Goal: Book appointment/travel/reservation

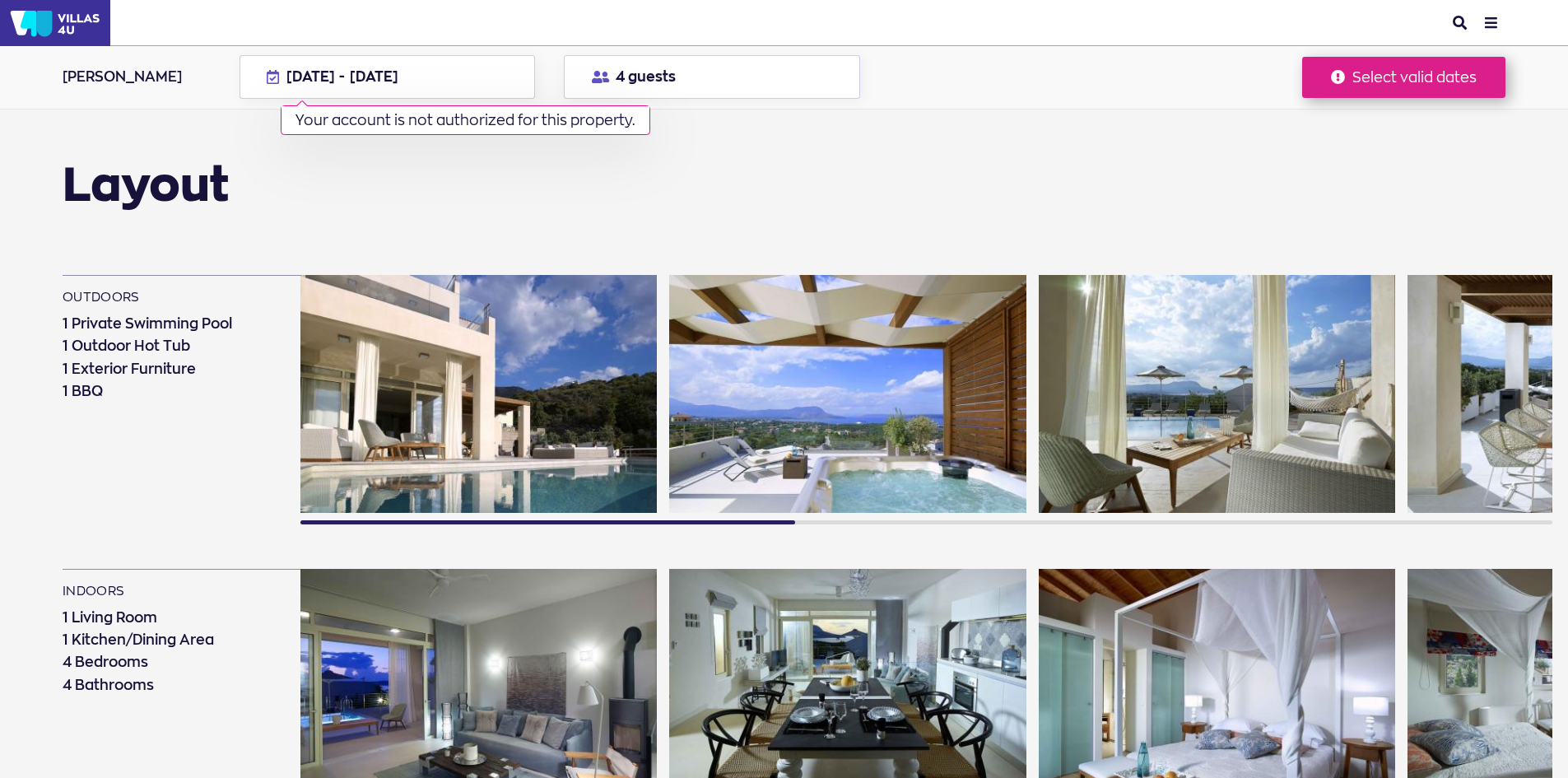
scroll to position [823, 0]
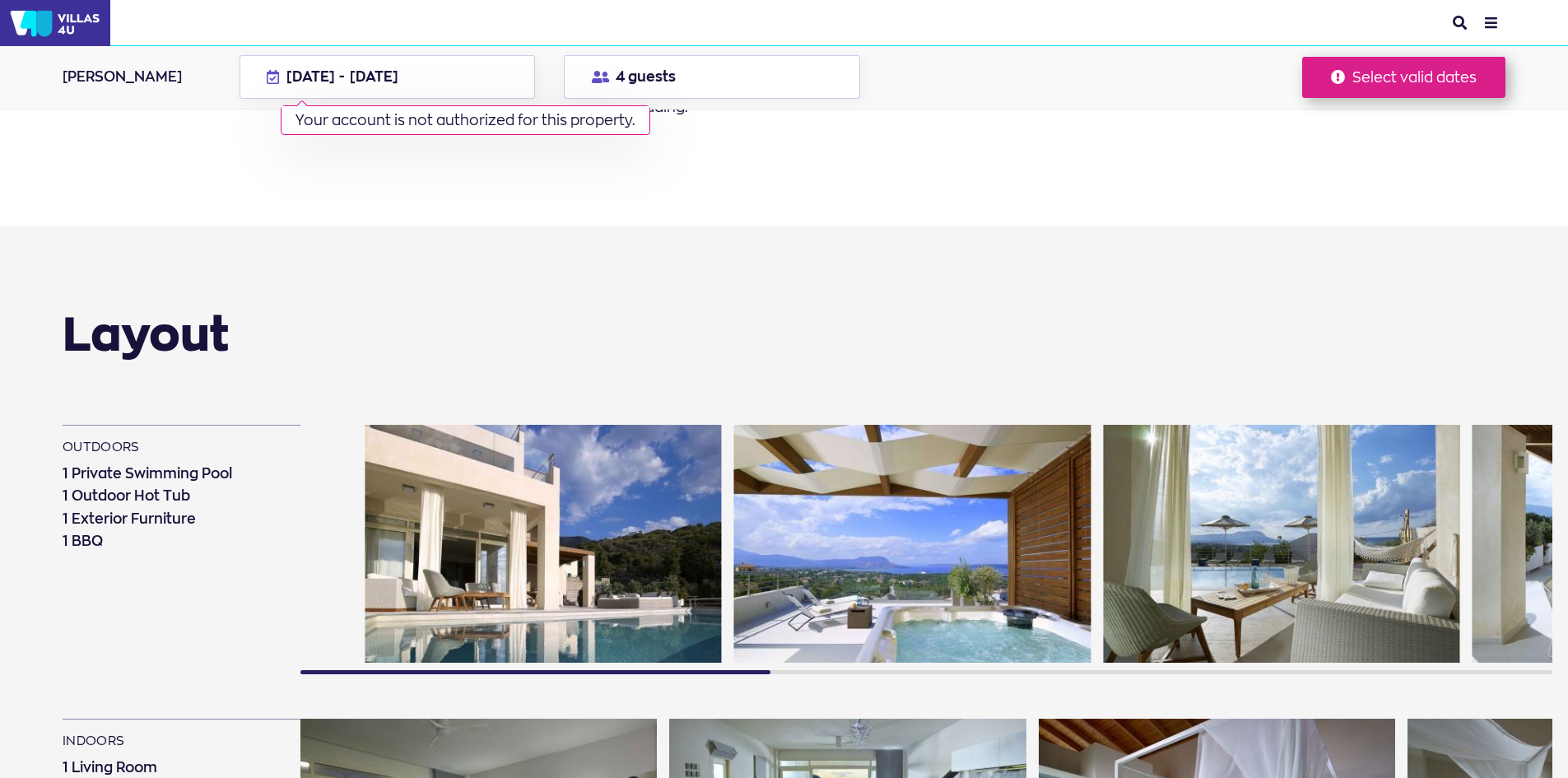
click at [216, 638] on div "outdoors 1 Private Swimming Pool 1 Outdoor Hot Tub 1 Exterior Furniture 1 BBQ" at bounding box center [808, 558] width 1490 height 266
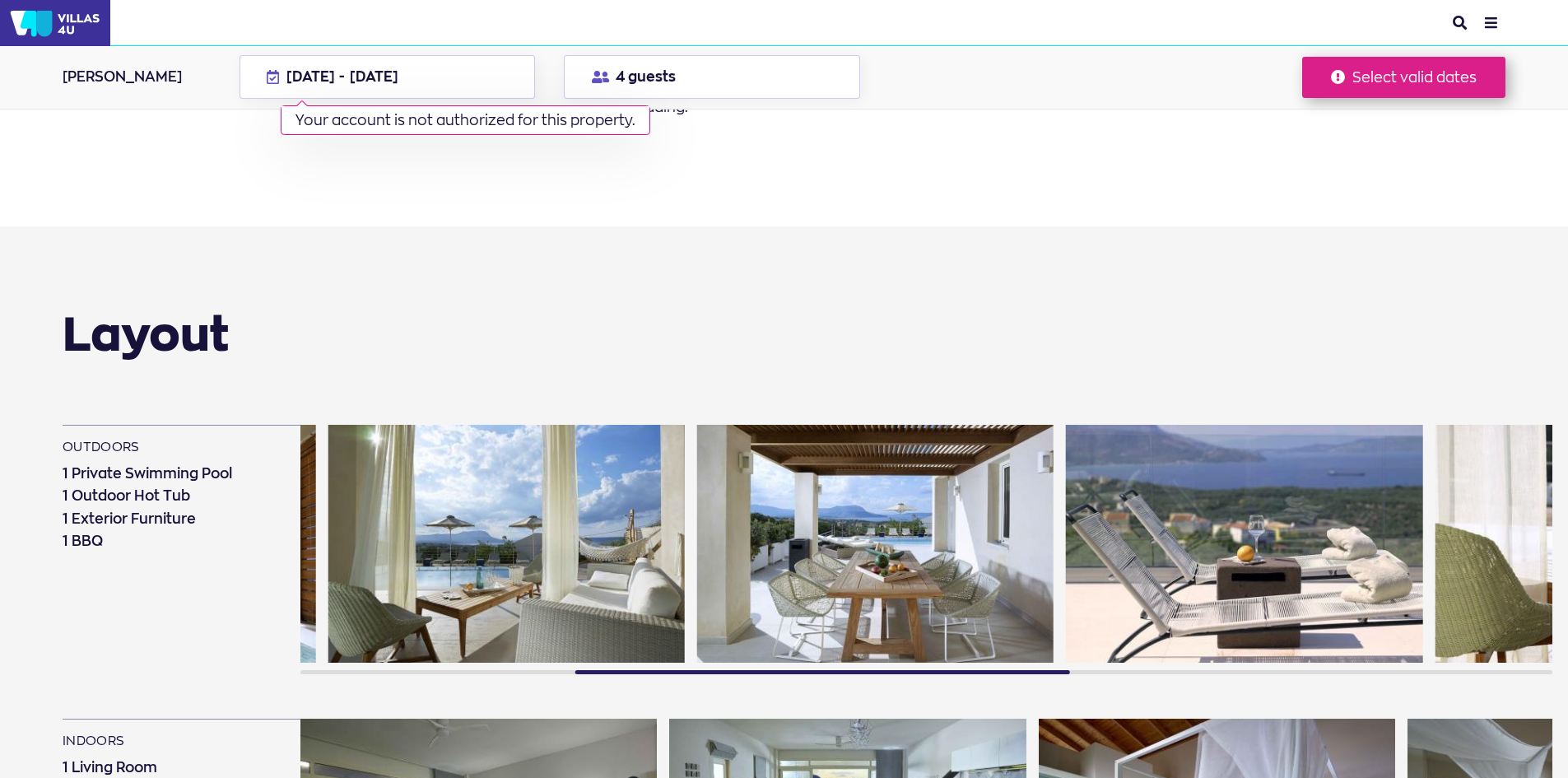
click at [697, 527] on img at bounding box center [875, 544] width 357 height 238
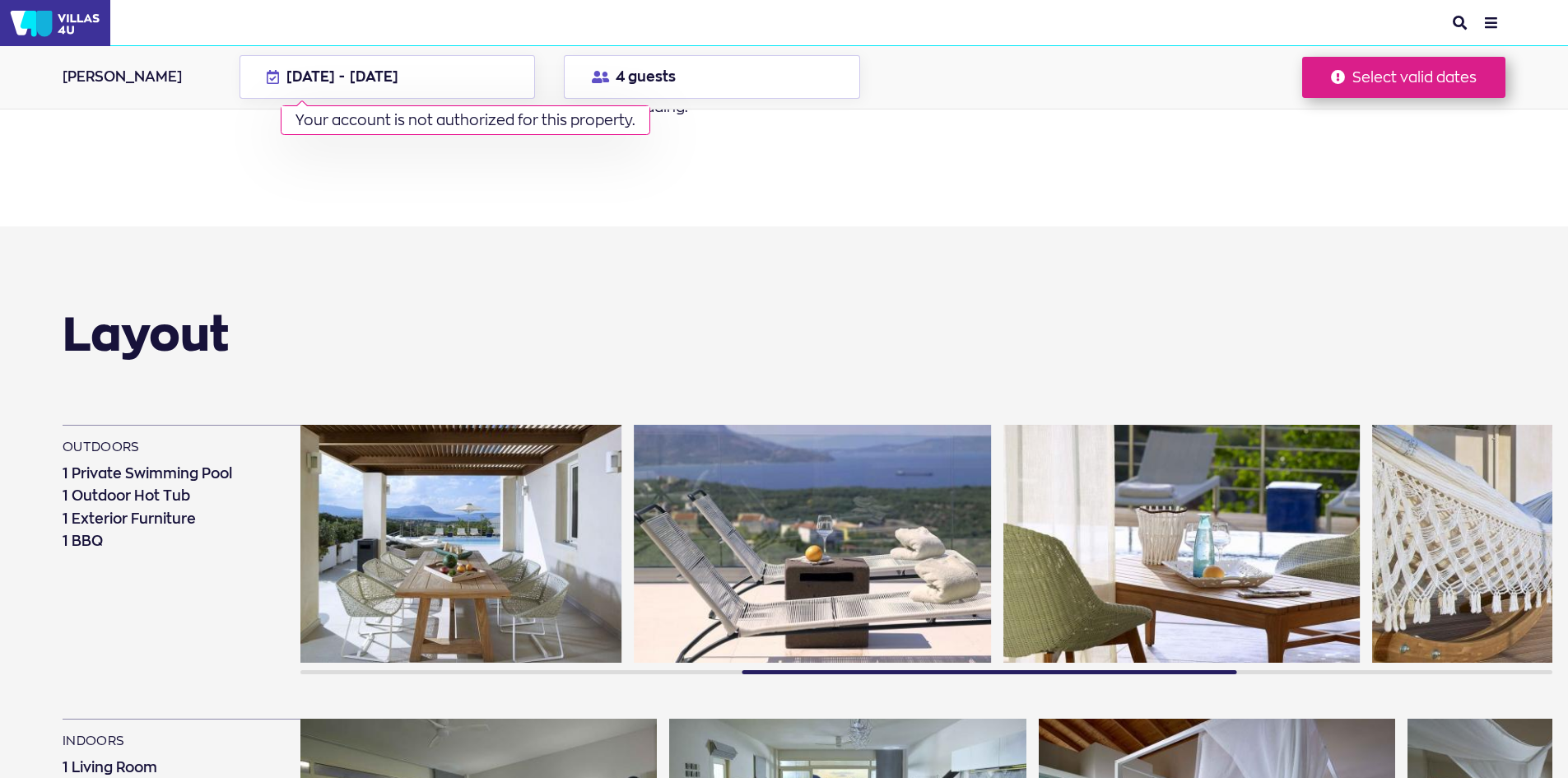
click at [1003, 561] on img at bounding box center [1181, 544] width 357 height 238
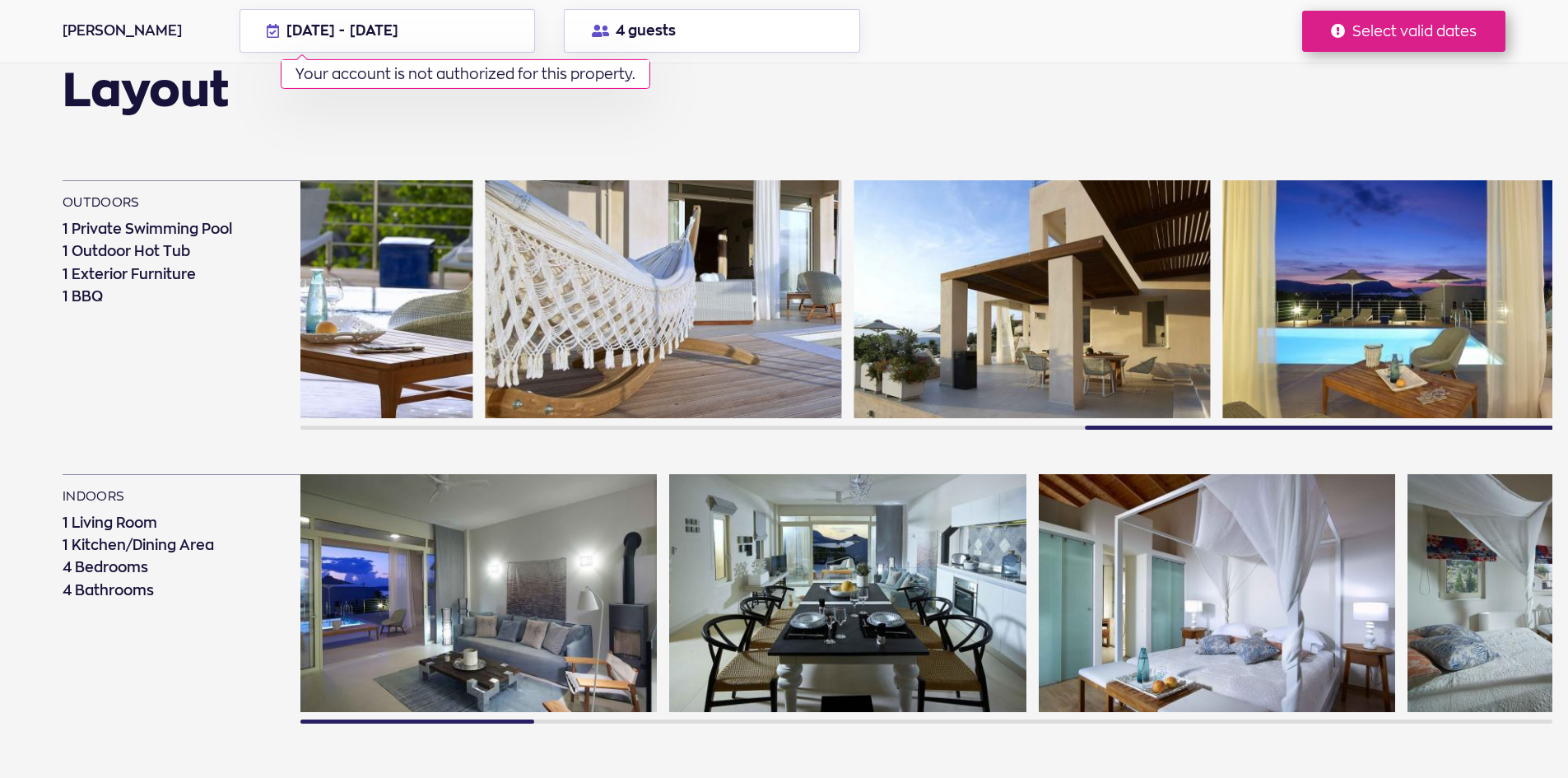
scroll to position [1071, 0]
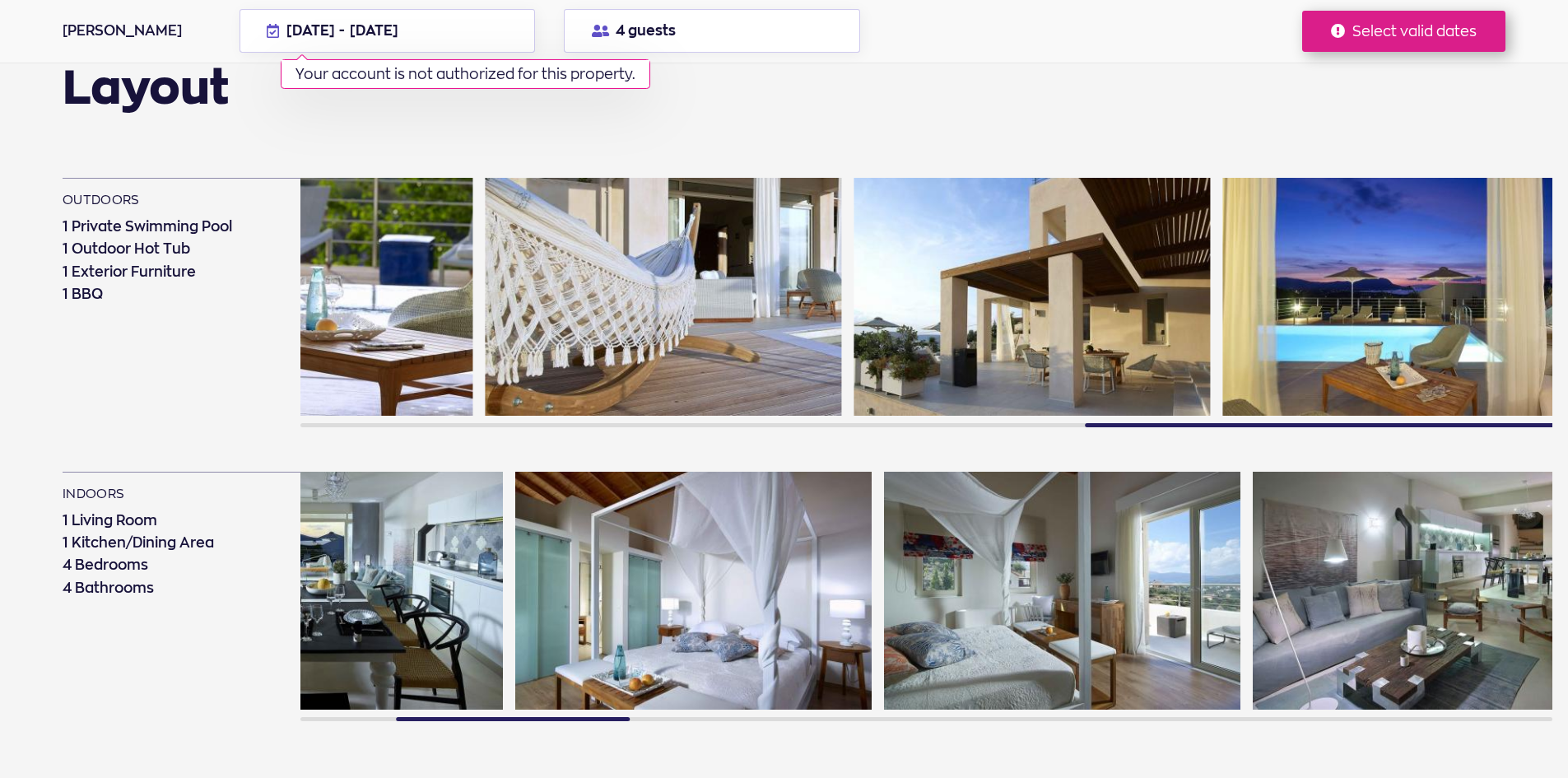
click at [802, 557] on img at bounding box center [693, 591] width 357 height 238
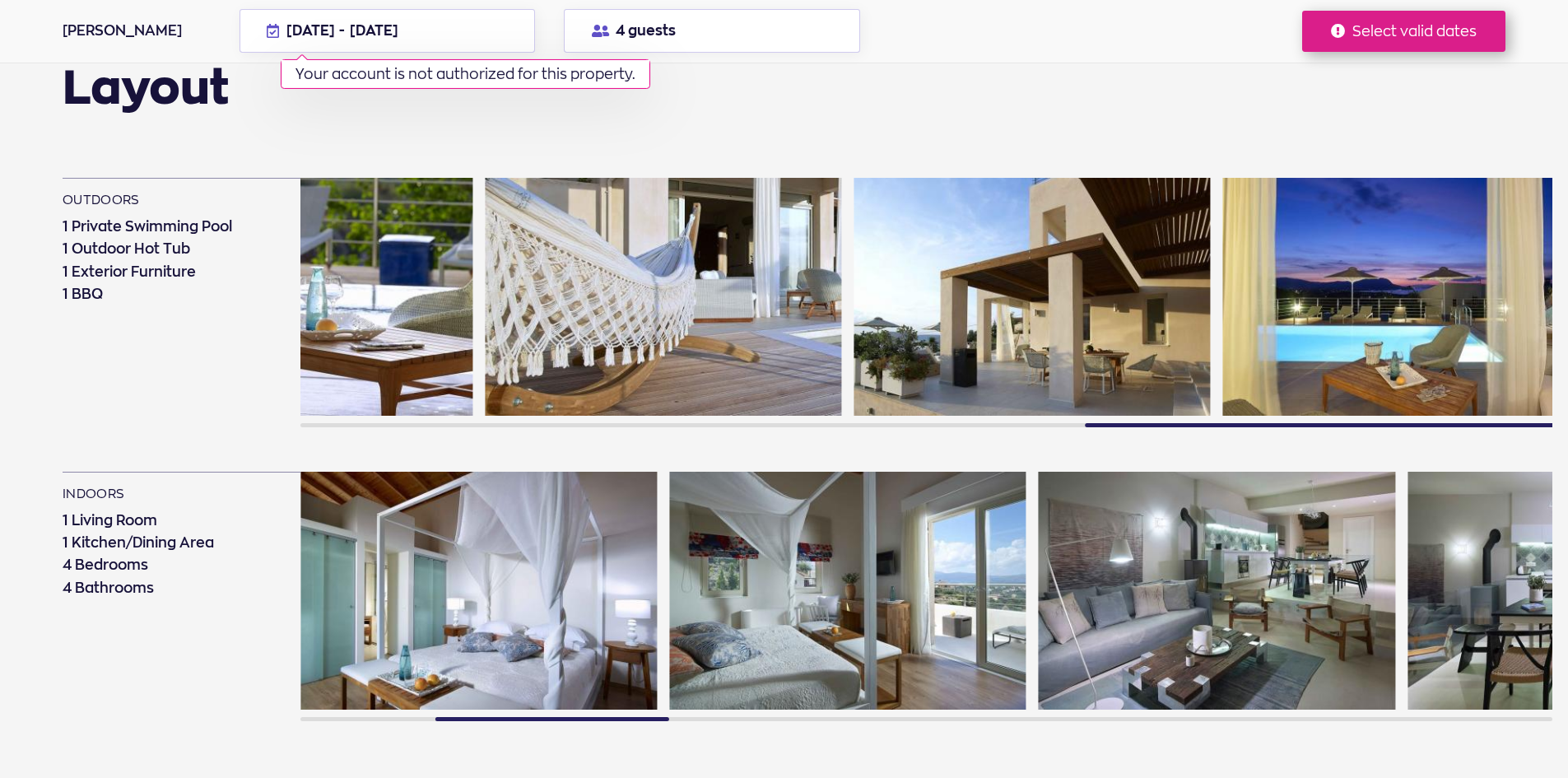
click at [1408, 580] on img at bounding box center [1586, 591] width 357 height 238
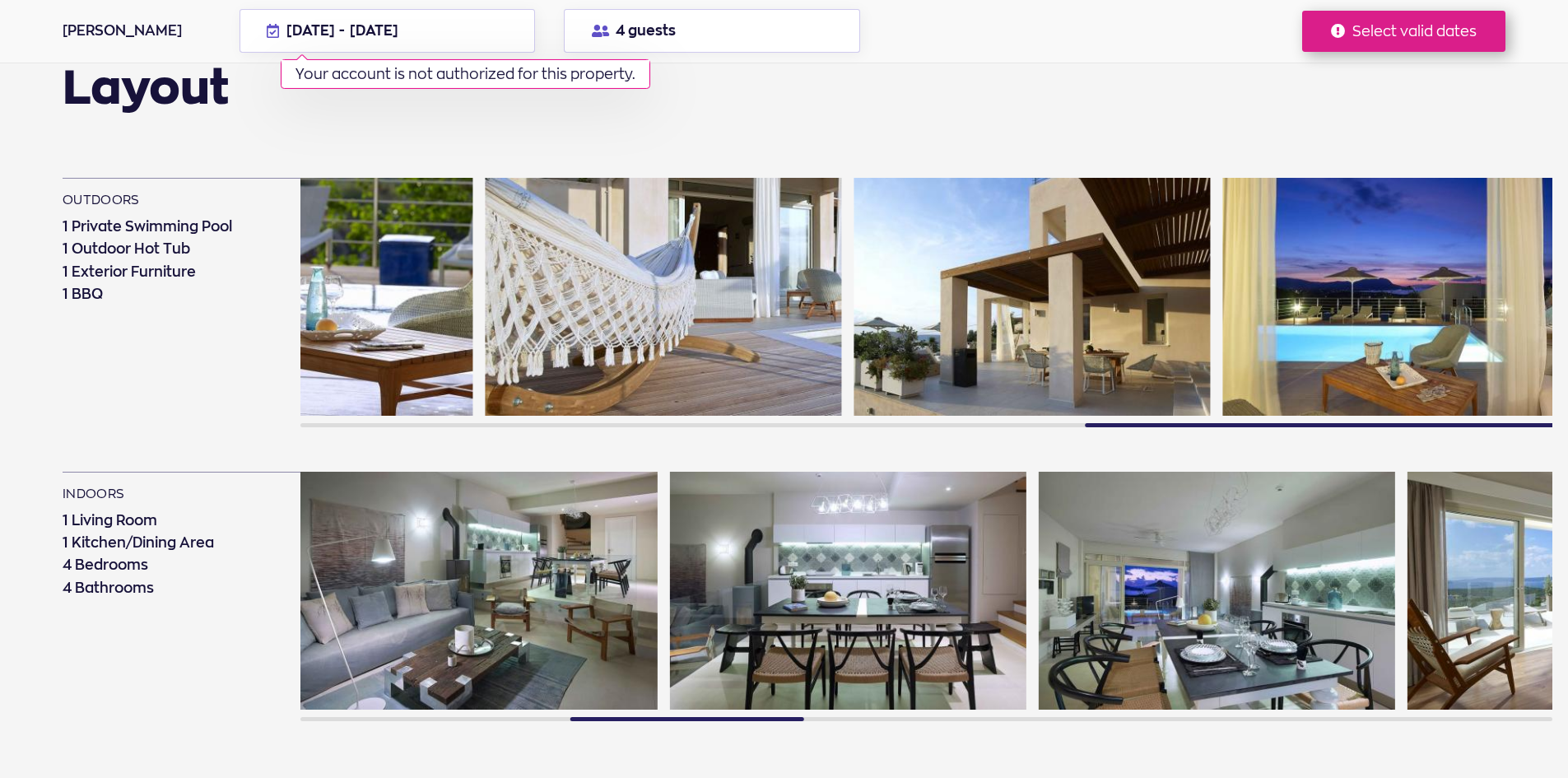
click at [1039, 579] on img at bounding box center [1217, 591] width 357 height 238
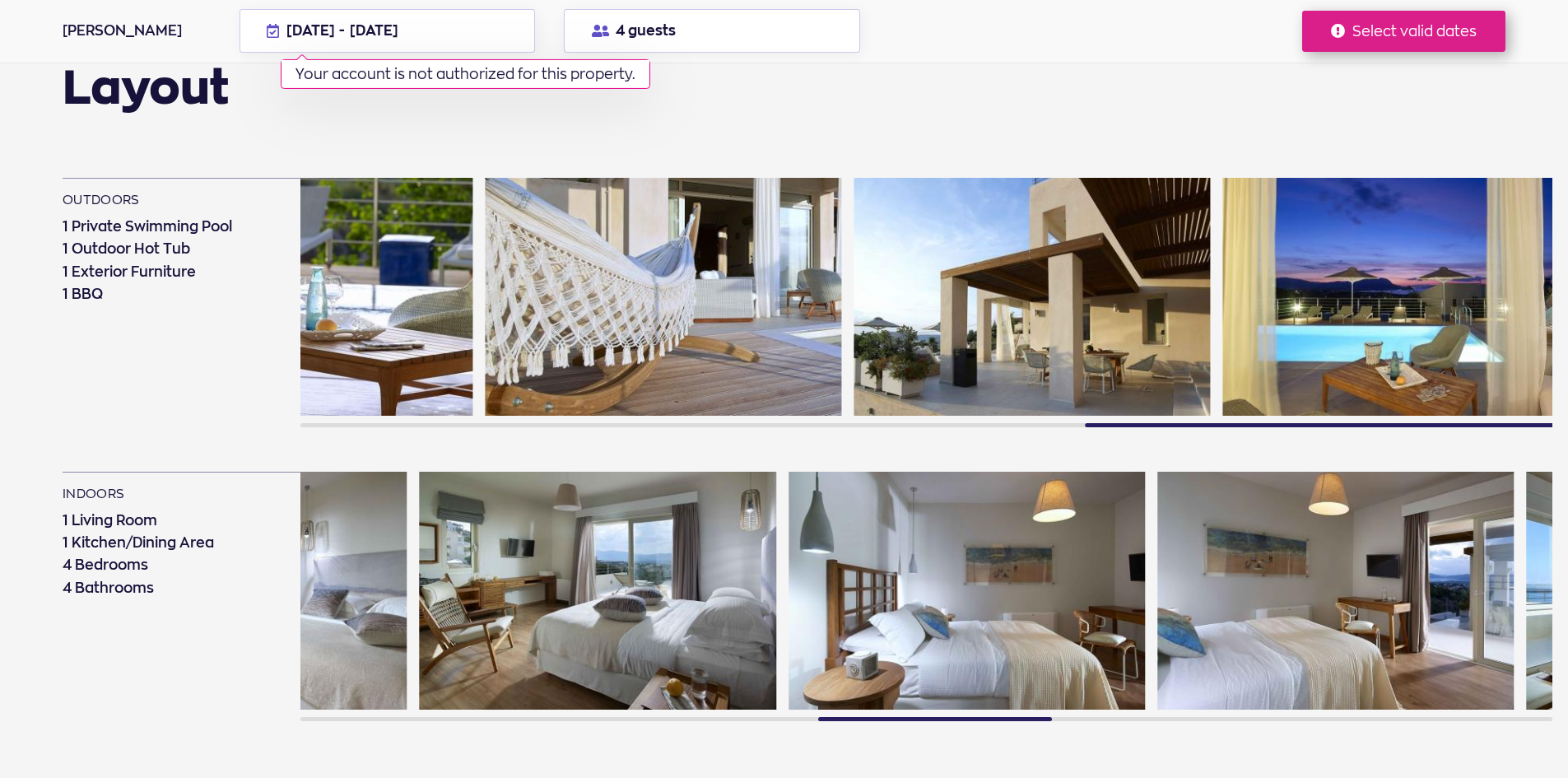
click at [854, 559] on img at bounding box center [967, 591] width 357 height 238
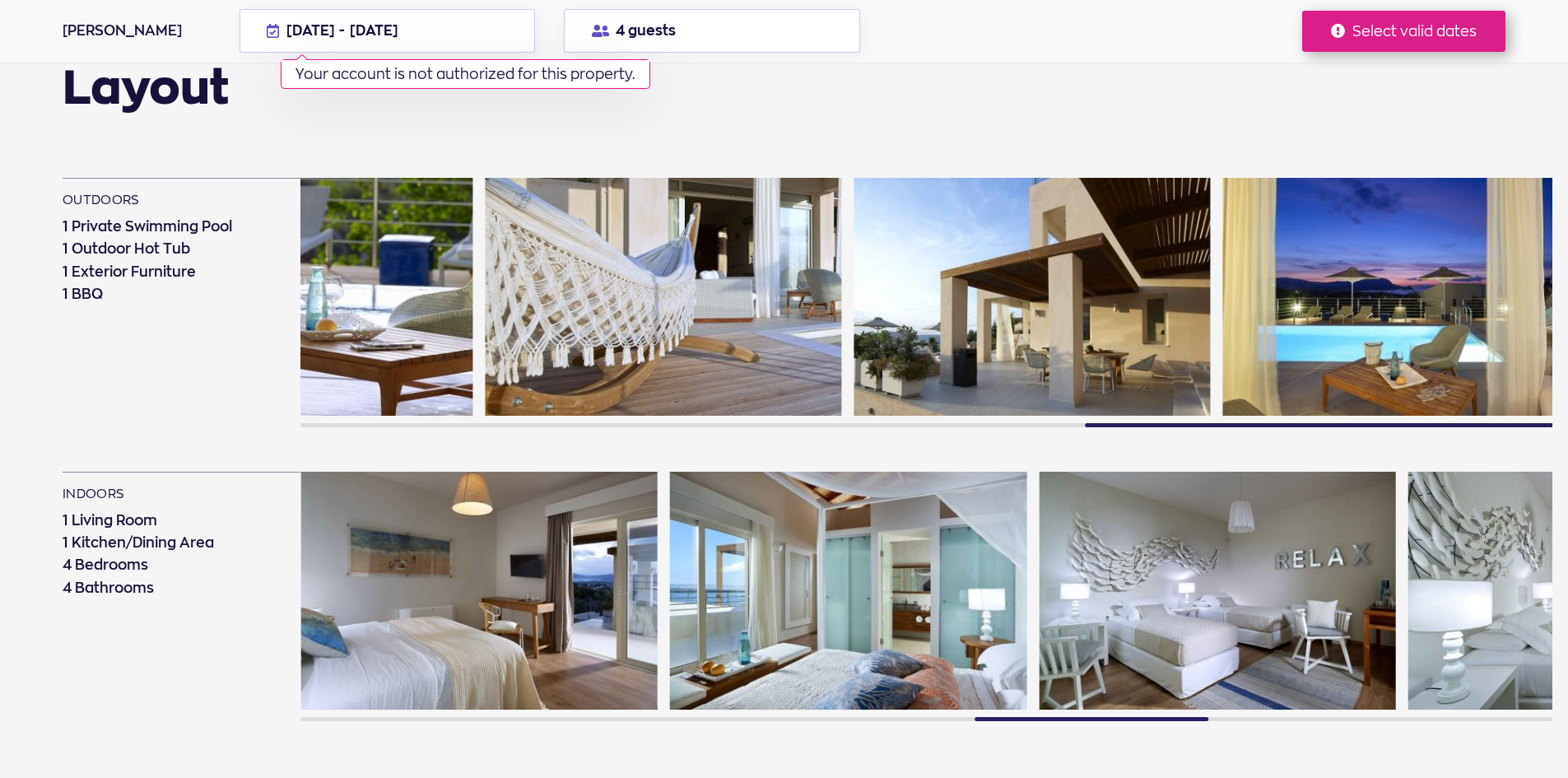
click at [693, 552] on img at bounding box center [848, 591] width 357 height 238
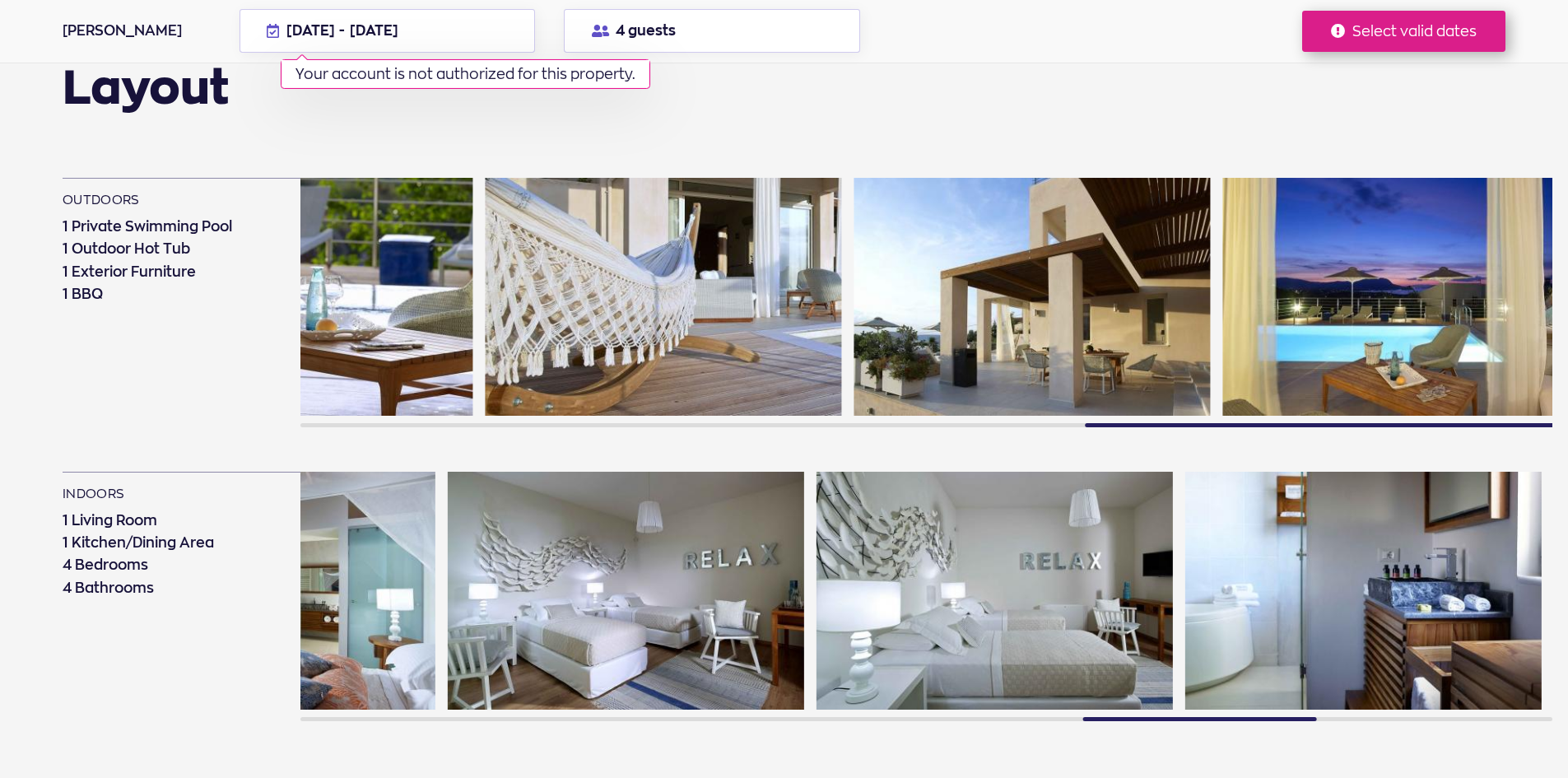
click at [817, 546] on img at bounding box center [995, 591] width 357 height 238
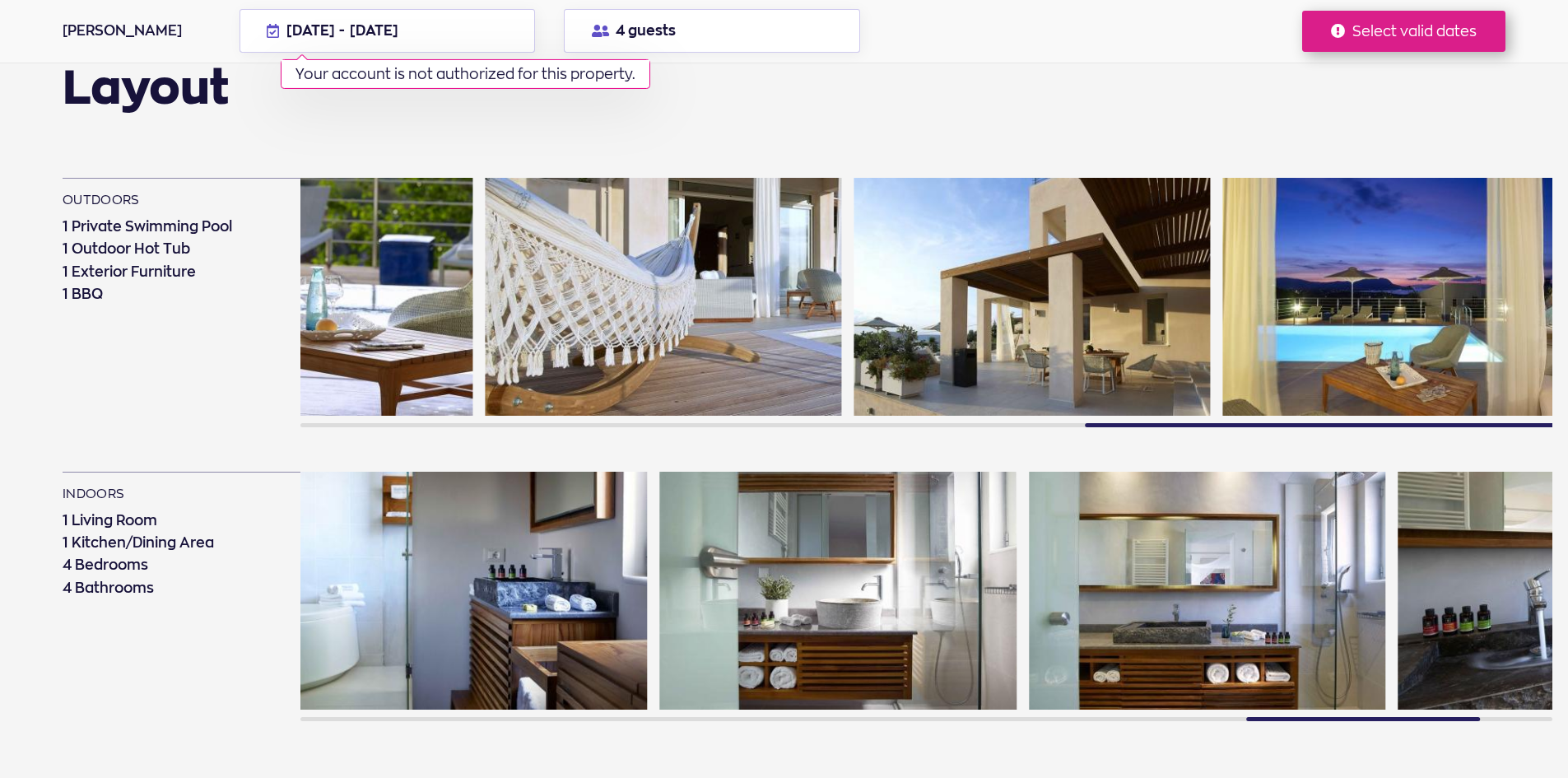
click at [660, 524] on img at bounding box center [838, 591] width 357 height 238
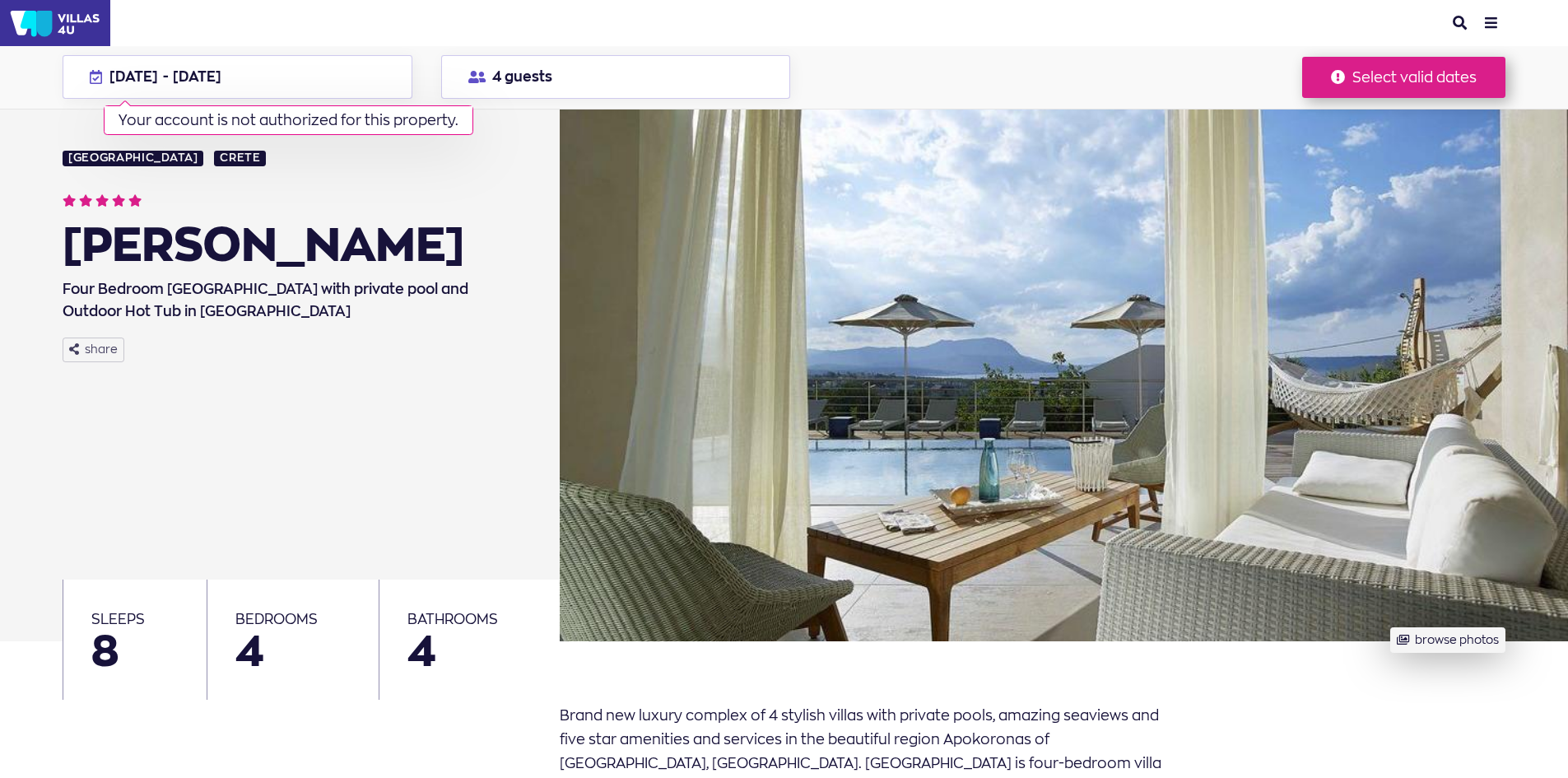
scroll to position [0, 0]
click at [1492, 647] on button "browse photos" at bounding box center [1447, 641] width 115 height 26
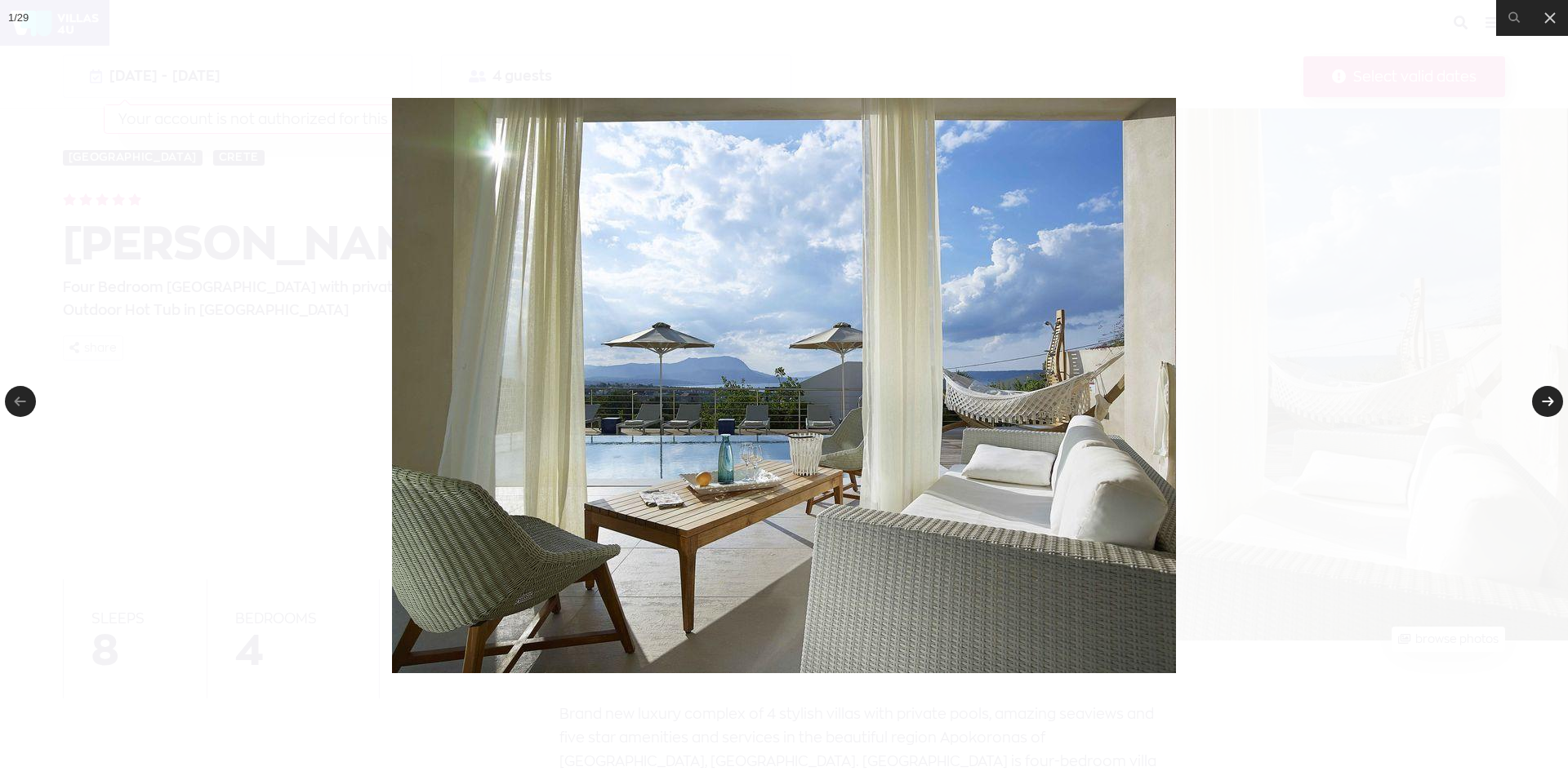
click at [1546, 402] on link at bounding box center [1547, 401] width 31 height 31
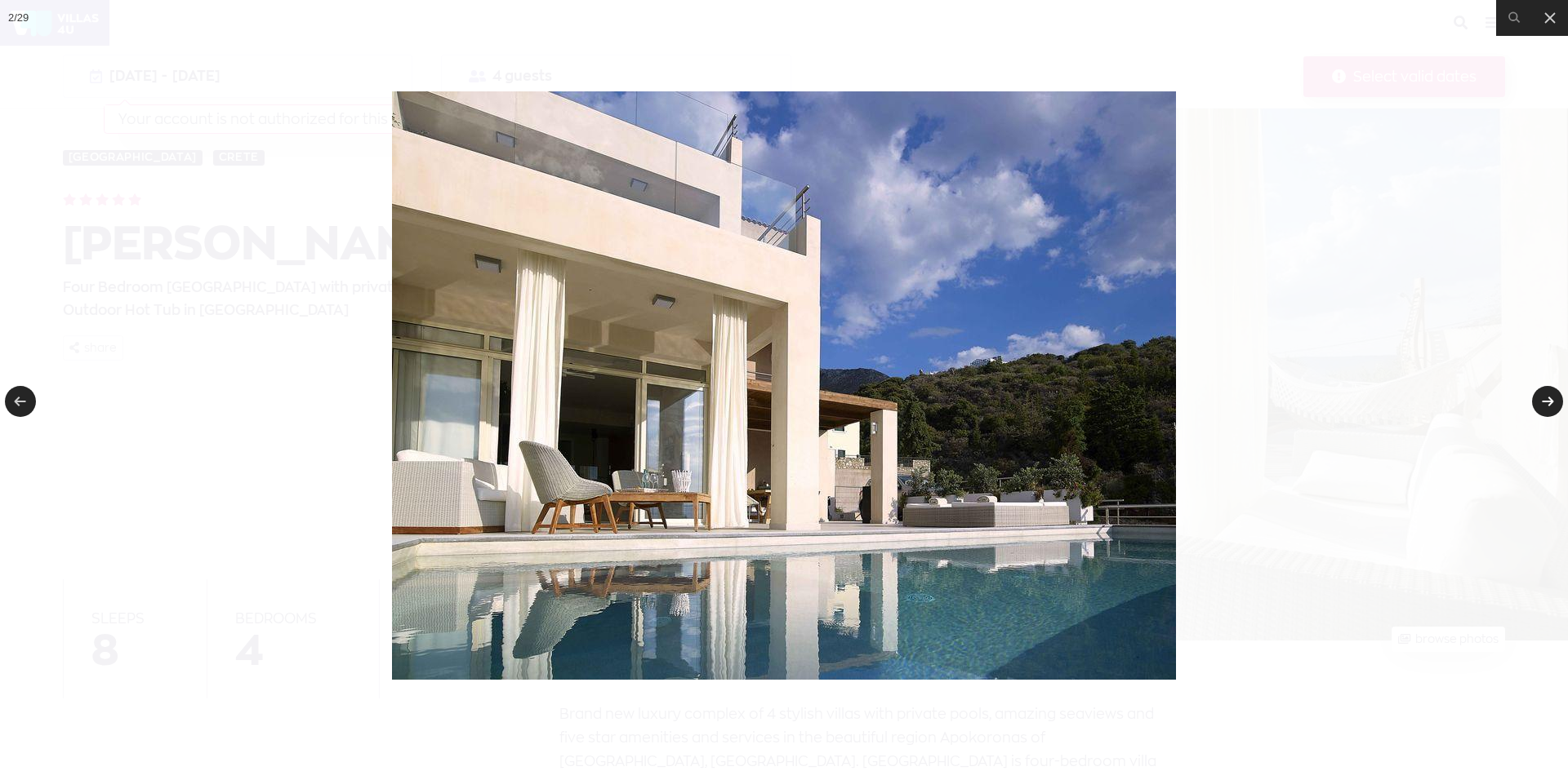
click at [1546, 402] on link at bounding box center [1547, 401] width 31 height 31
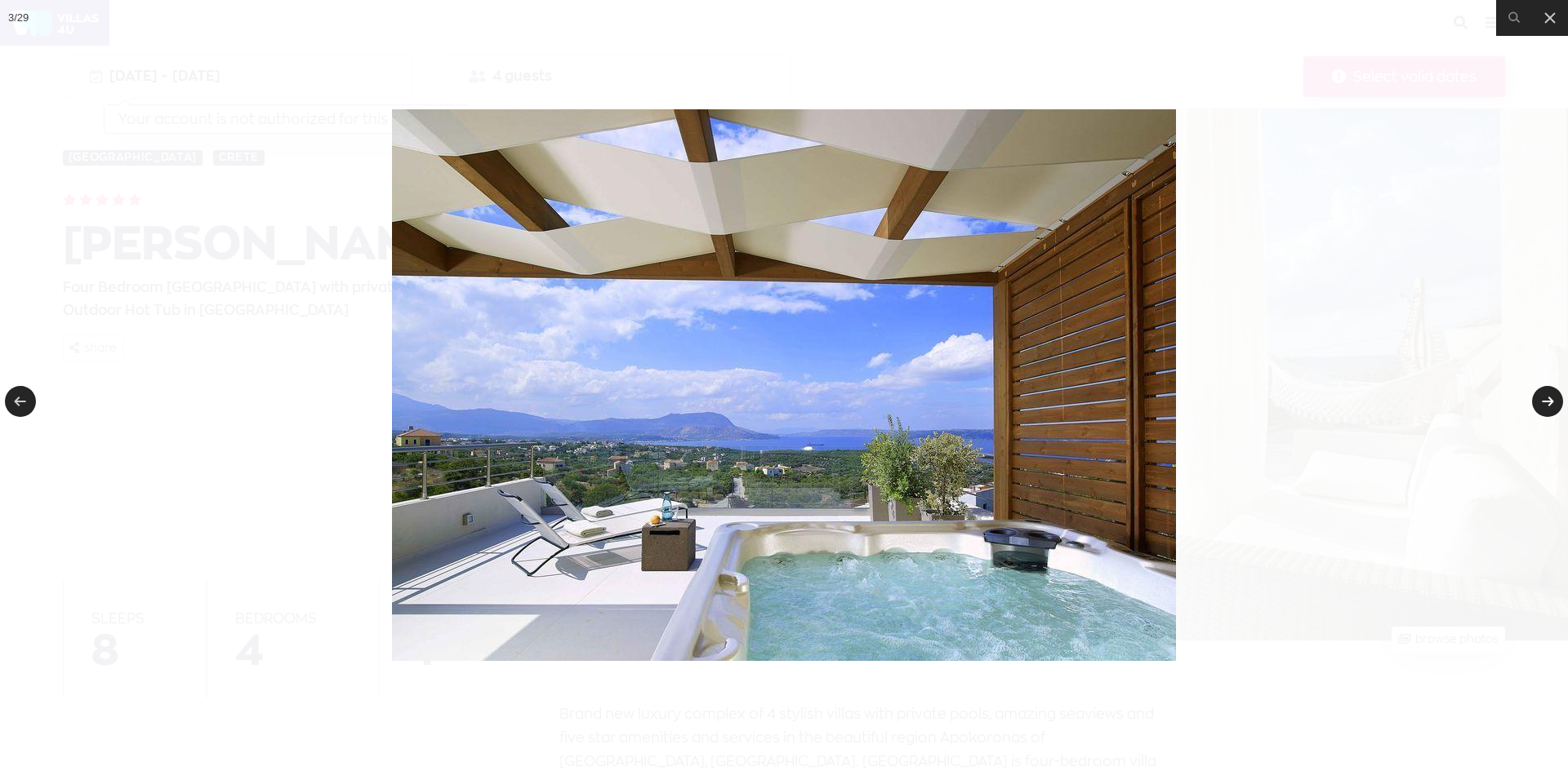
click at [1546, 402] on link at bounding box center [1547, 401] width 31 height 31
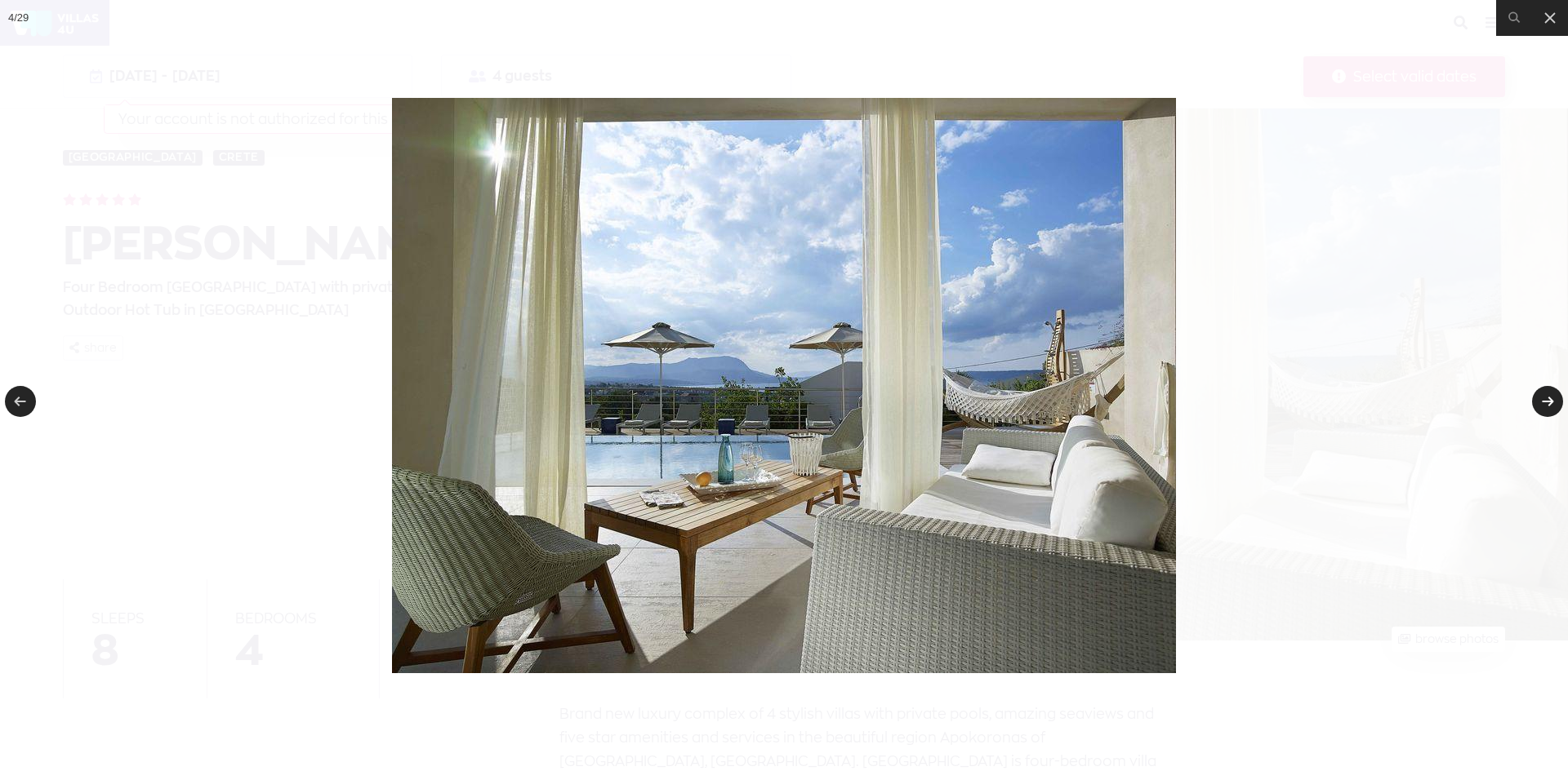
click at [1546, 402] on link at bounding box center [1547, 401] width 31 height 31
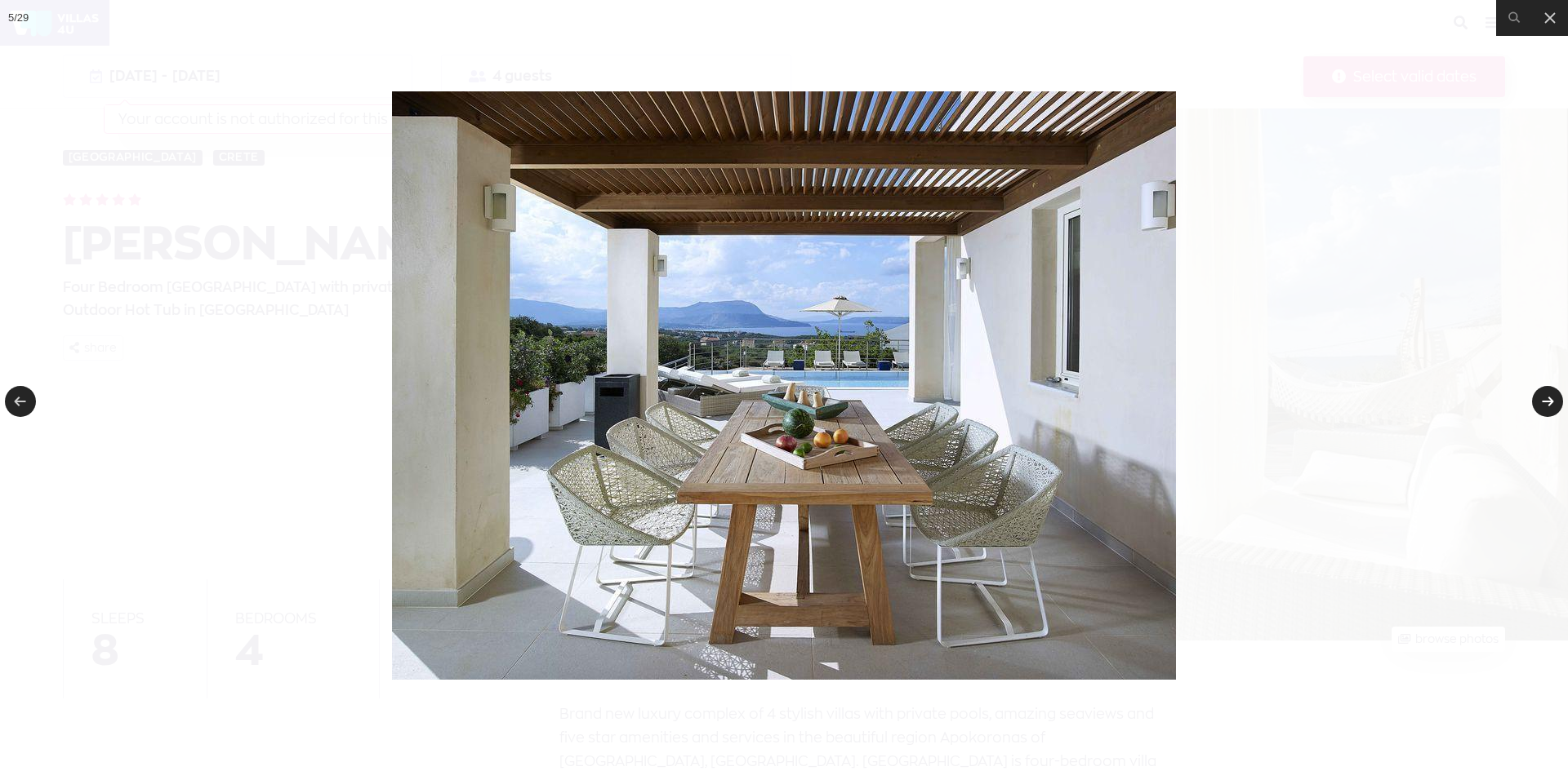
click at [1546, 402] on link at bounding box center [1547, 401] width 31 height 31
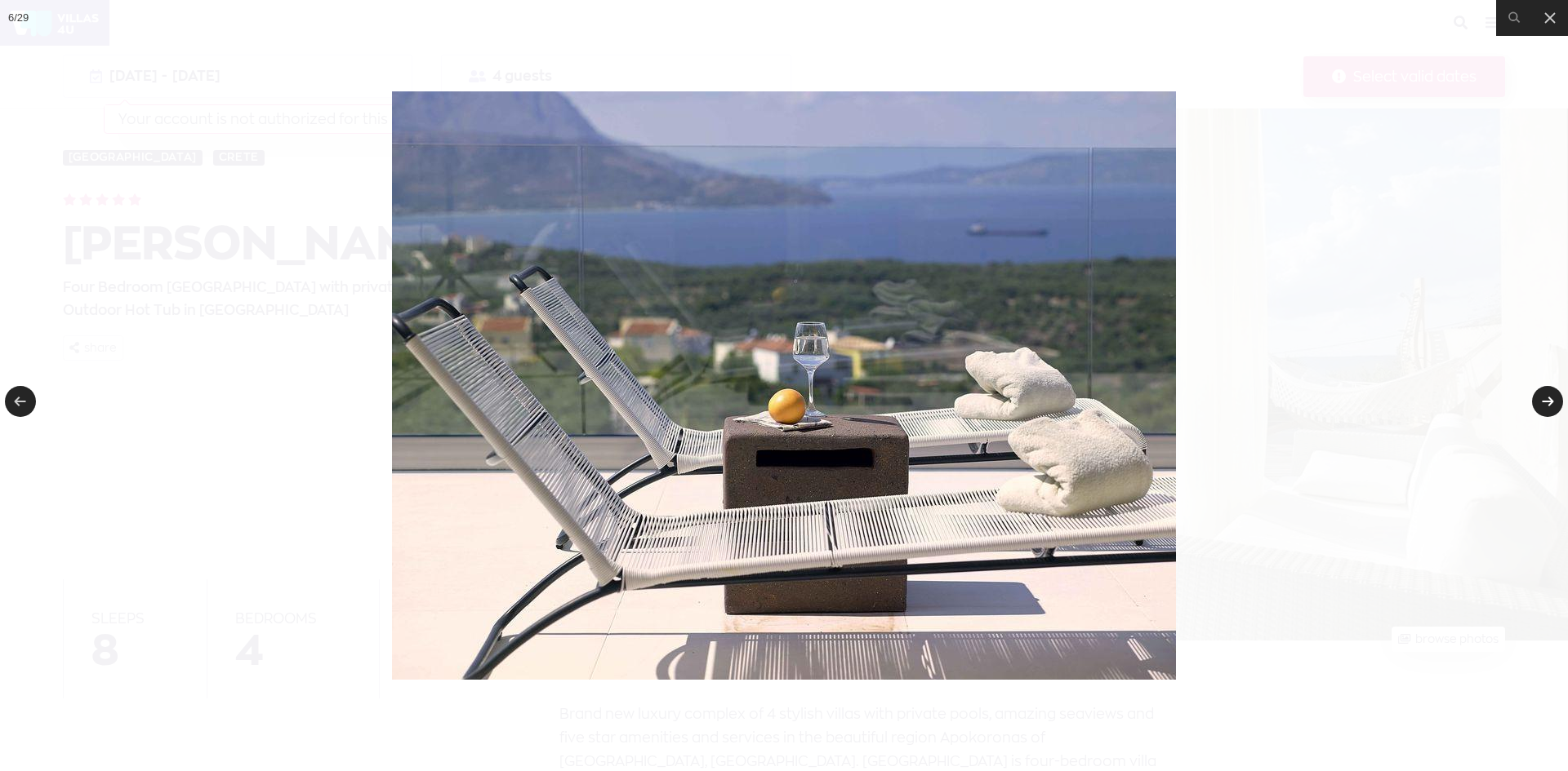
click at [1546, 402] on link at bounding box center [1547, 401] width 31 height 31
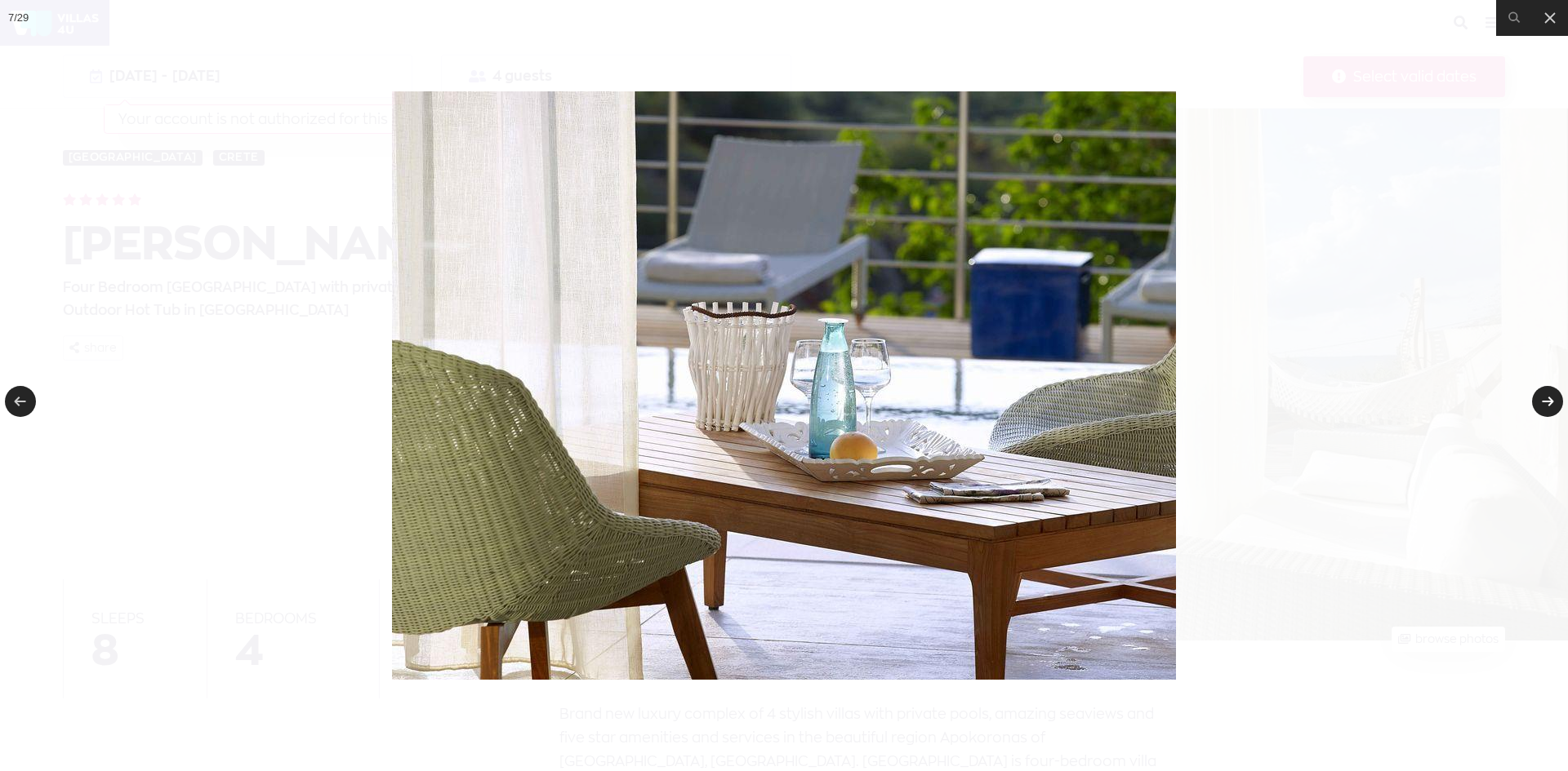
click at [1546, 402] on link at bounding box center [1547, 401] width 31 height 31
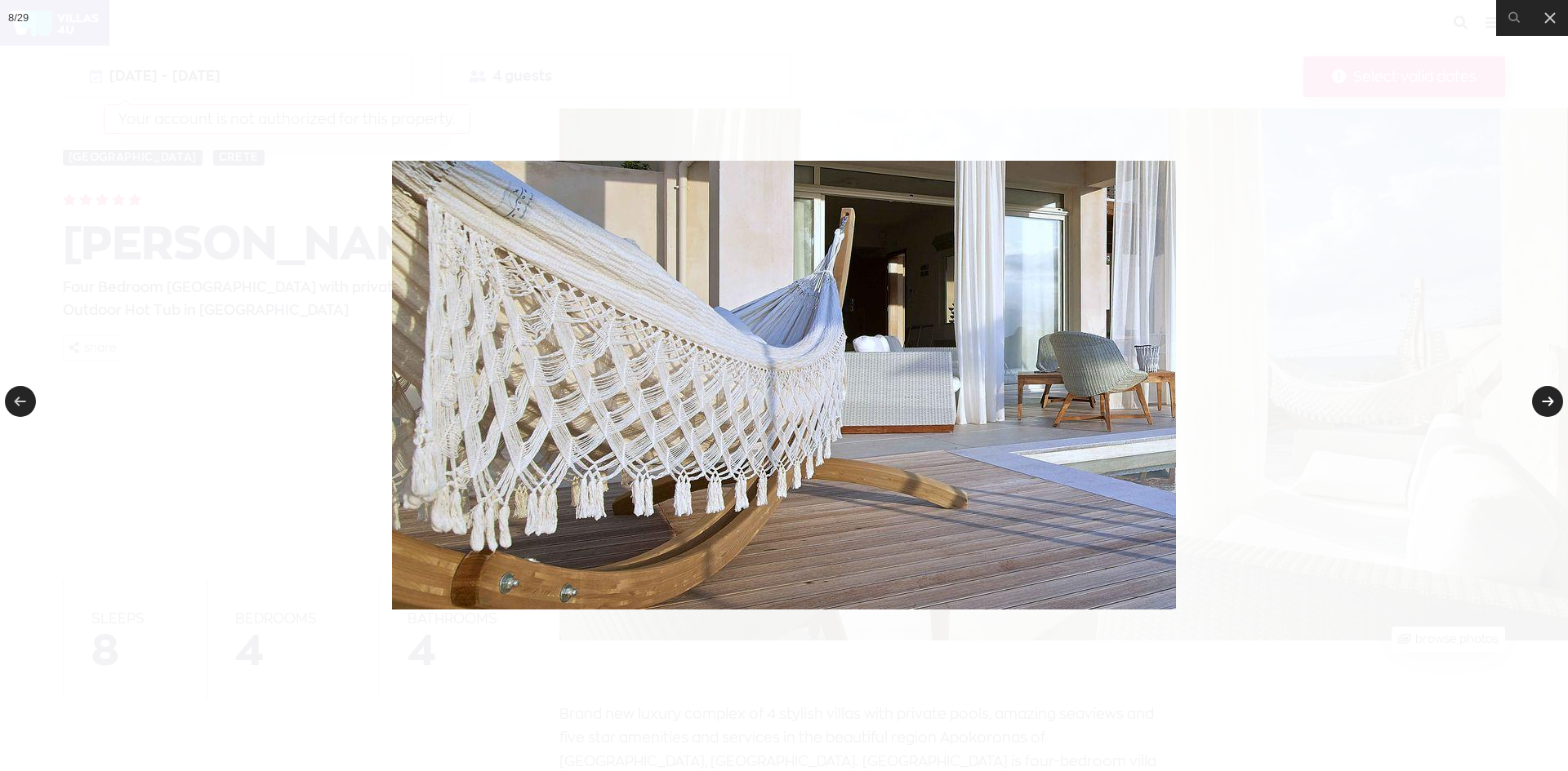
click at [1546, 402] on link at bounding box center [1547, 401] width 31 height 31
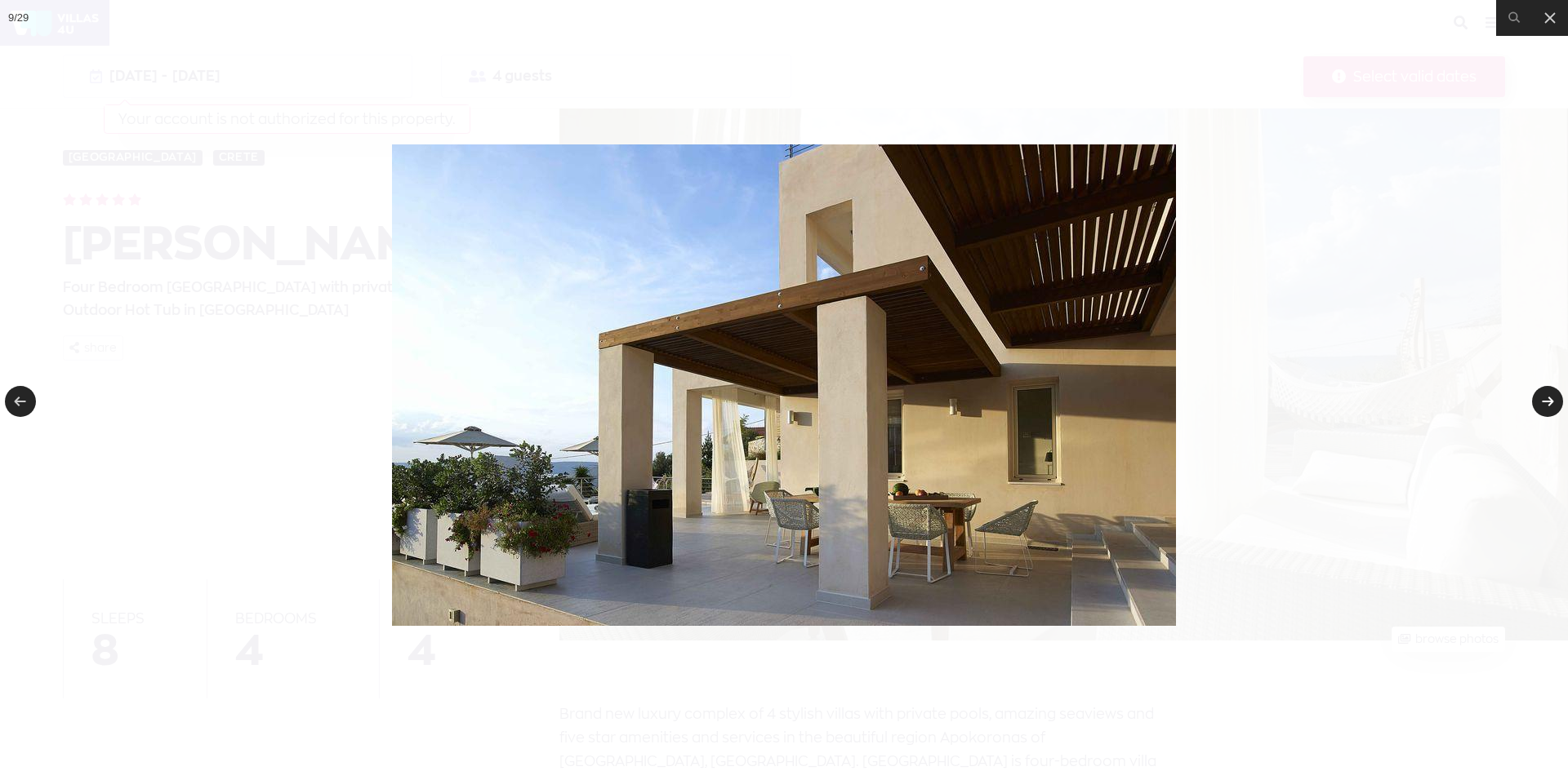
click at [1546, 402] on link at bounding box center [1547, 401] width 31 height 31
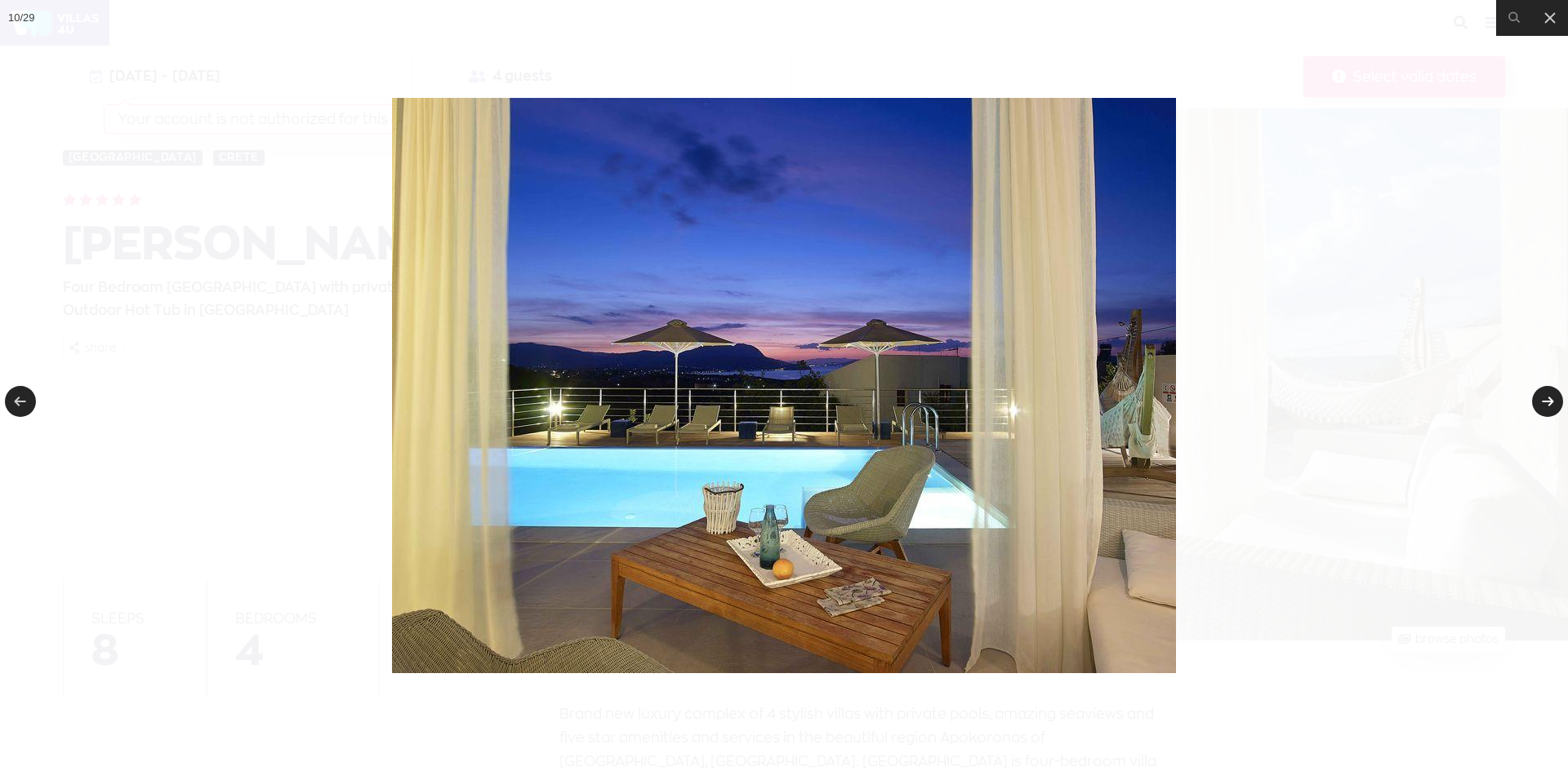
click at [1546, 402] on link at bounding box center [1547, 401] width 31 height 31
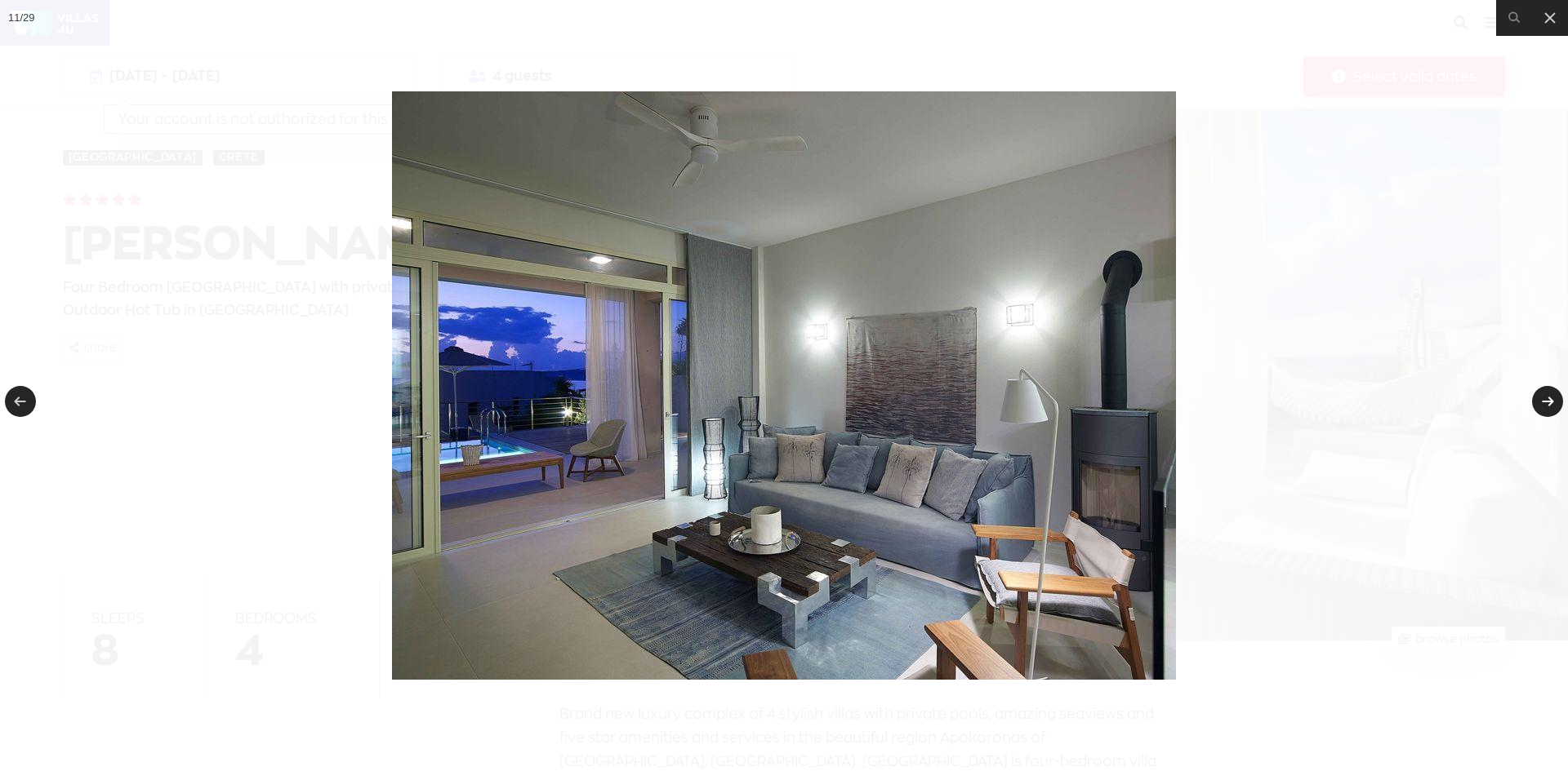
click at [1546, 402] on link at bounding box center [1547, 401] width 31 height 31
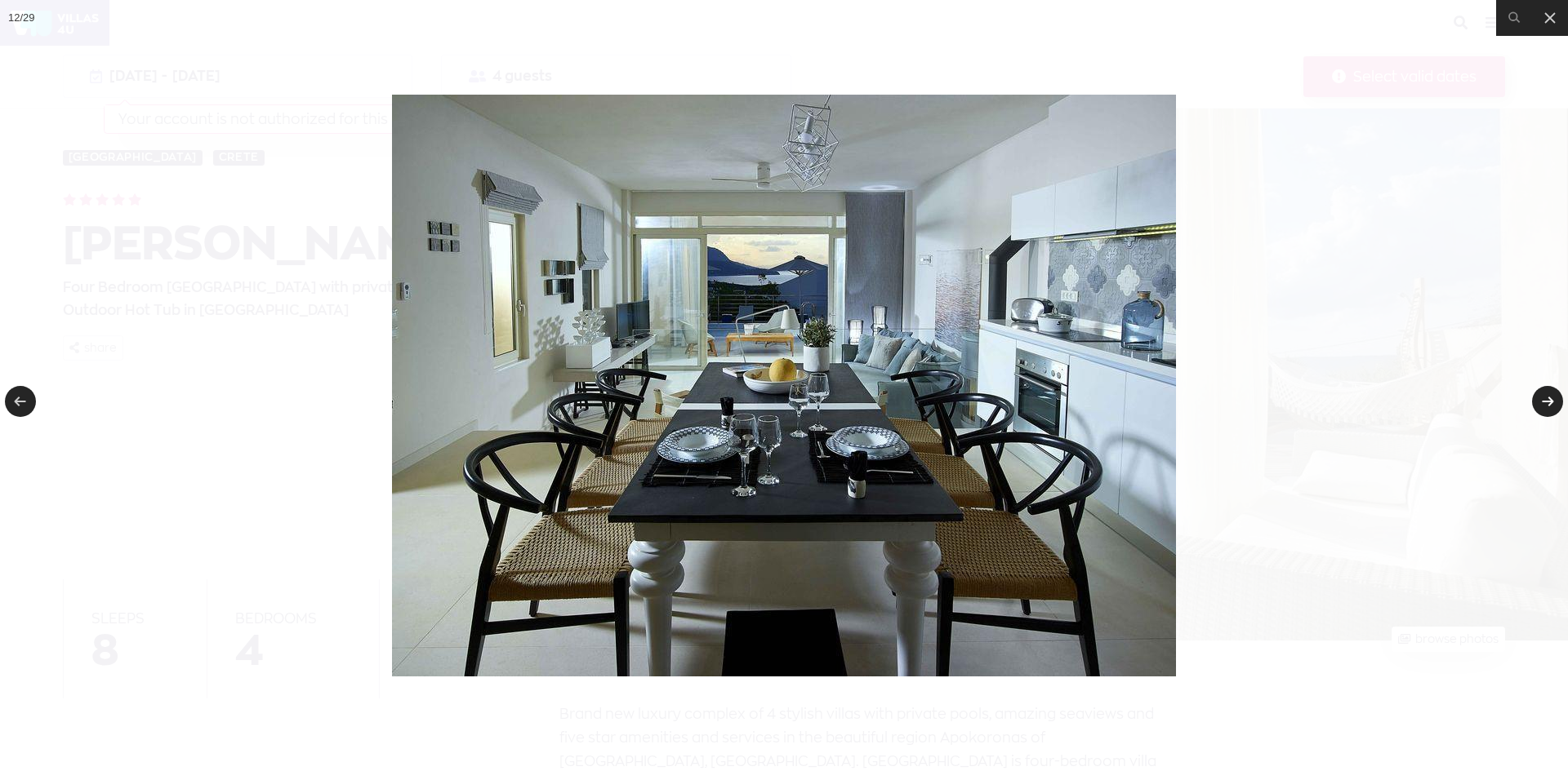
click at [1546, 402] on link at bounding box center [1547, 401] width 31 height 31
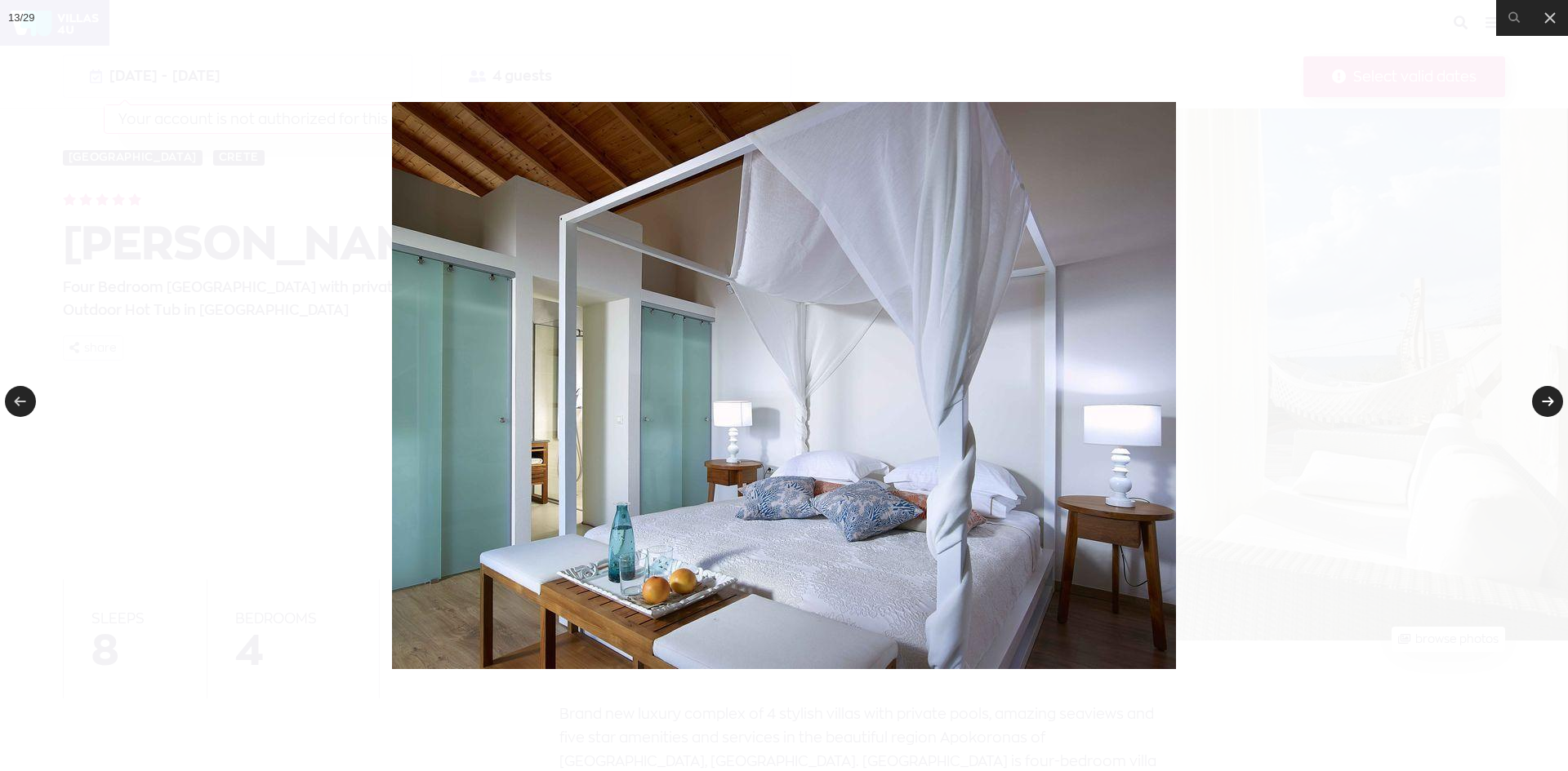
click at [1546, 402] on link at bounding box center [1547, 401] width 31 height 31
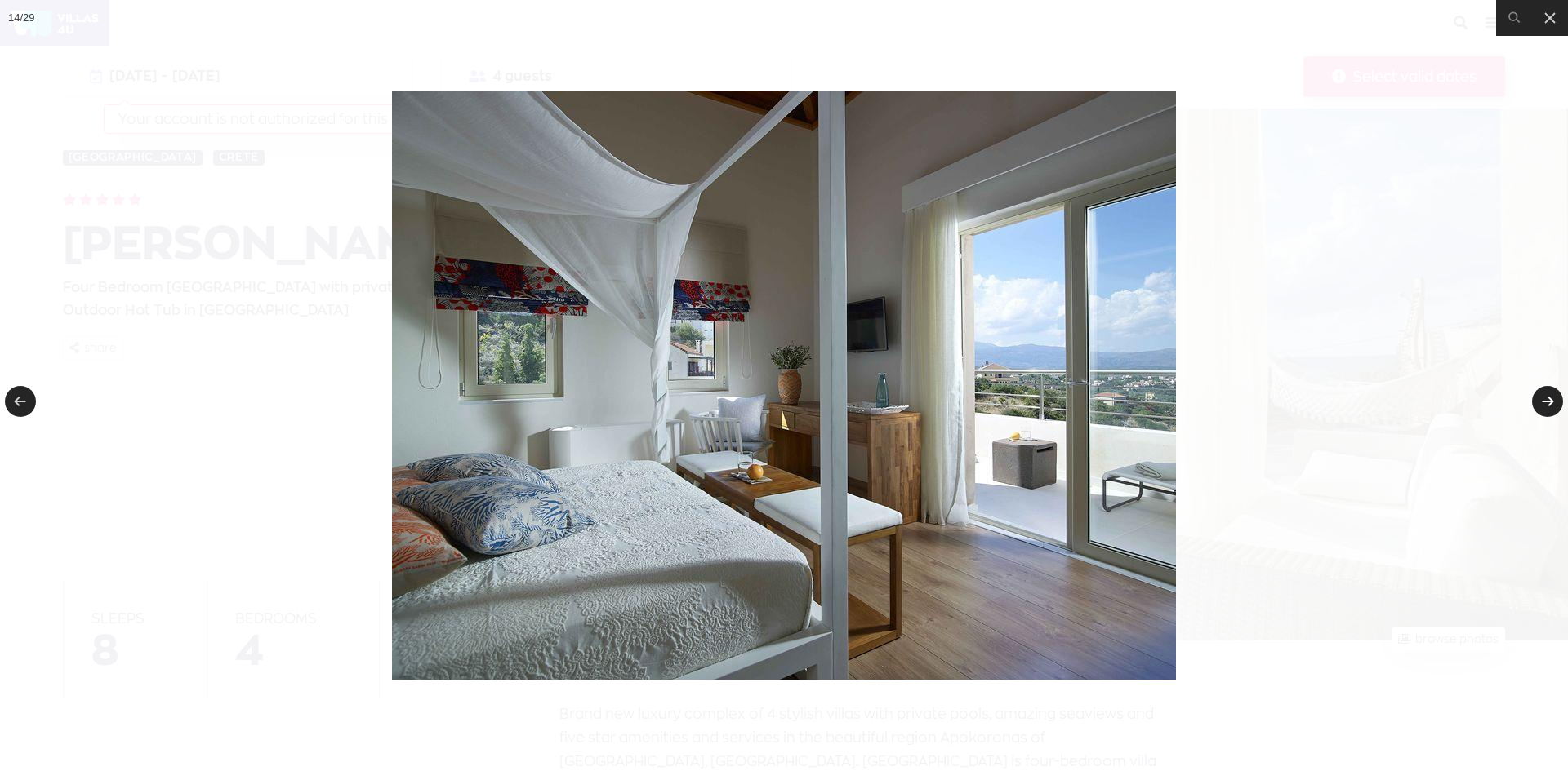
click at [1546, 402] on link at bounding box center [1547, 401] width 31 height 31
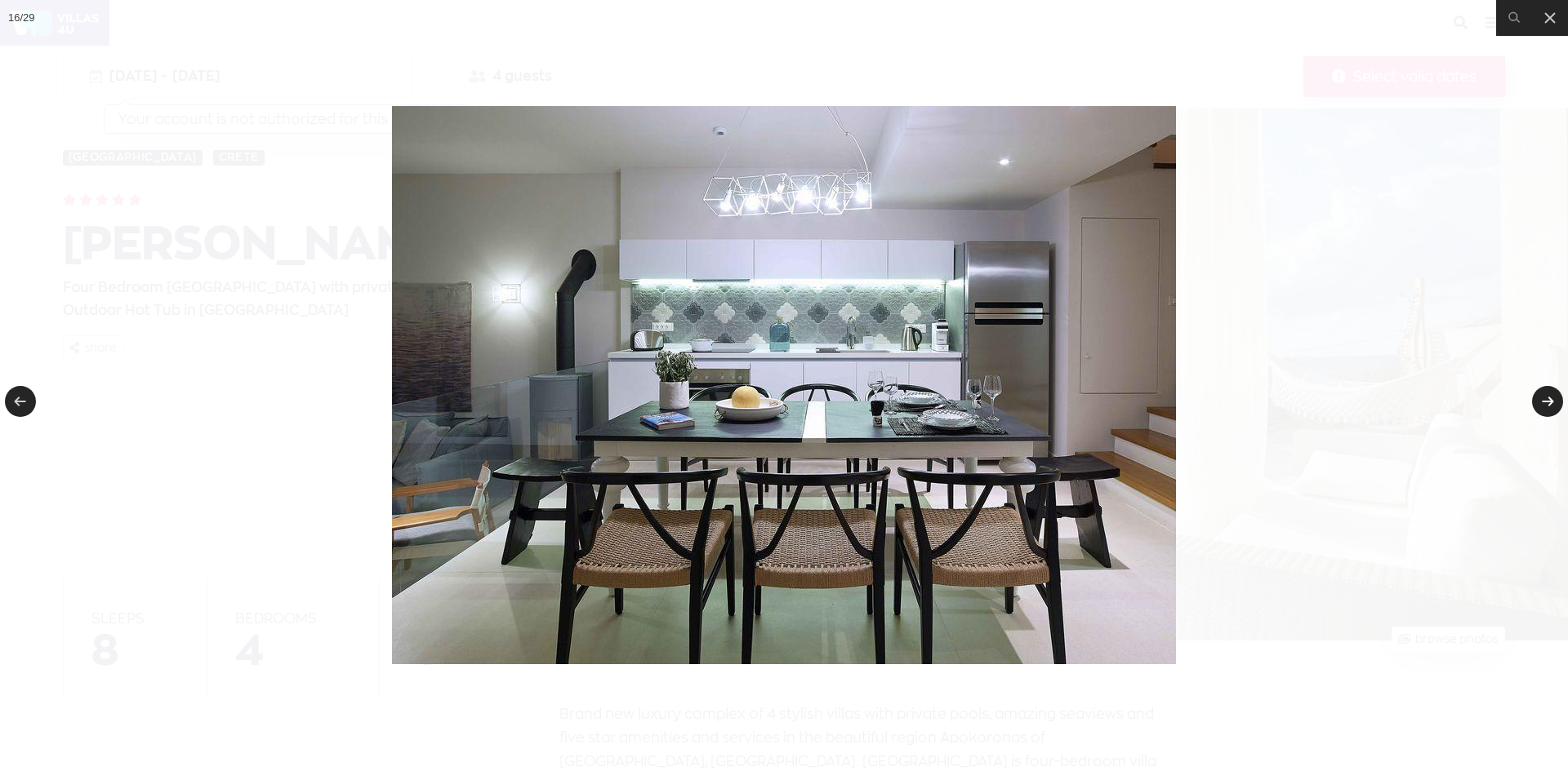
click at [1546, 402] on link at bounding box center [1547, 401] width 31 height 31
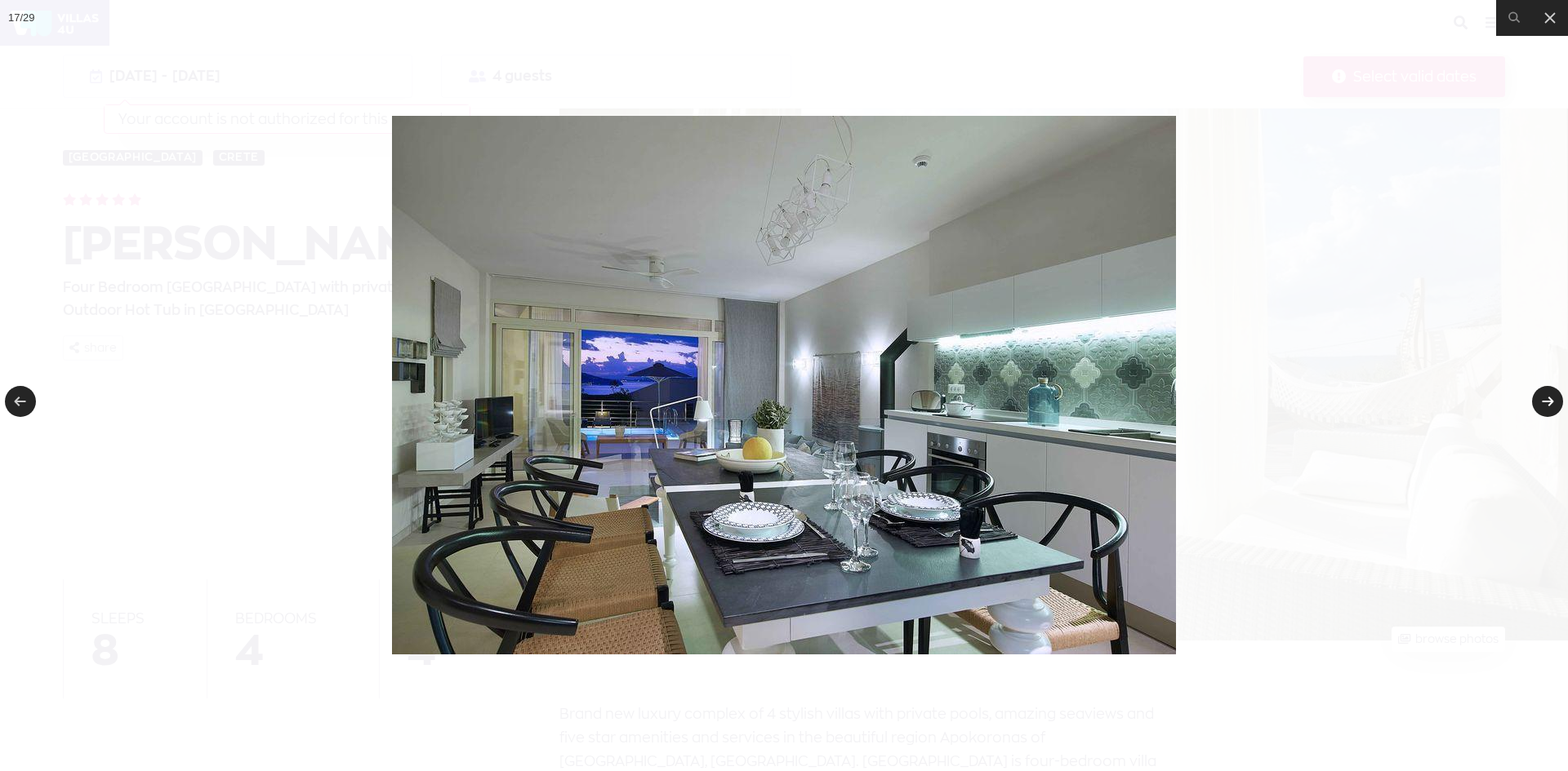
click at [1546, 402] on link at bounding box center [1547, 401] width 31 height 31
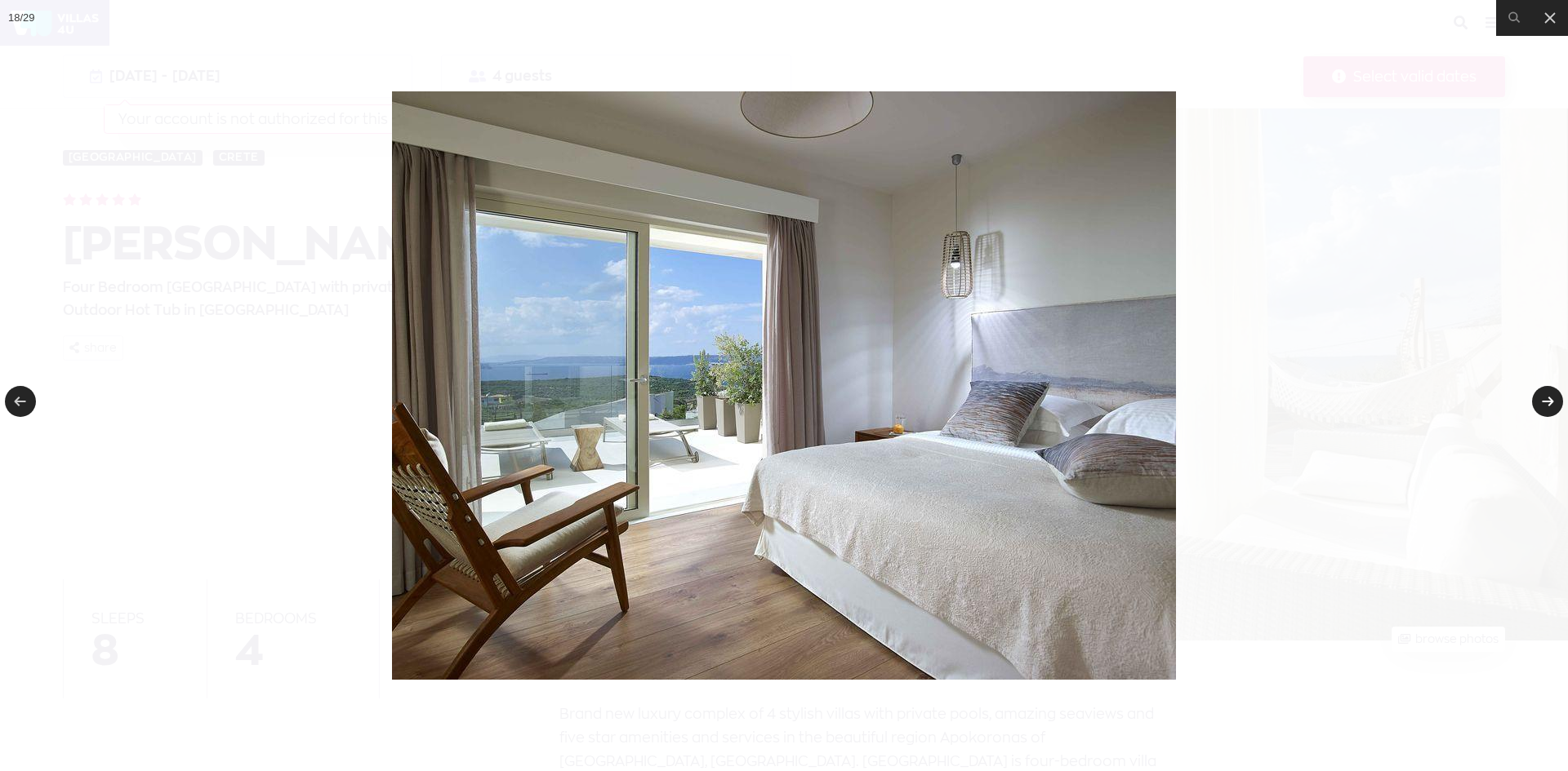
click at [1546, 402] on link at bounding box center [1547, 401] width 31 height 31
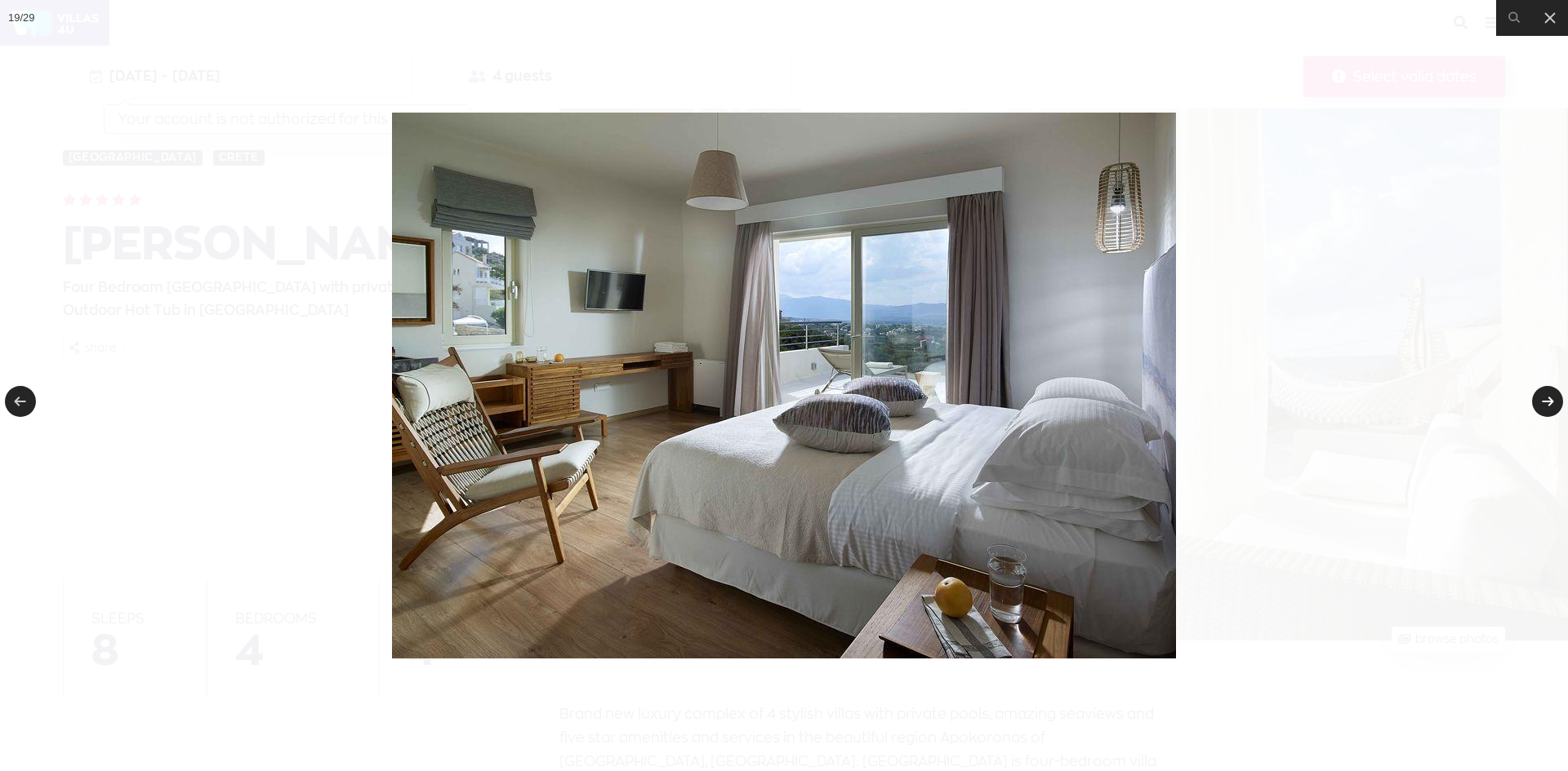
click at [1546, 402] on link at bounding box center [1547, 401] width 31 height 31
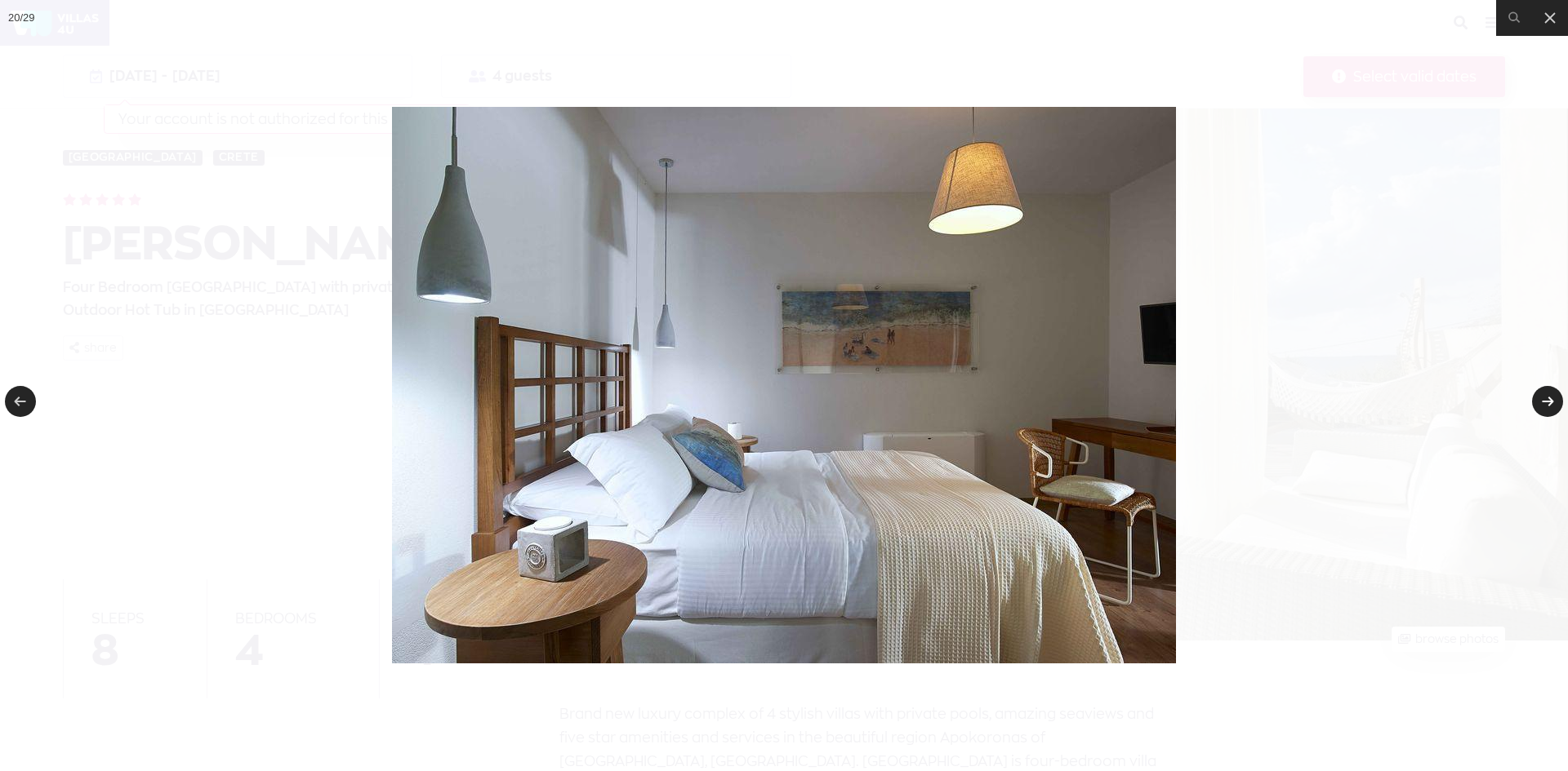
click at [1546, 402] on link at bounding box center [1547, 401] width 31 height 31
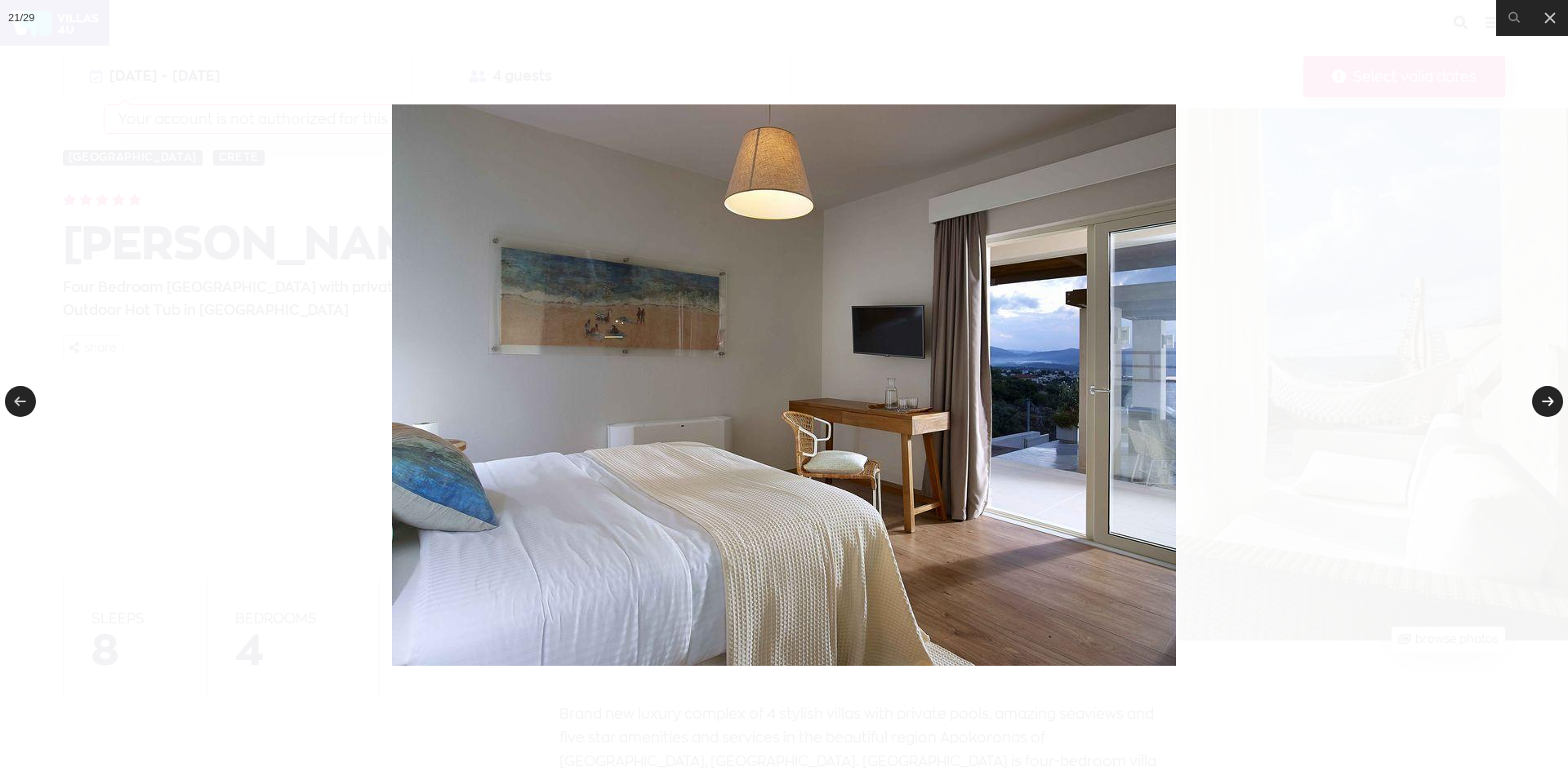
click at [1546, 402] on link at bounding box center [1547, 401] width 31 height 31
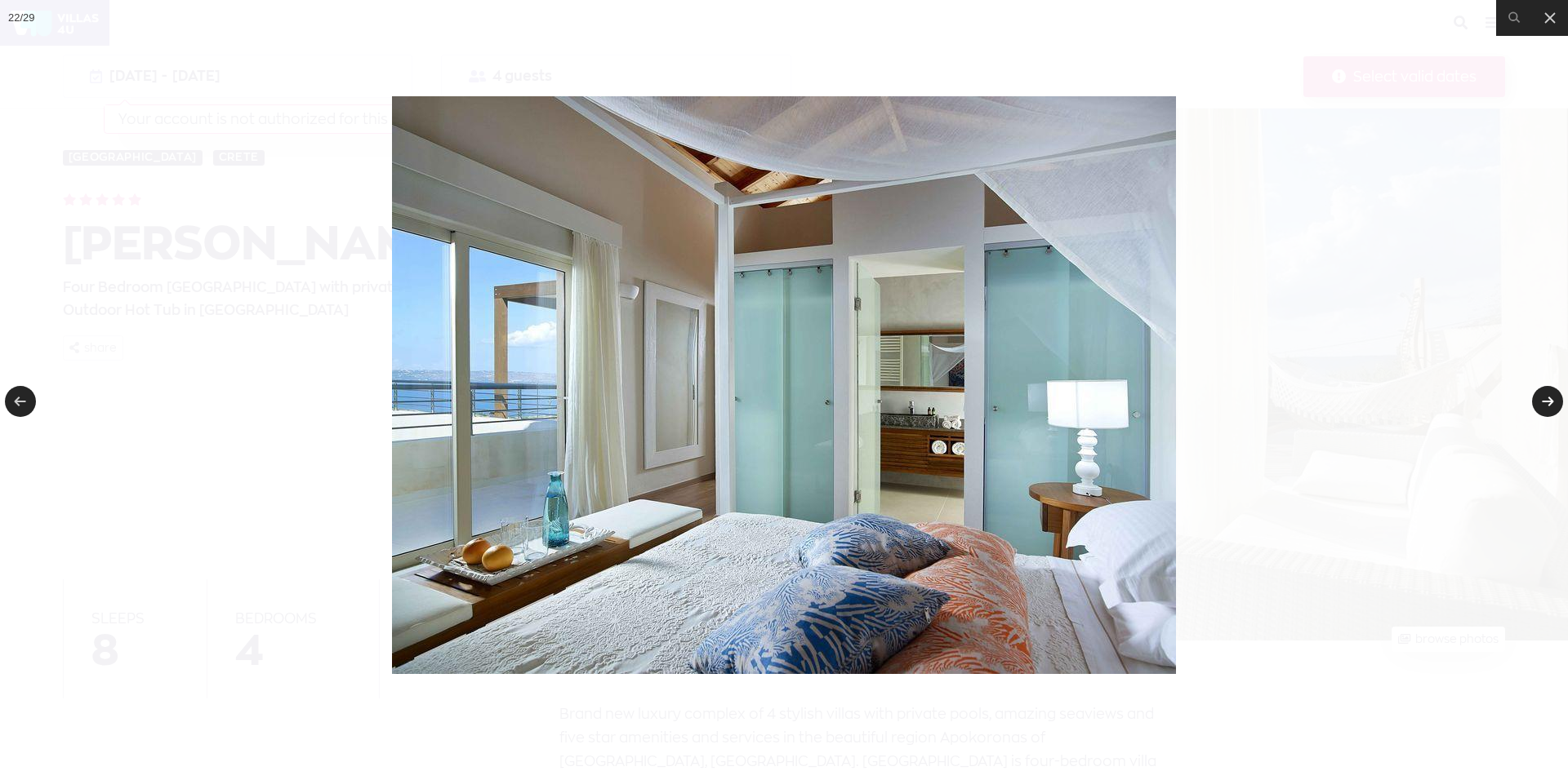
click at [1546, 402] on link at bounding box center [1547, 401] width 31 height 31
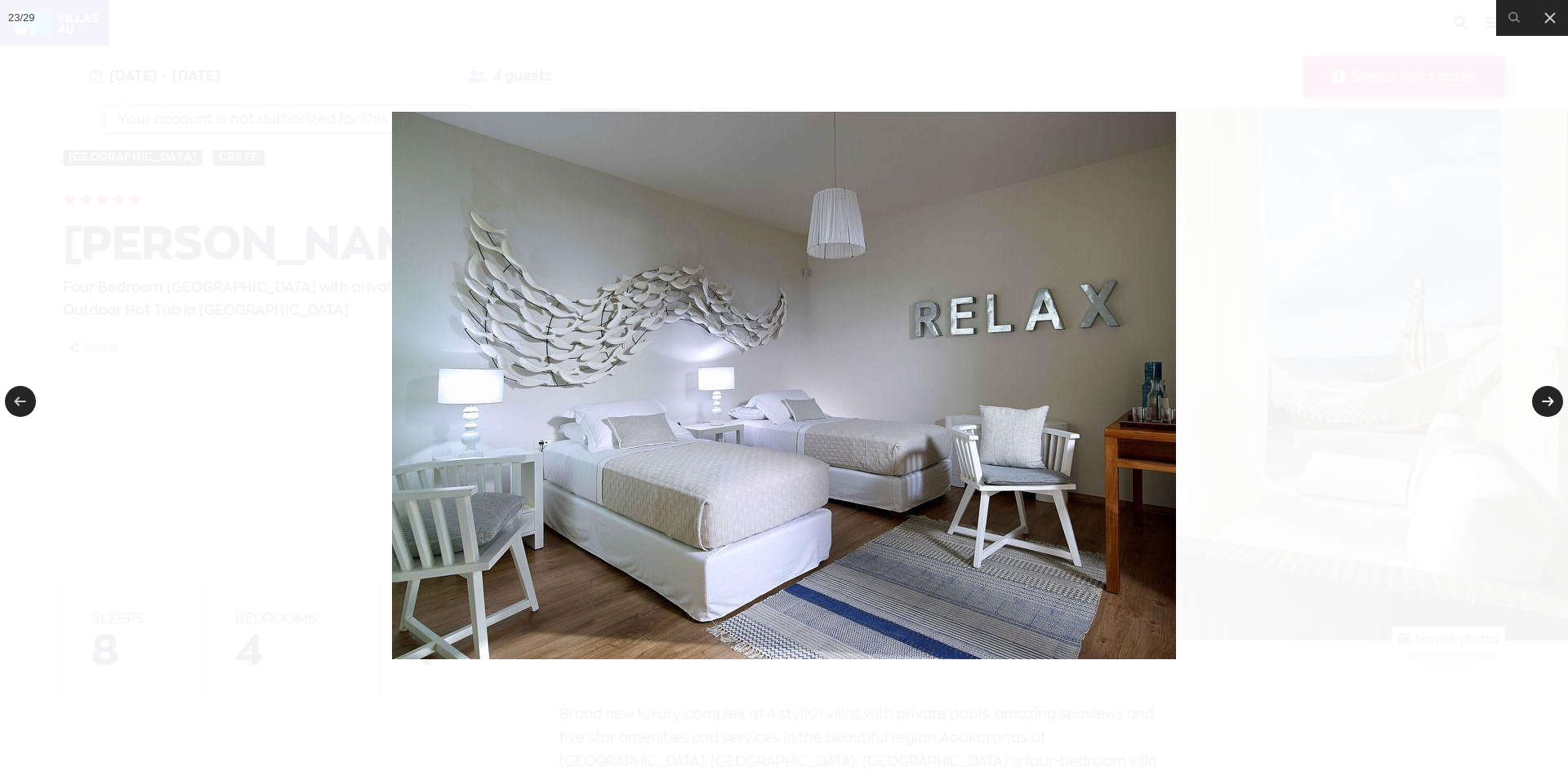
click at [1546, 402] on link at bounding box center [1547, 401] width 31 height 31
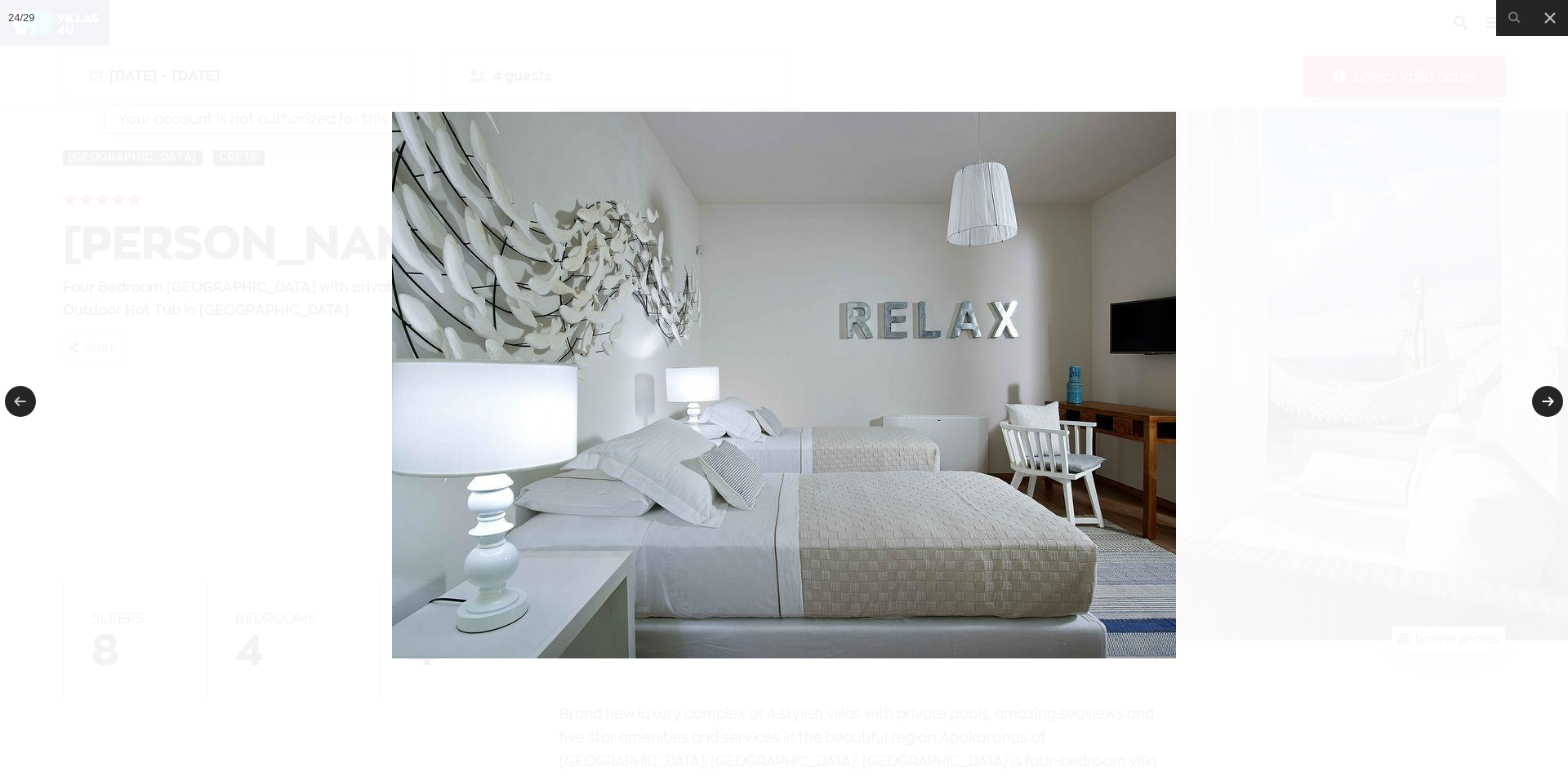
click at [1546, 402] on link at bounding box center [1547, 401] width 31 height 31
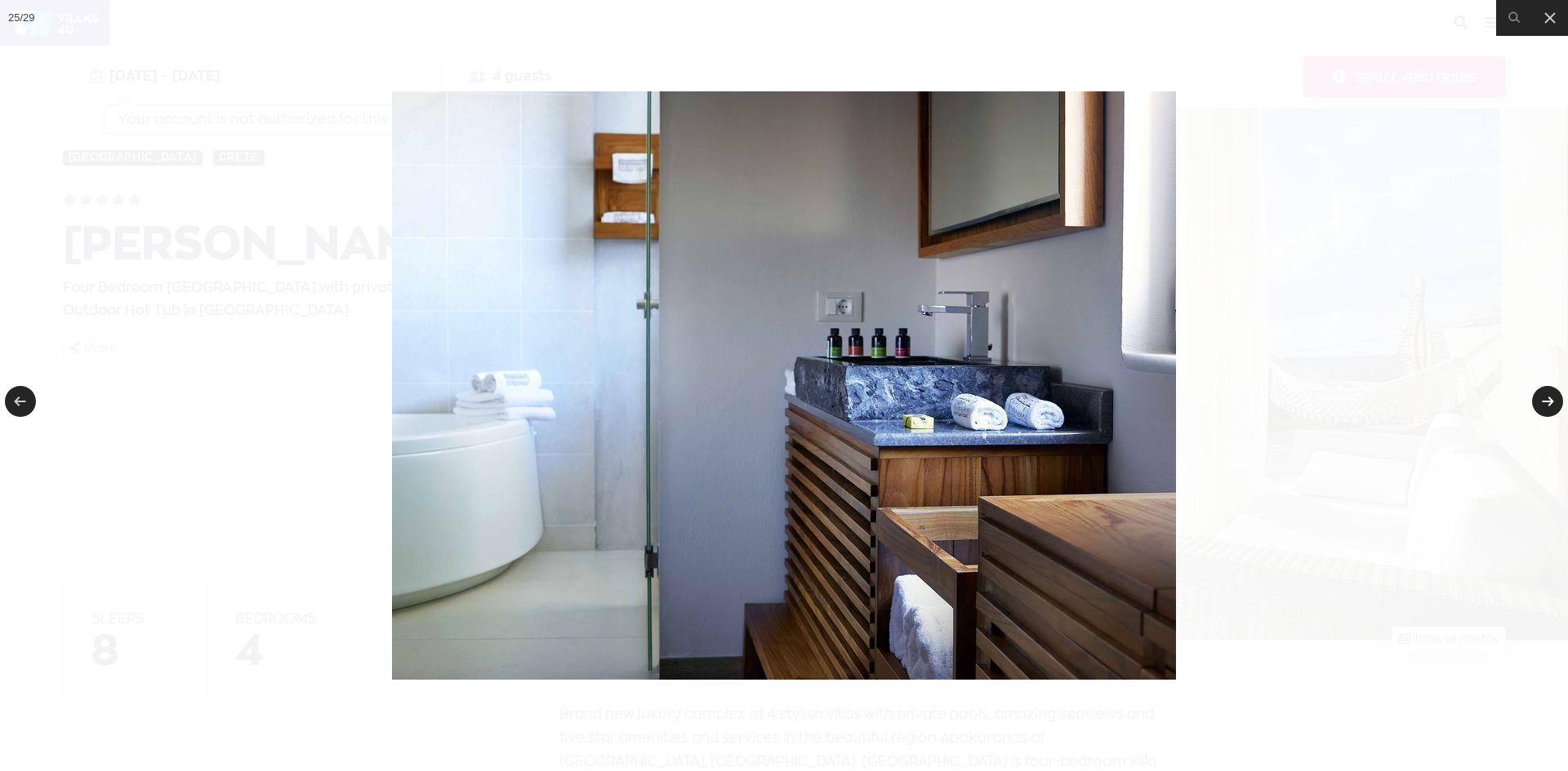
click at [1546, 402] on link at bounding box center [1547, 401] width 31 height 31
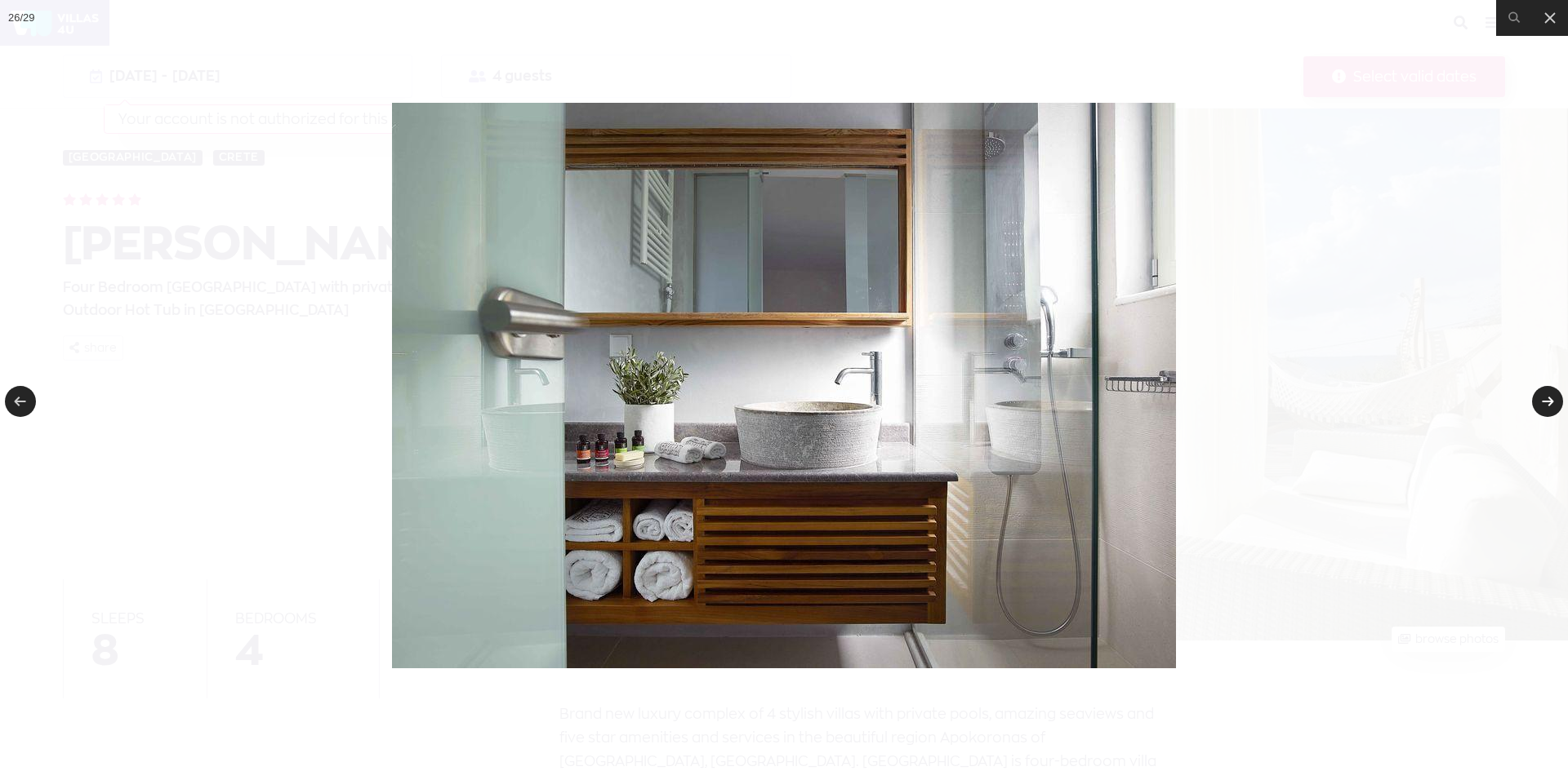
click at [1546, 402] on link at bounding box center [1547, 401] width 31 height 31
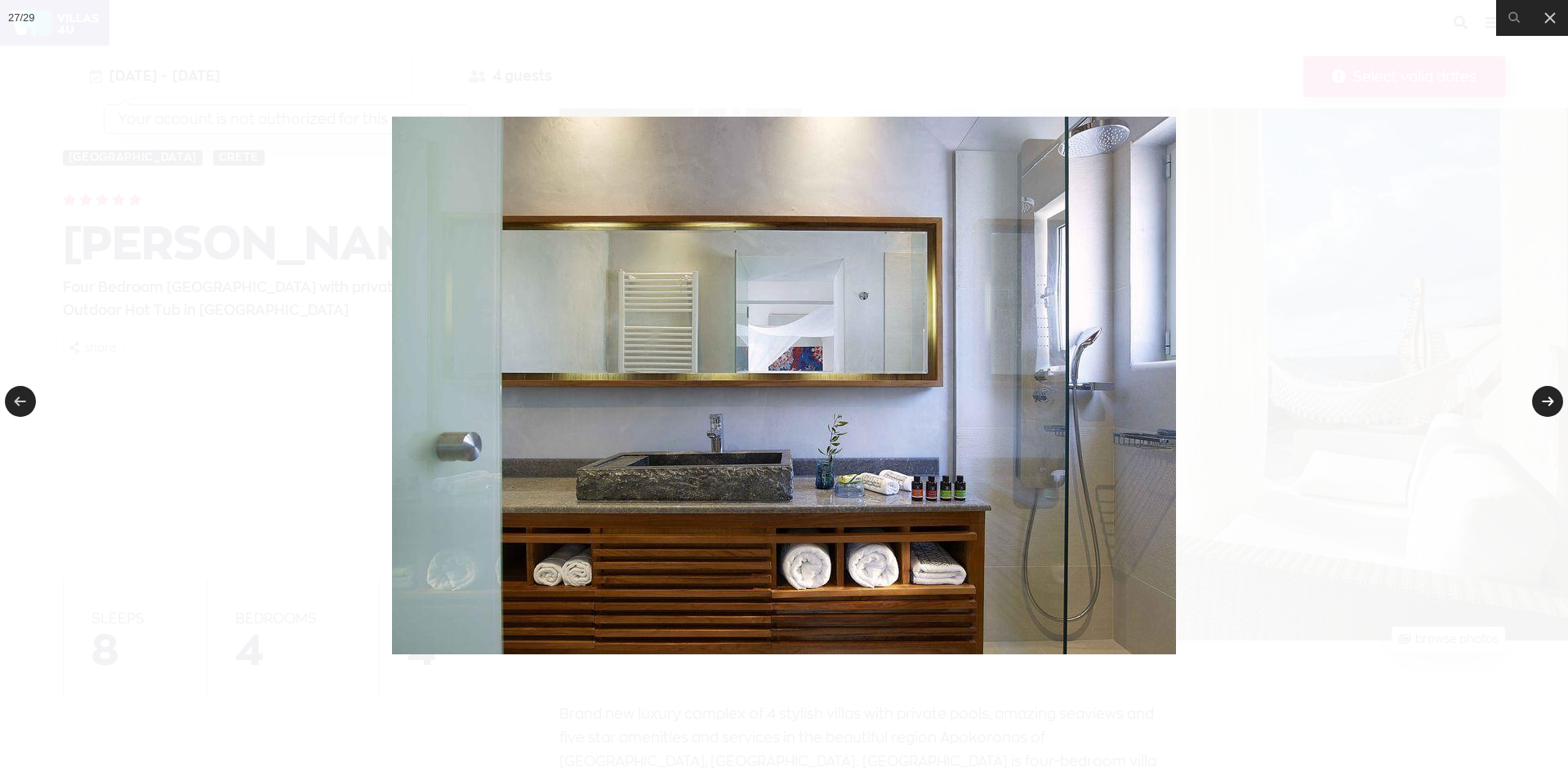
click at [1546, 402] on link at bounding box center [1547, 401] width 31 height 31
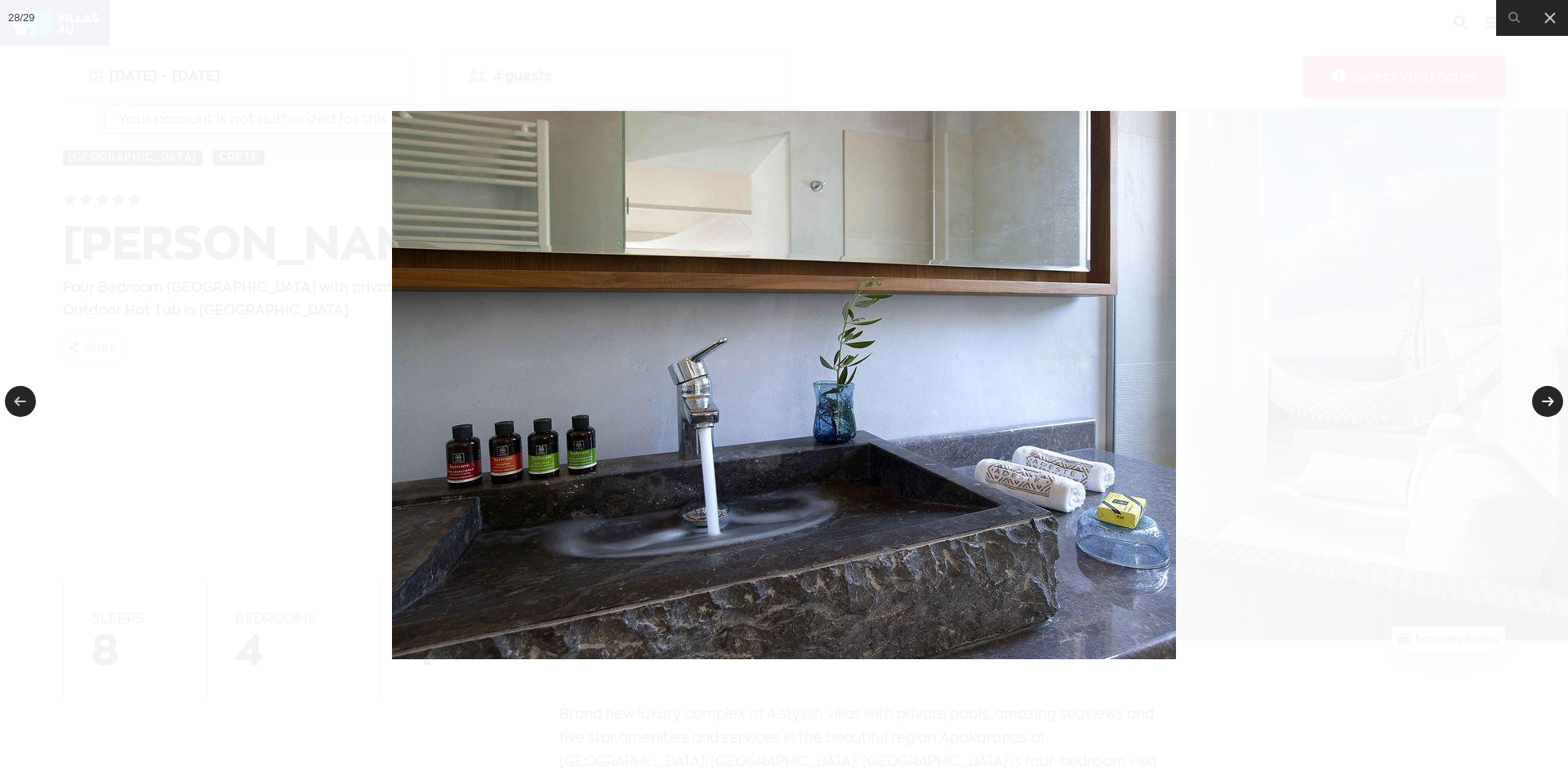
click at [1546, 402] on link at bounding box center [1547, 401] width 31 height 31
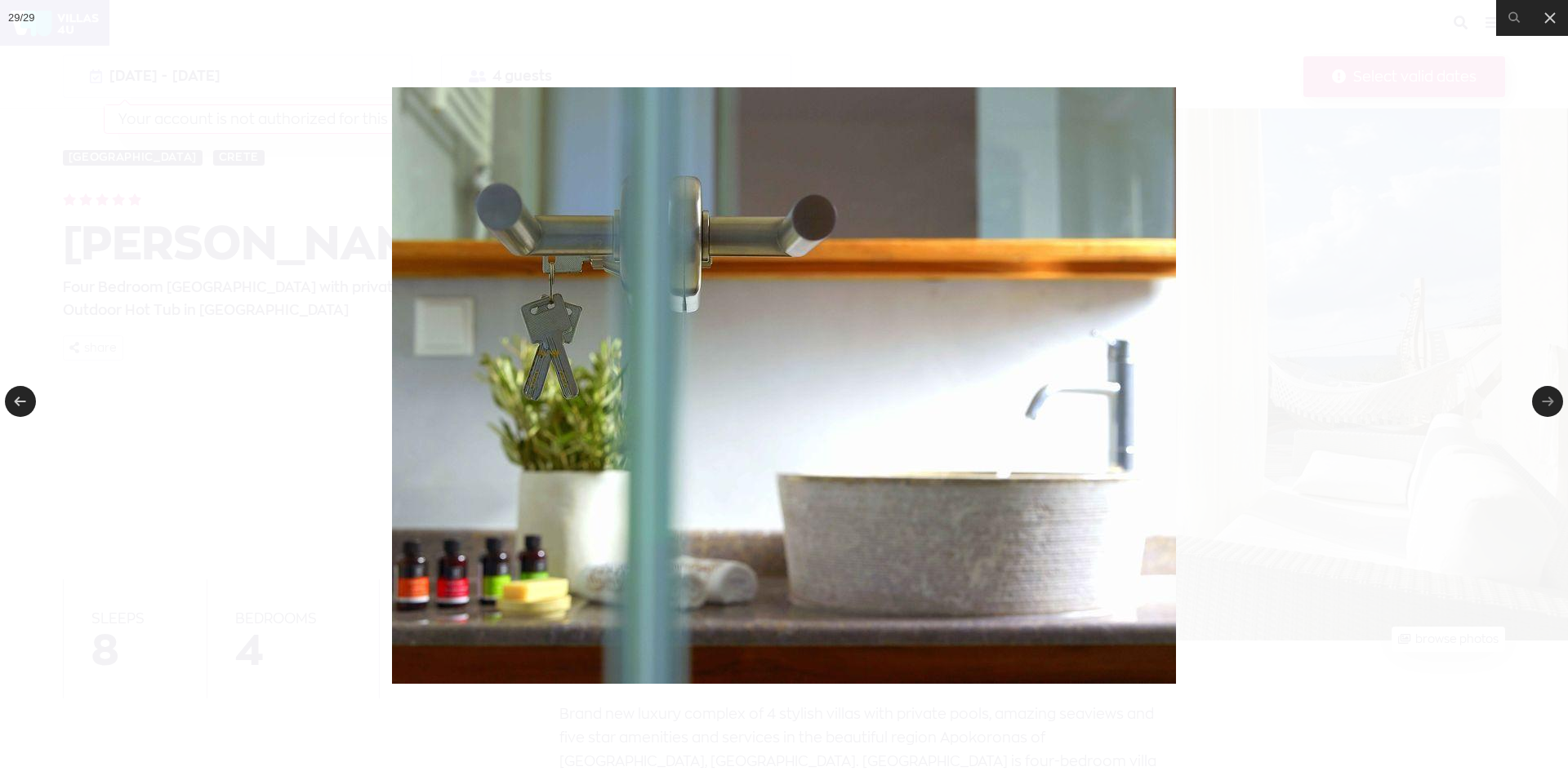
click at [1546, 402] on link at bounding box center [1547, 401] width 31 height 31
click at [1542, 402] on link at bounding box center [1547, 401] width 31 height 31
click at [1554, 23] on icon at bounding box center [1550, 18] width 10 height 10
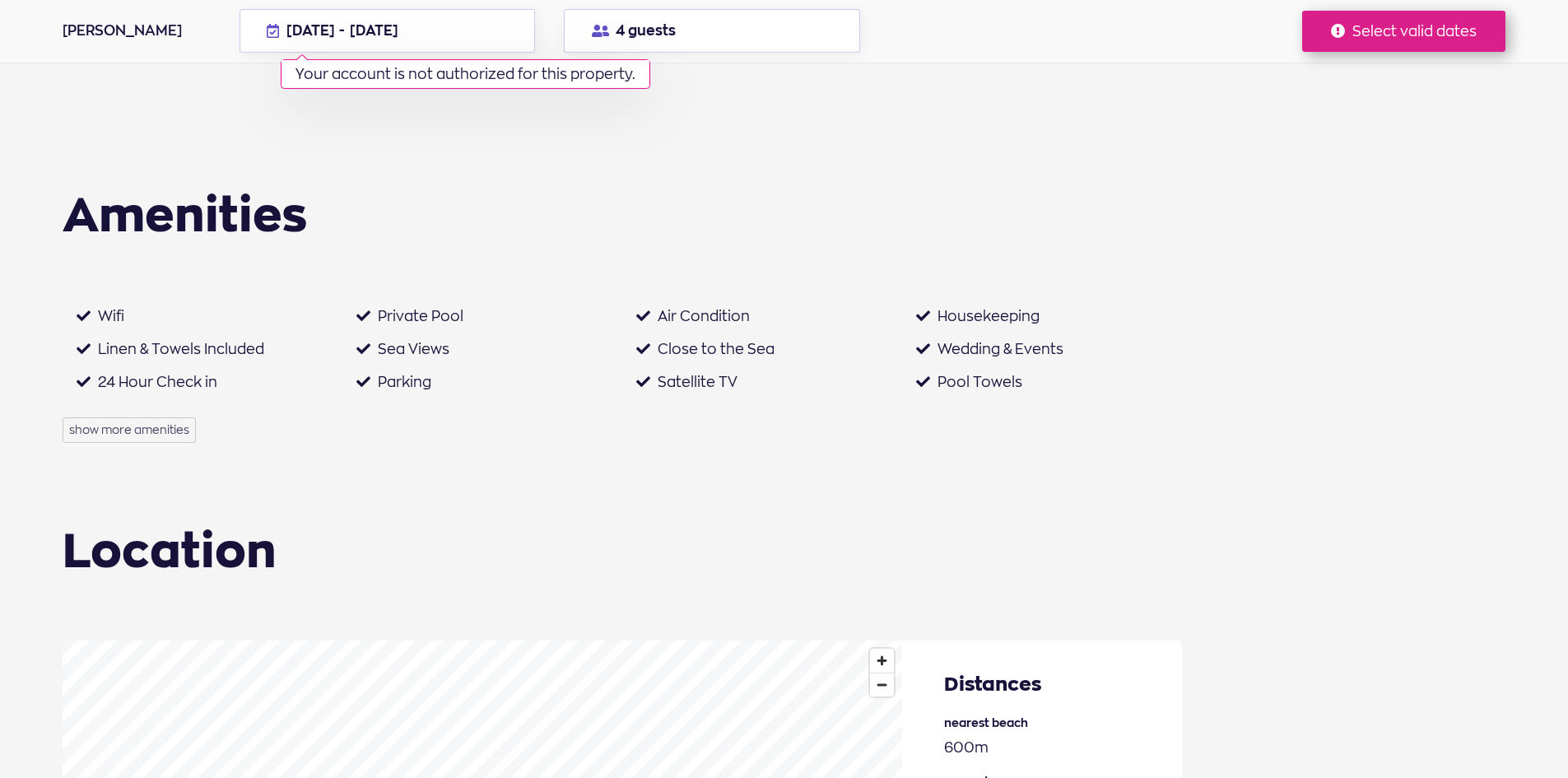
scroll to position [2059, 0]
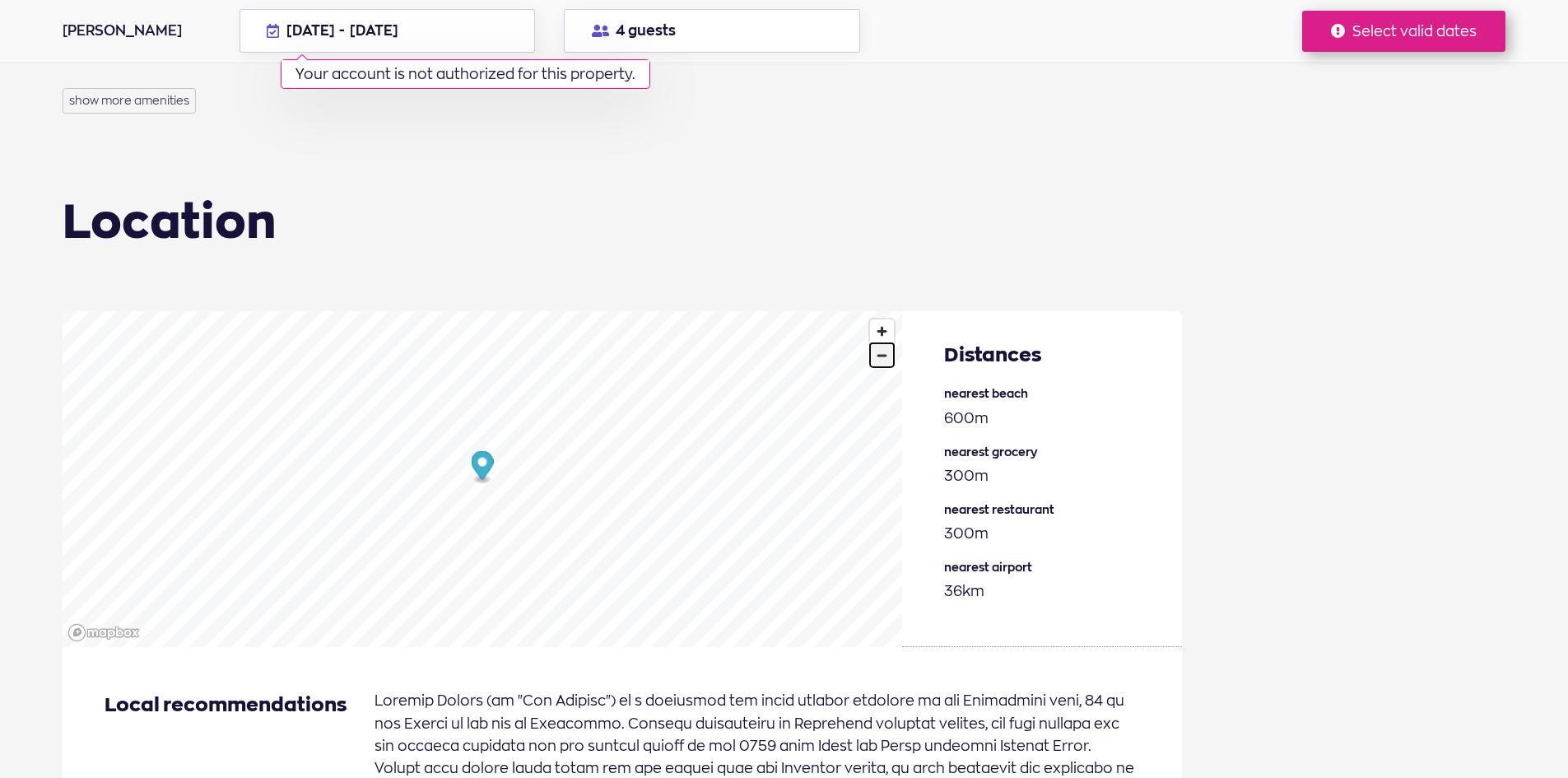
click at [882, 345] on span "Zoom out" at bounding box center [882, 355] width 24 height 23
click at [883, 322] on span "Zoom in" at bounding box center [882, 331] width 24 height 24
click at [883, 319] on span "Zoom in" at bounding box center [882, 331] width 24 height 24
click at [399, 27] on span "[DATE]" at bounding box center [374, 30] width 49 height 18
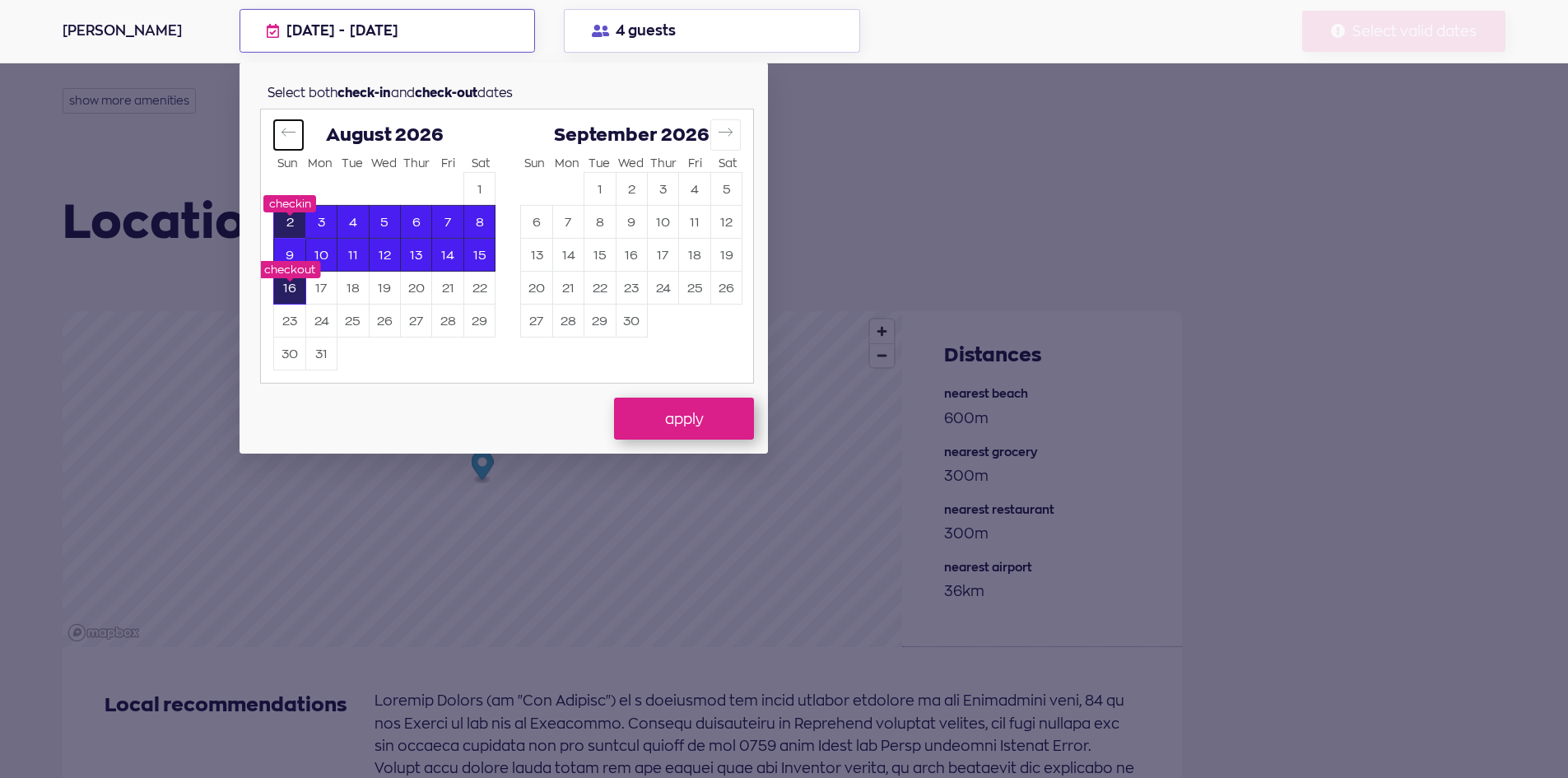
click at [291, 124] on icon "Move backward to switch to the previous month." at bounding box center [288, 132] width 15 height 15
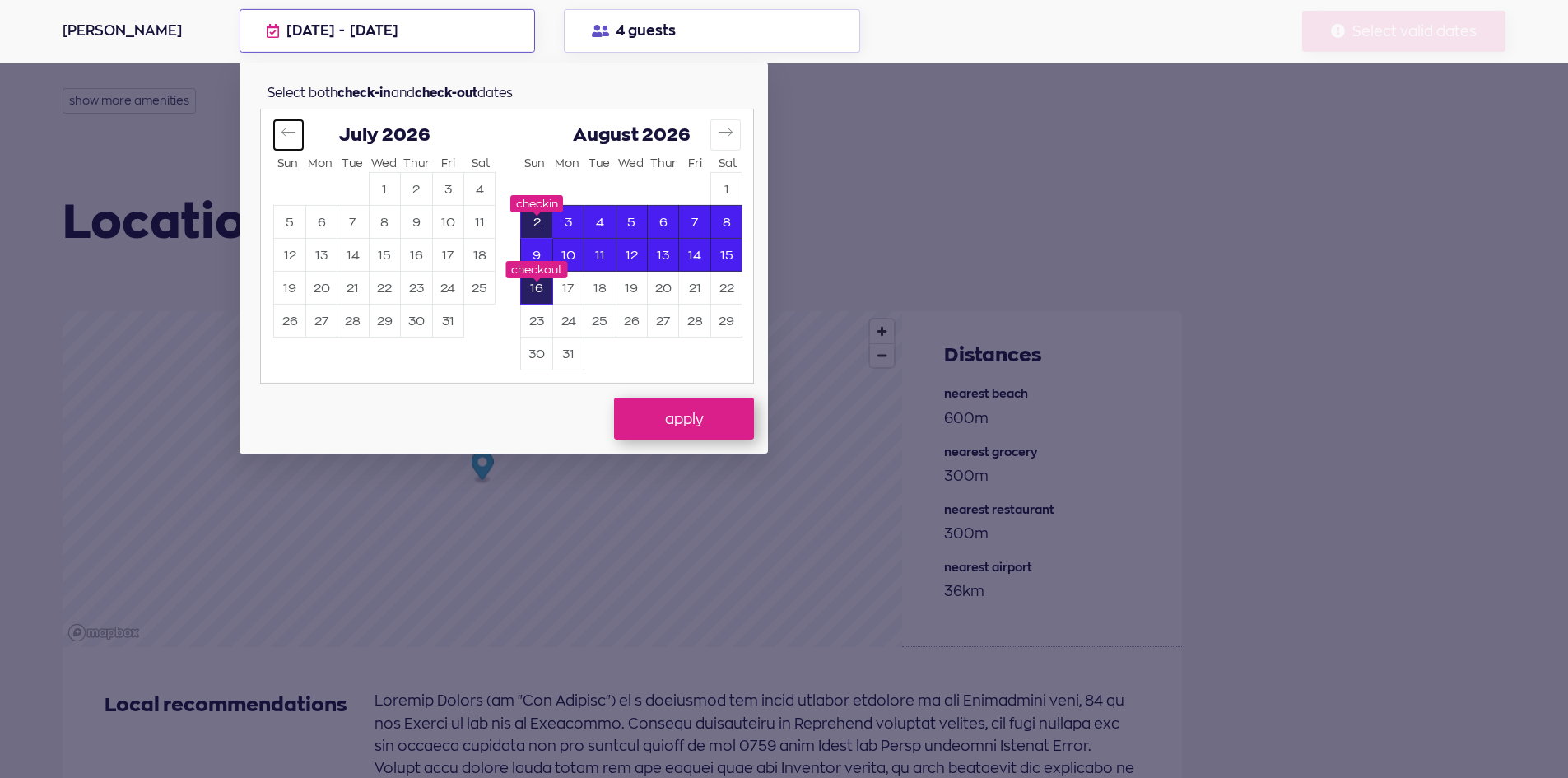
click at [291, 124] on icon "Move backward to switch to the previous month." at bounding box center [288, 132] width 15 height 15
click at [291, 125] on icon "Move backward to switch to the previous month." at bounding box center [288, 132] width 15 height 15
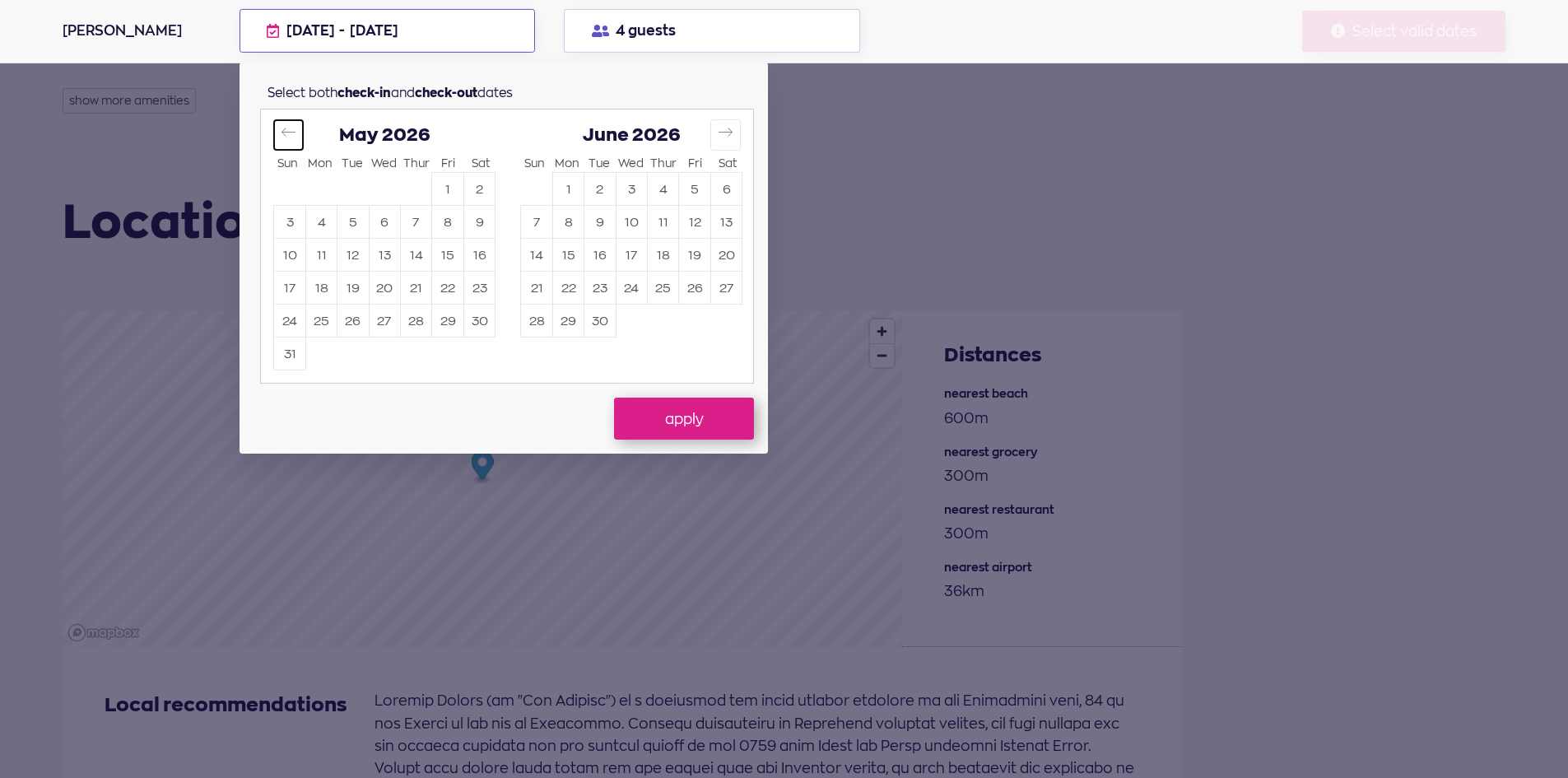
click at [291, 125] on icon "Move backward to switch to the previous month." at bounding box center [288, 132] width 15 height 15
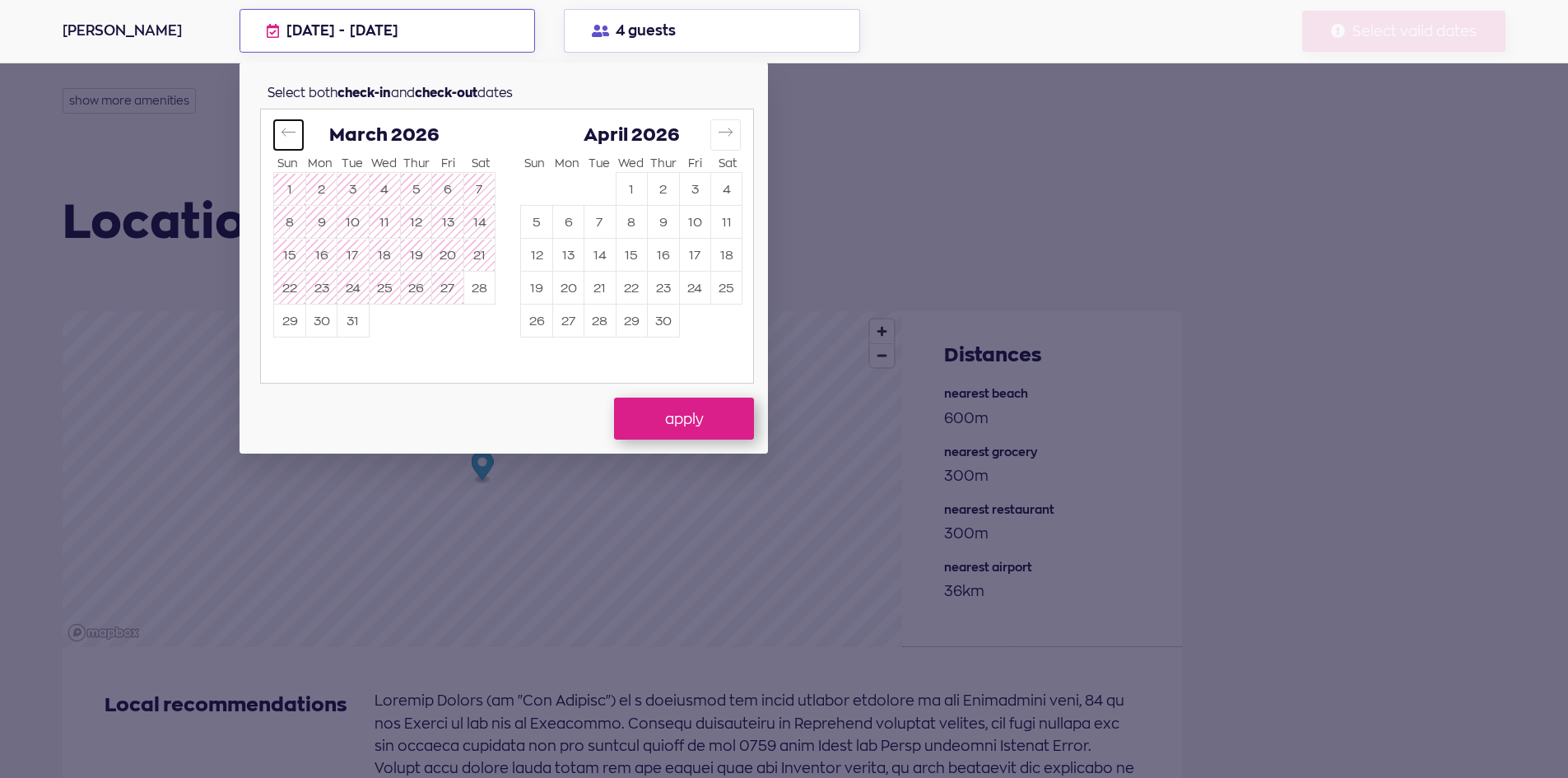
click at [291, 125] on icon "Move backward to switch to the previous month." at bounding box center [288, 132] width 15 height 15
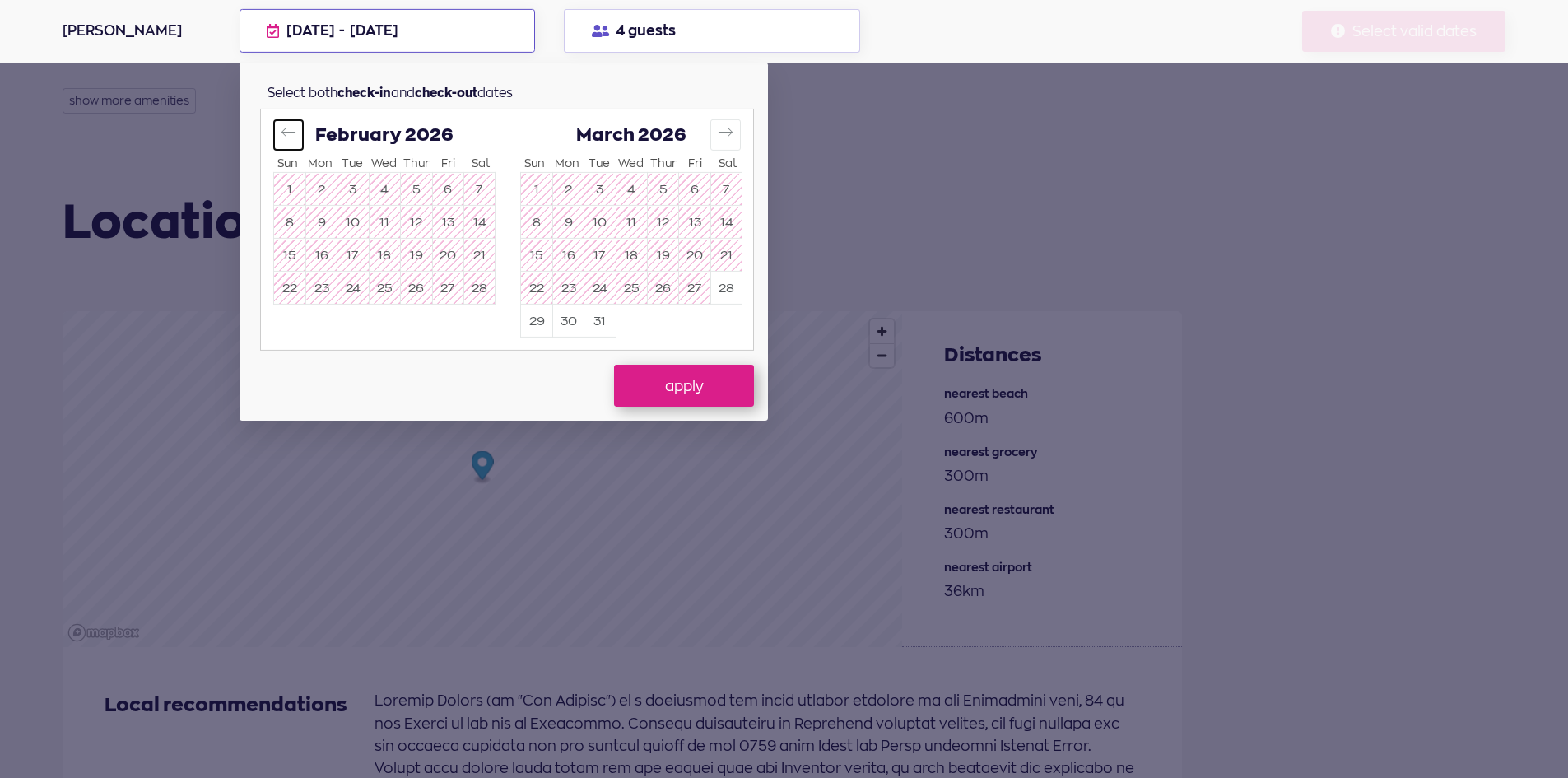
click at [291, 125] on icon "Move backward to switch to the previous month." at bounding box center [288, 132] width 15 height 15
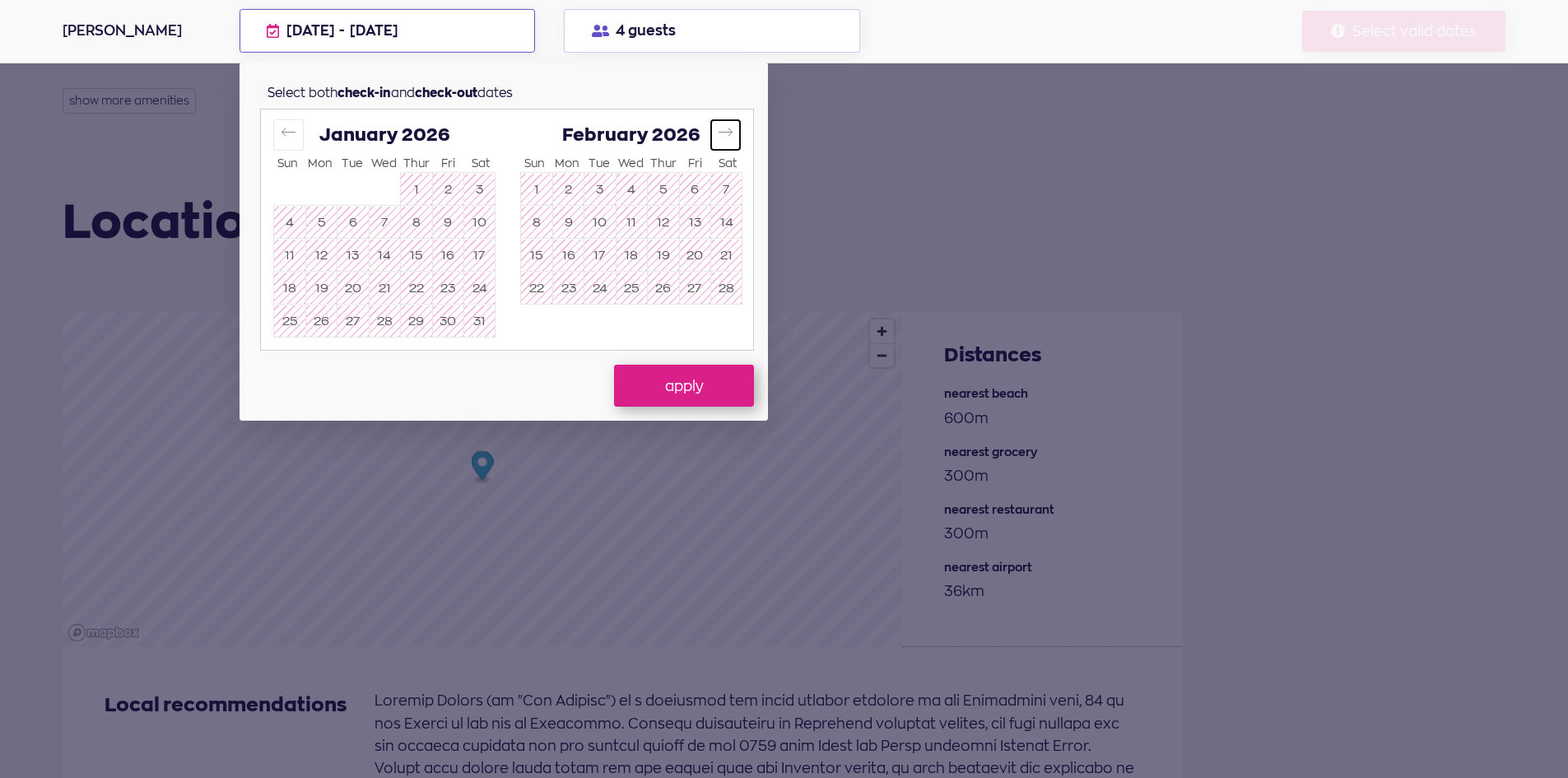
click at [721, 129] on icon "Move forward to switch to the next month." at bounding box center [725, 132] width 15 height 15
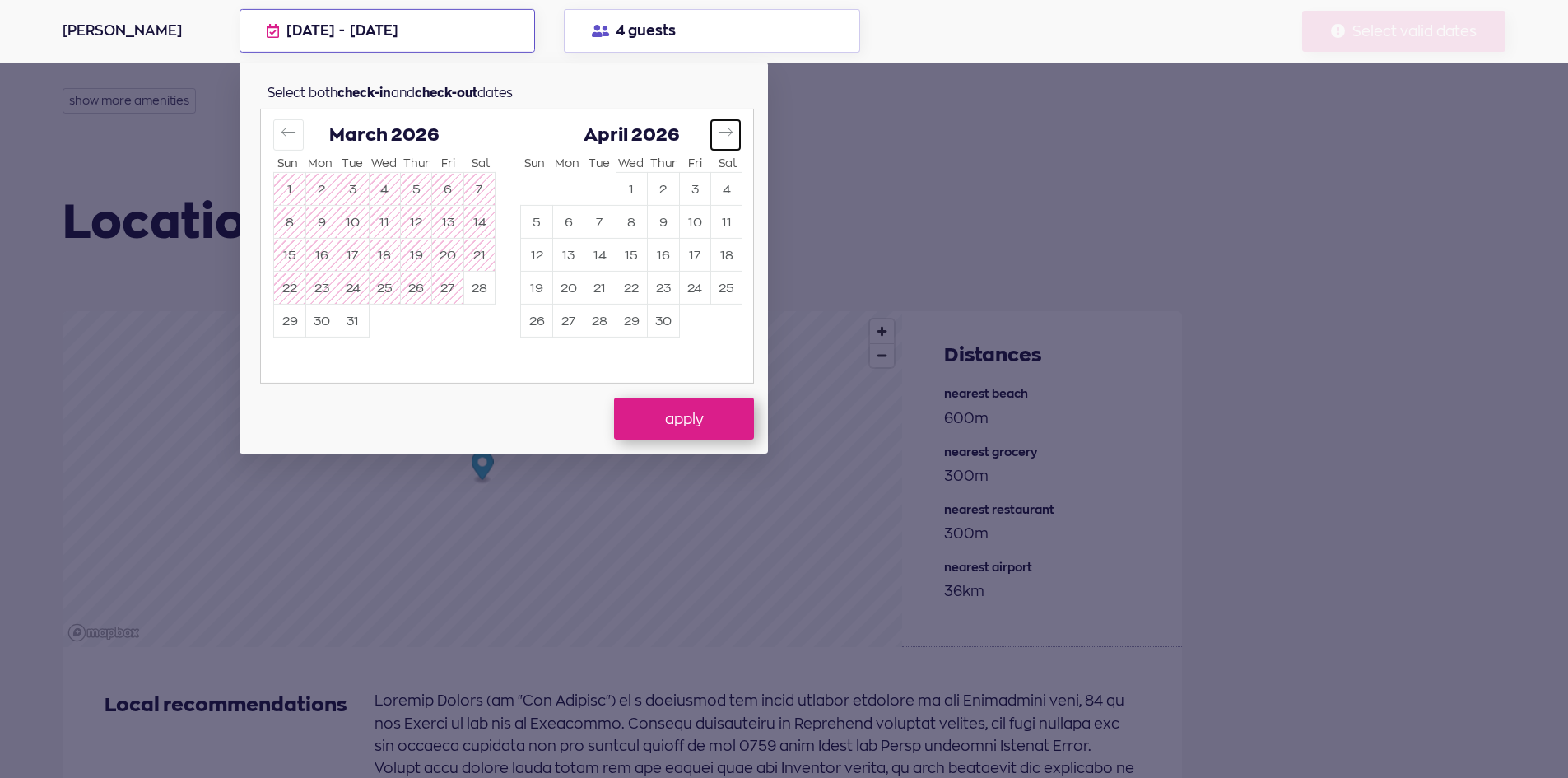
click at [720, 129] on icon "Move forward to switch to the next month." at bounding box center [725, 132] width 15 height 15
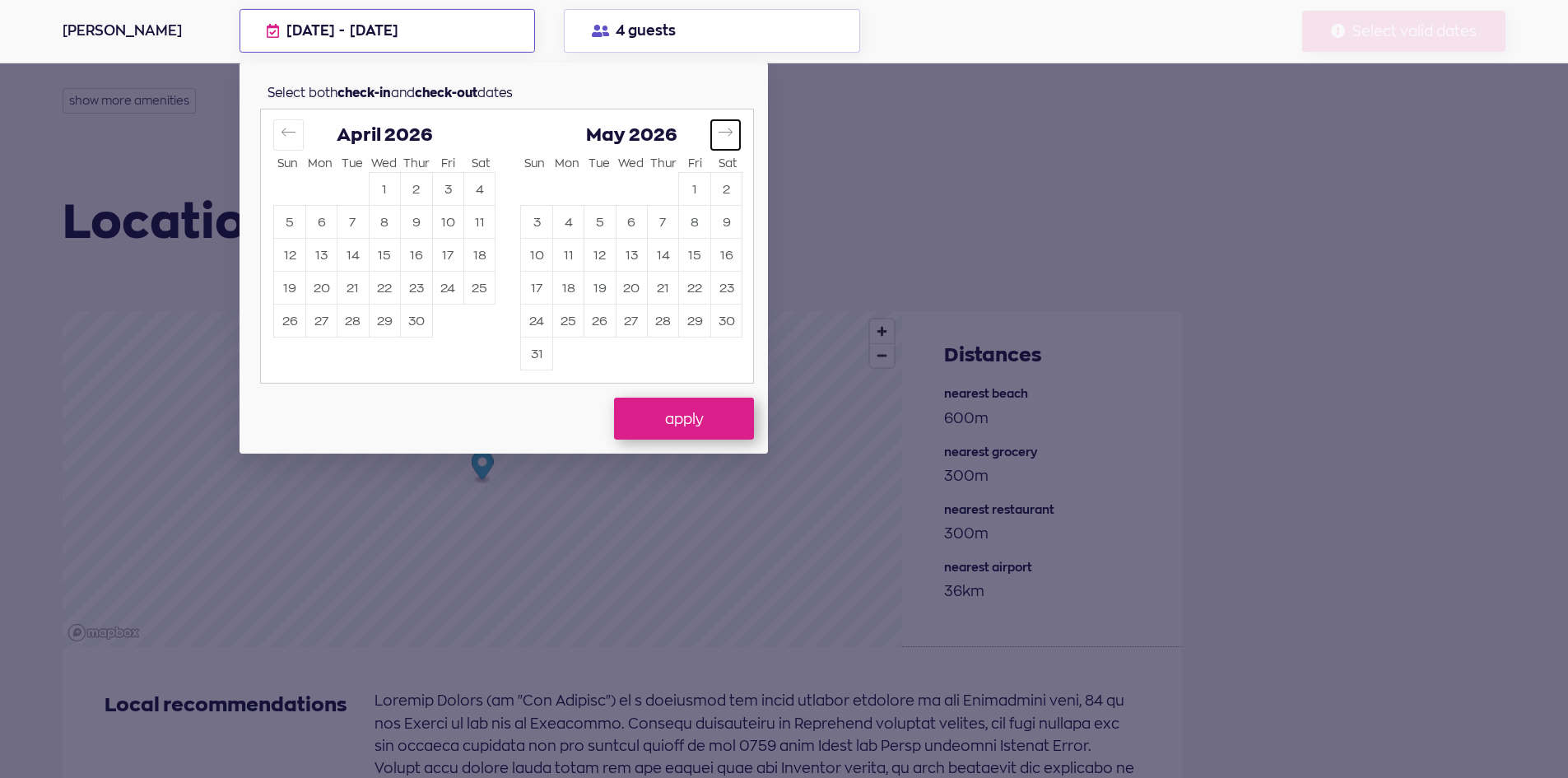
click at [719, 129] on icon "Move forward to switch to the next month." at bounding box center [725, 132] width 15 height 15
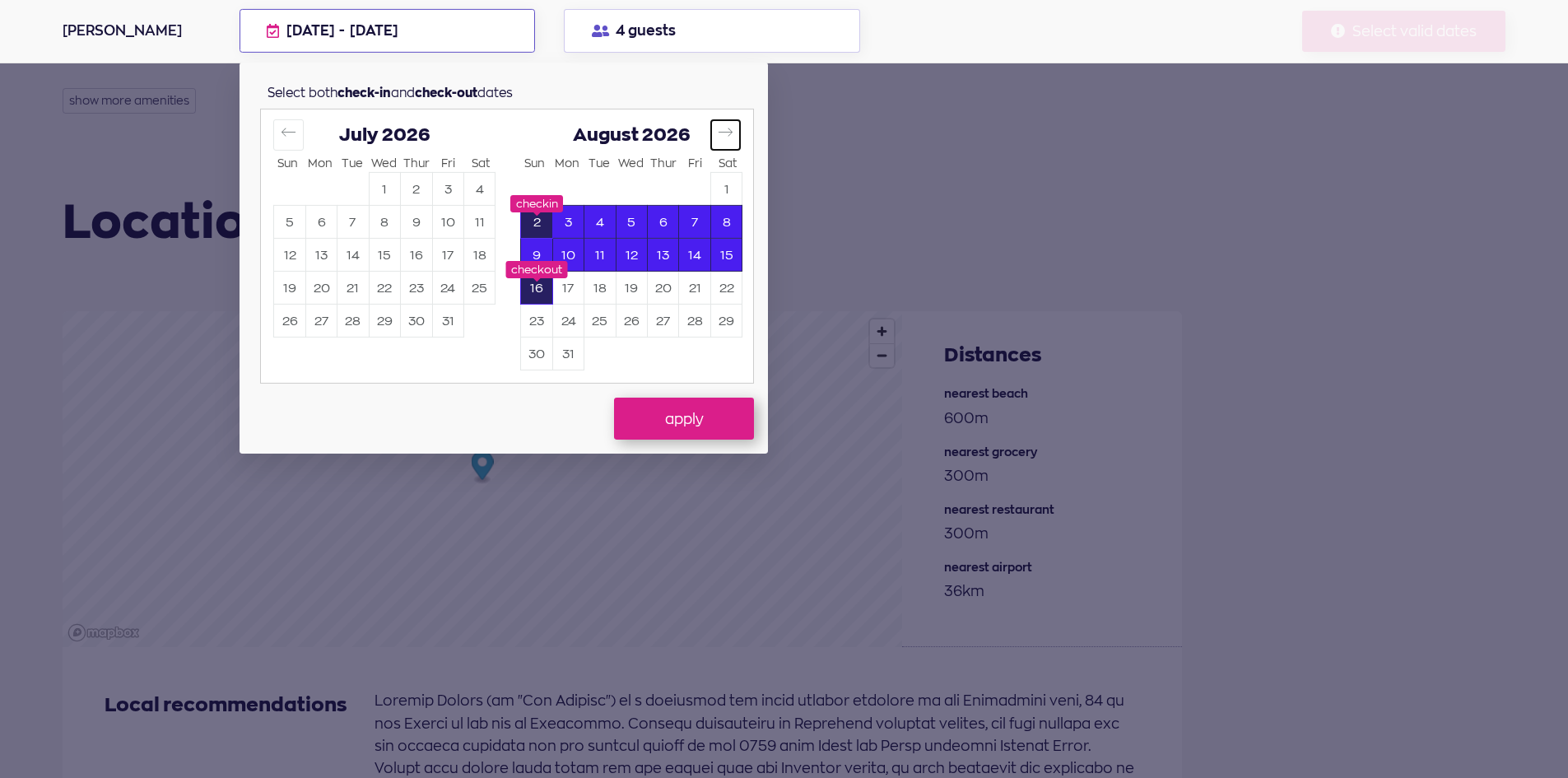
click at [719, 130] on icon "Move forward to switch to the next month." at bounding box center [725, 132] width 15 height 15
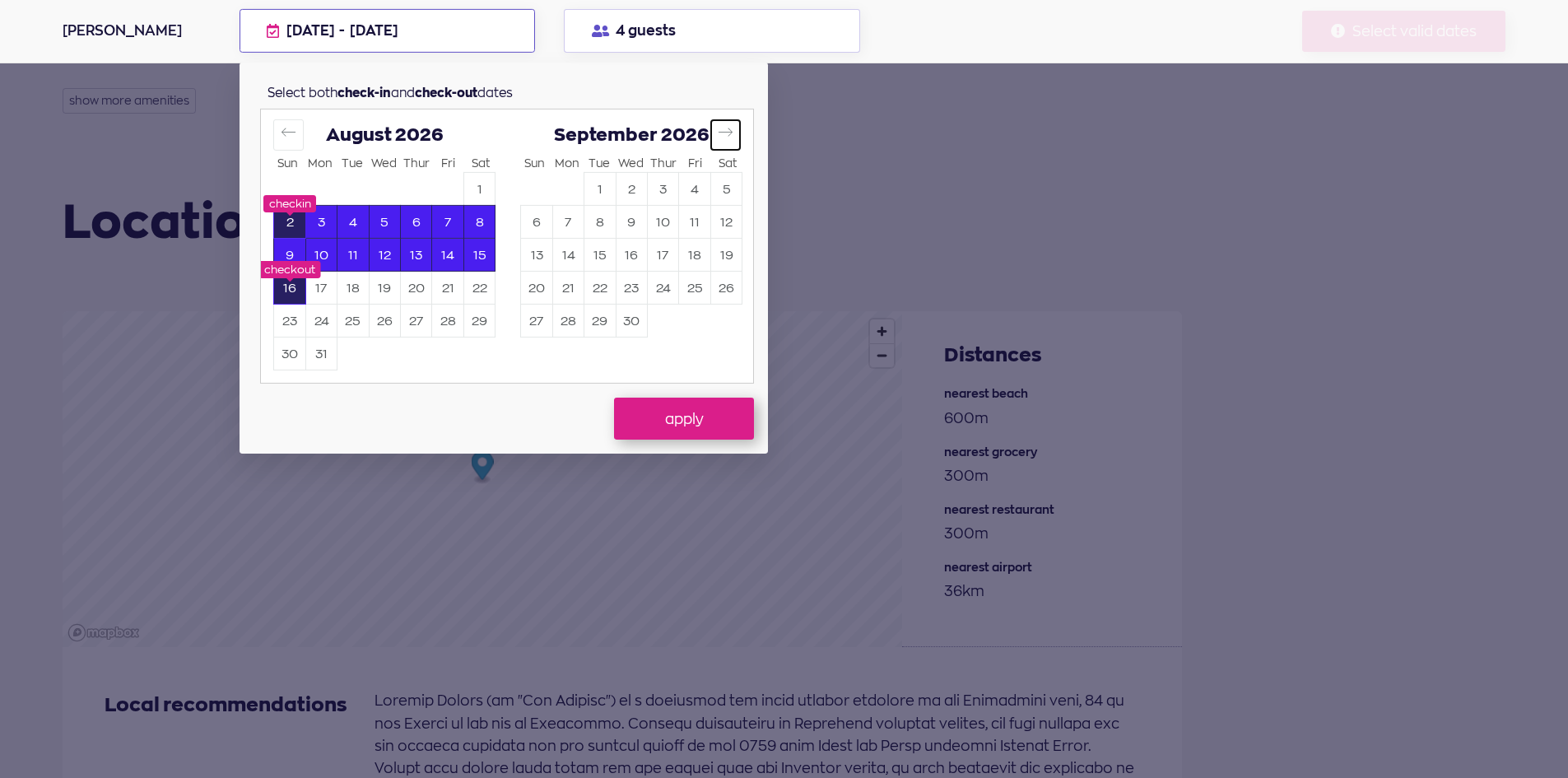
click at [718, 131] on icon "Move forward to switch to the next month." at bounding box center [725, 132] width 15 height 15
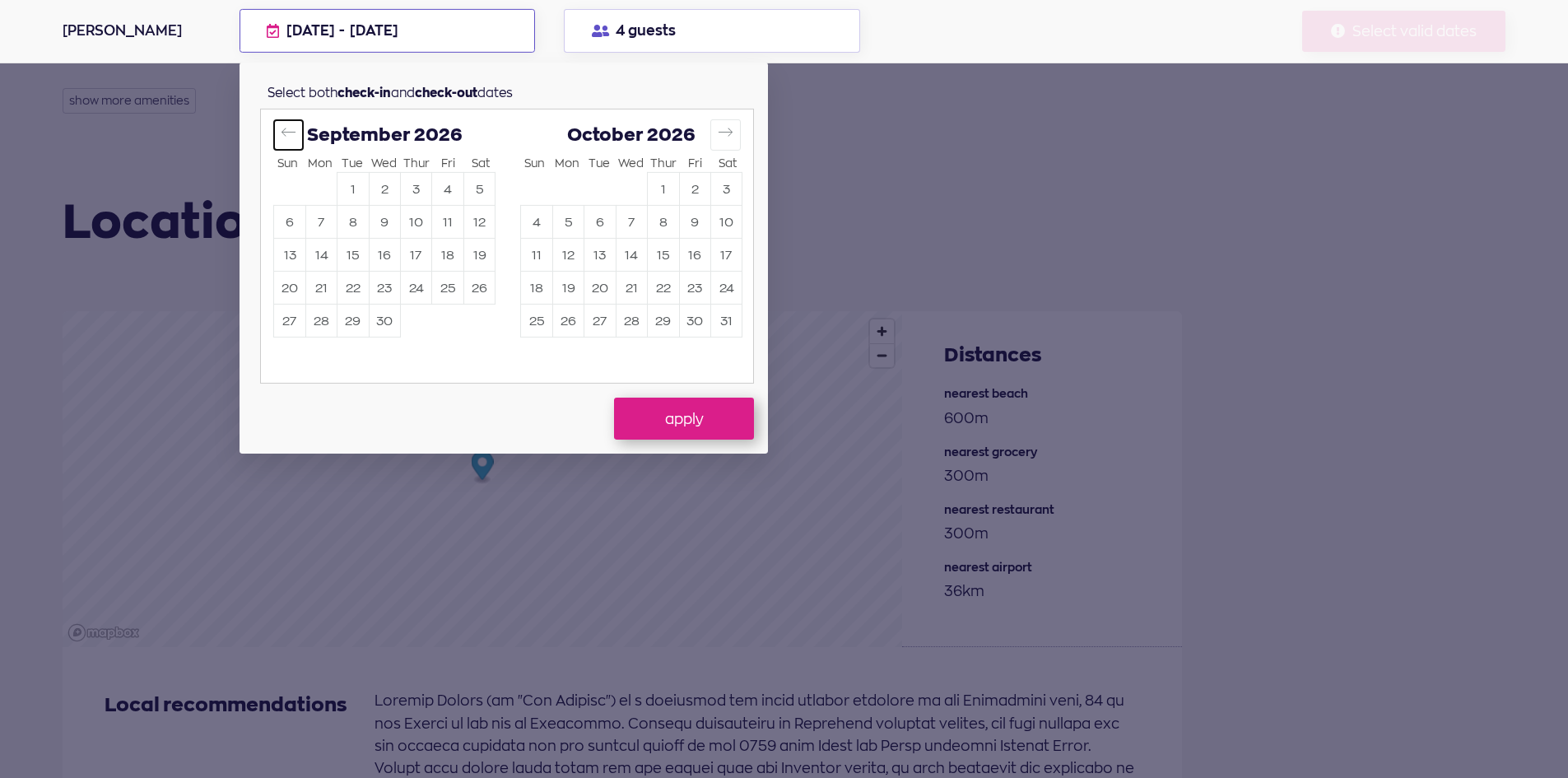
click at [294, 146] on button "Move backward to switch to the previous month." at bounding box center [289, 135] width 31 height 31
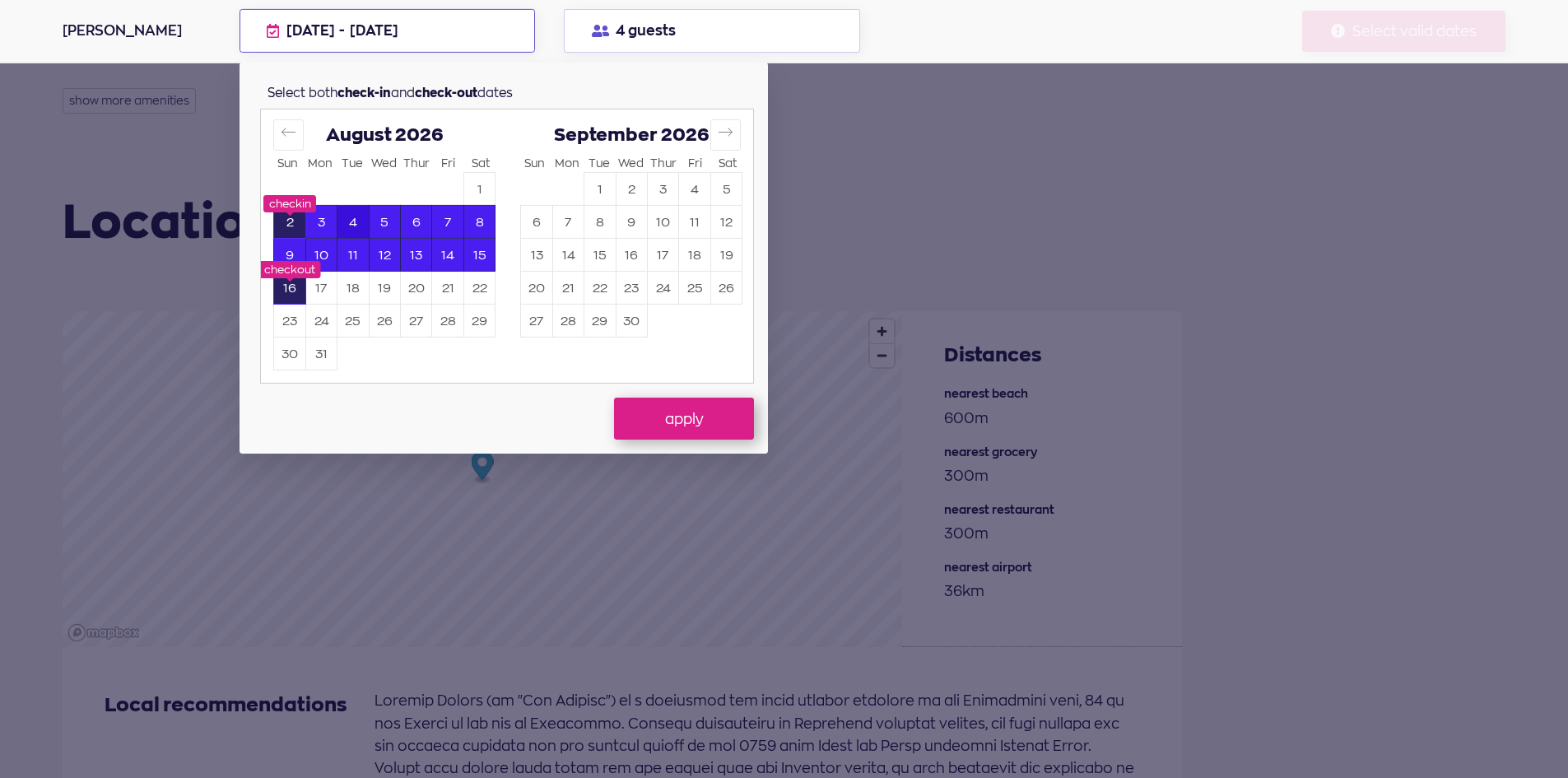
click at [345, 218] on button "4" at bounding box center [353, 223] width 31 height 33
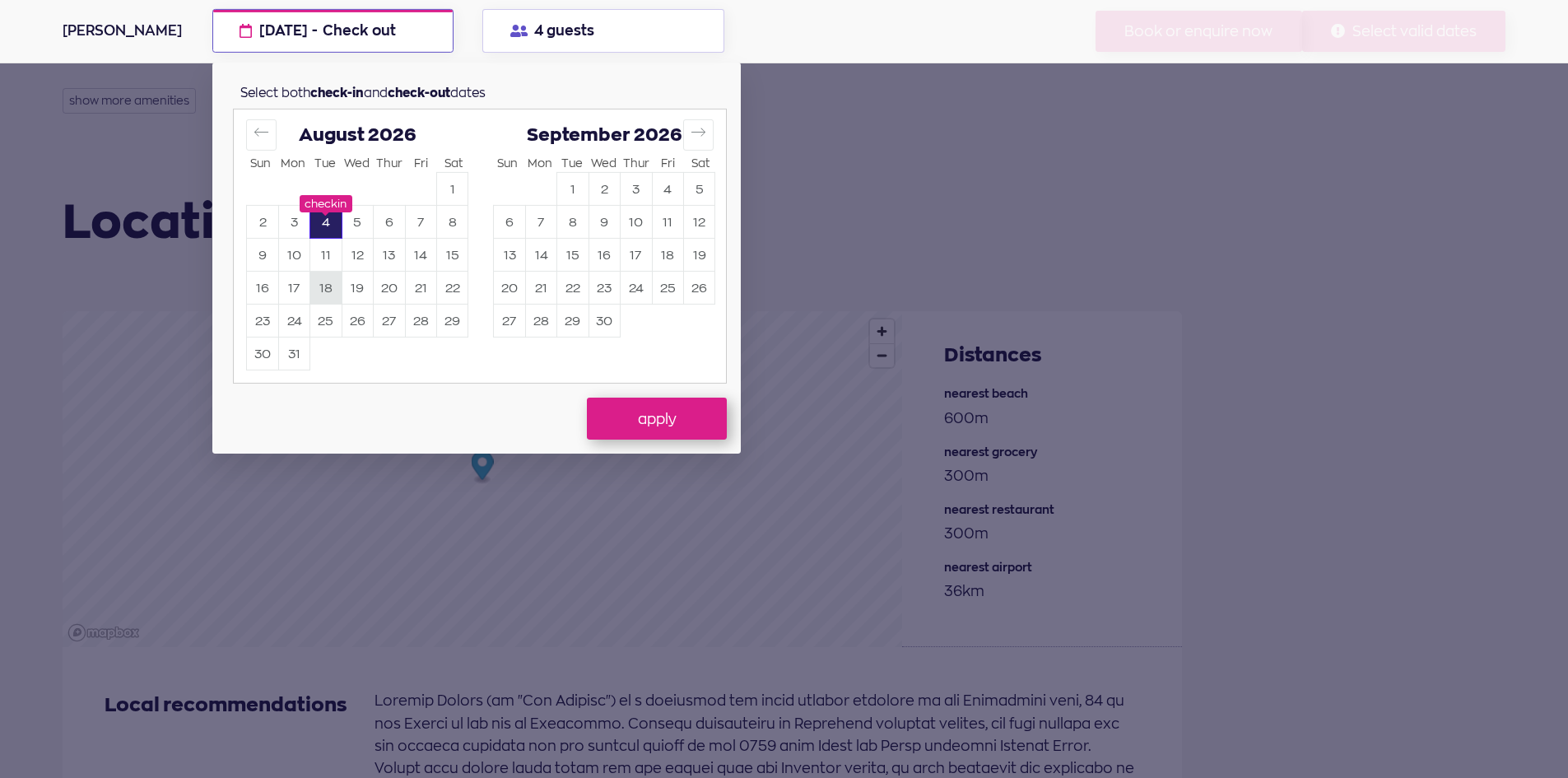
click at [322, 293] on button "18" at bounding box center [326, 289] width 31 height 33
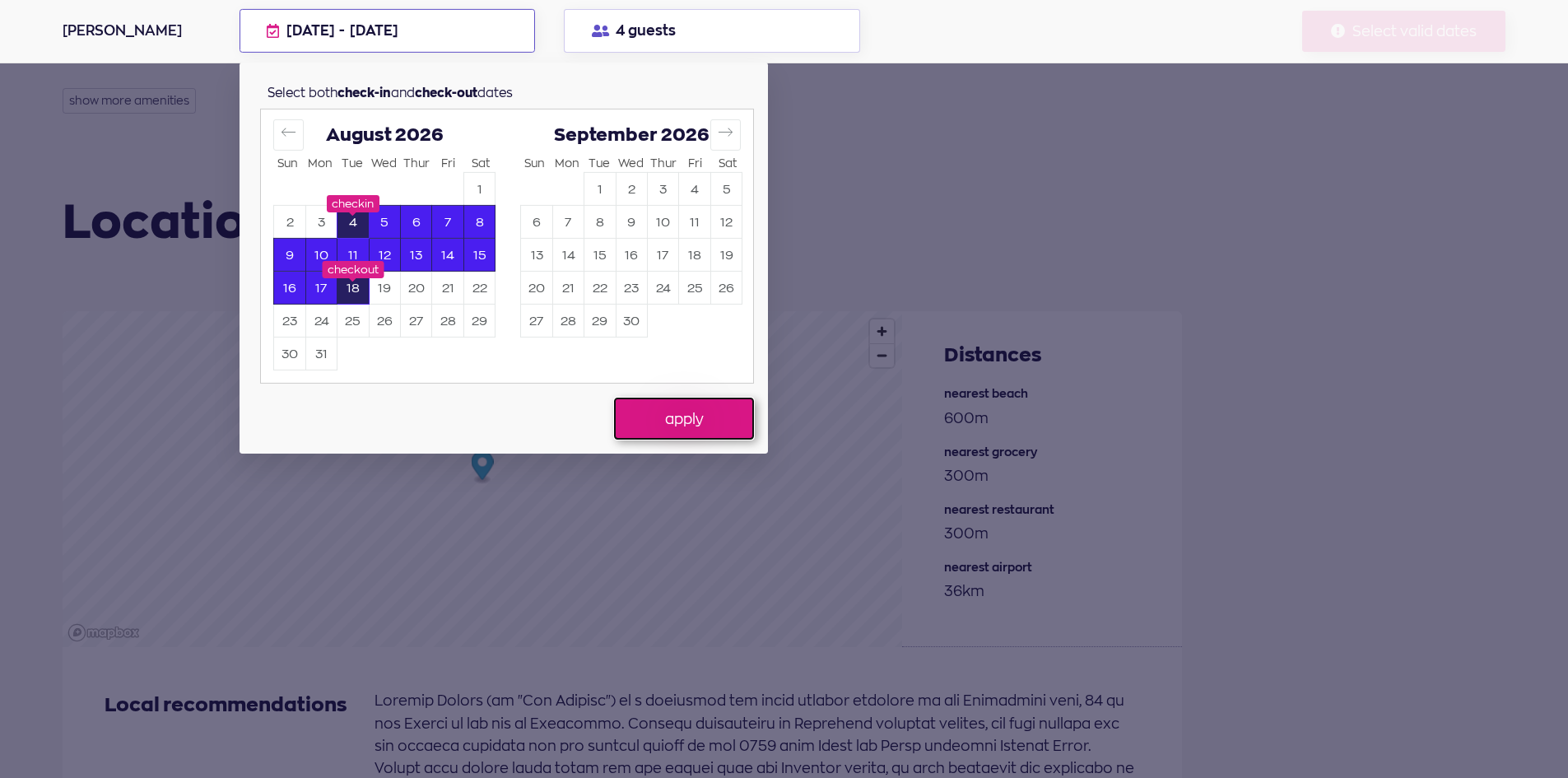
click at [686, 425] on button "apply" at bounding box center [684, 419] width 140 height 41
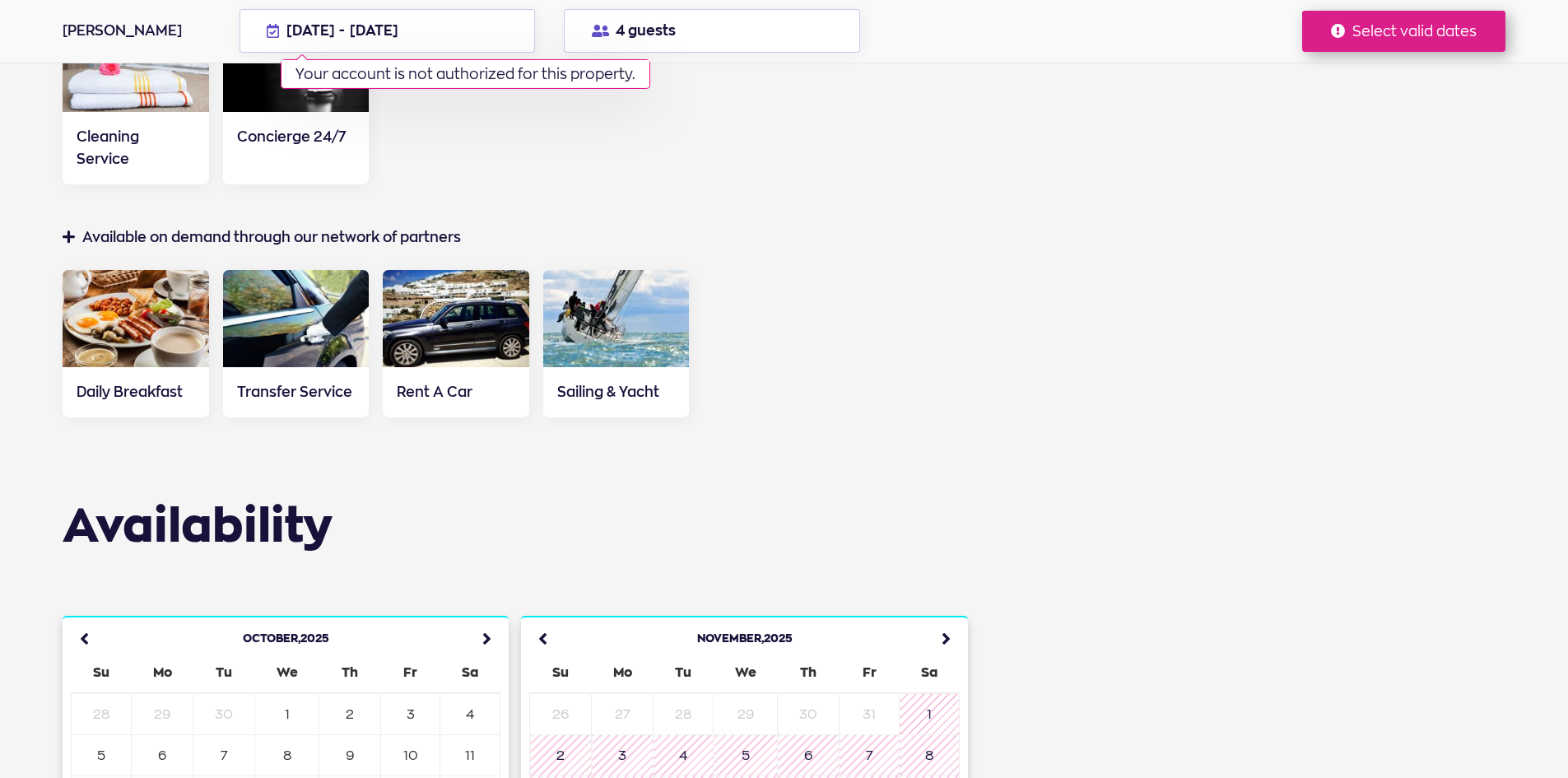
scroll to position [4201, 0]
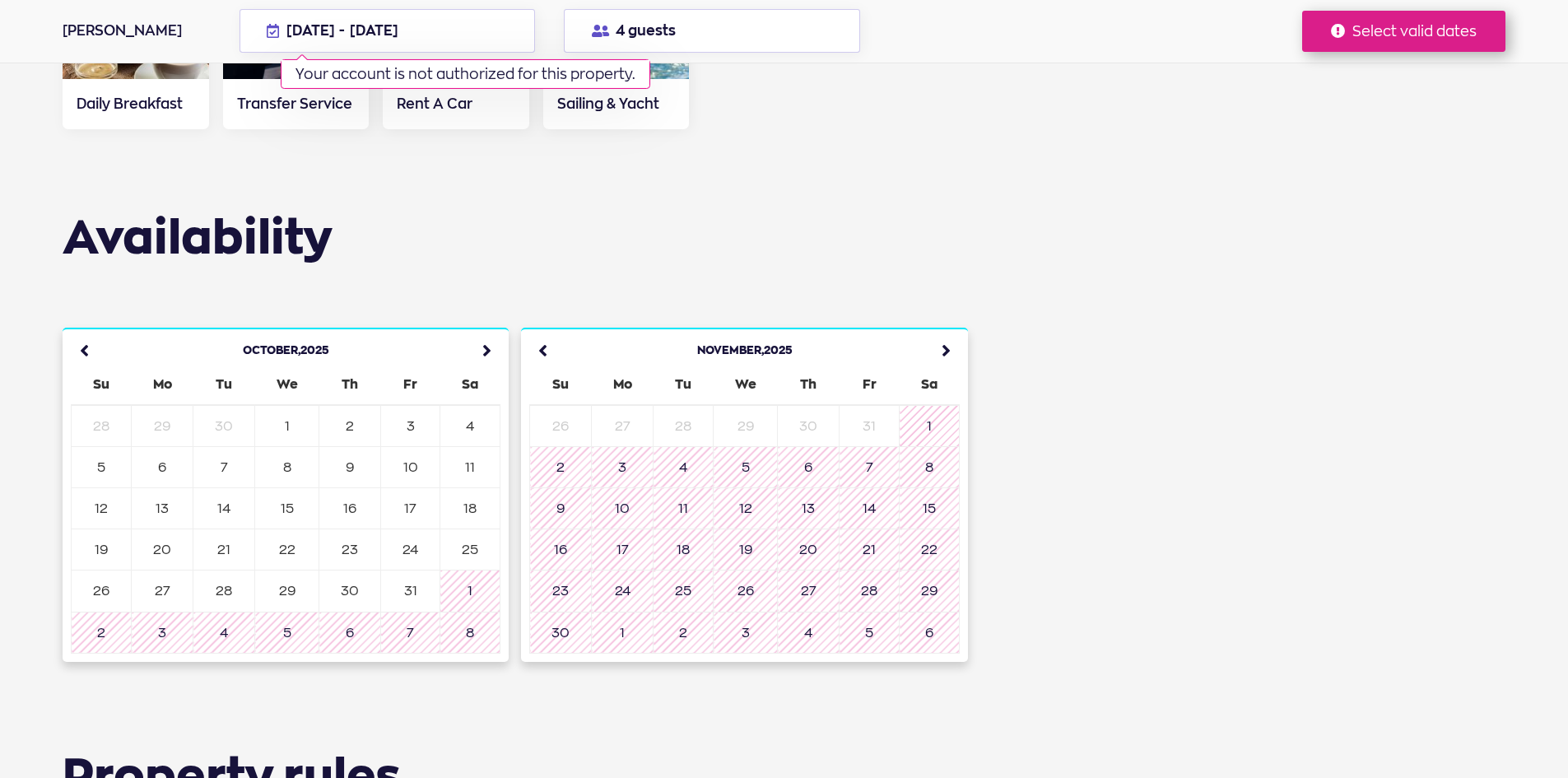
click at [945, 333] on icon at bounding box center [942, 351] width 36 height 36
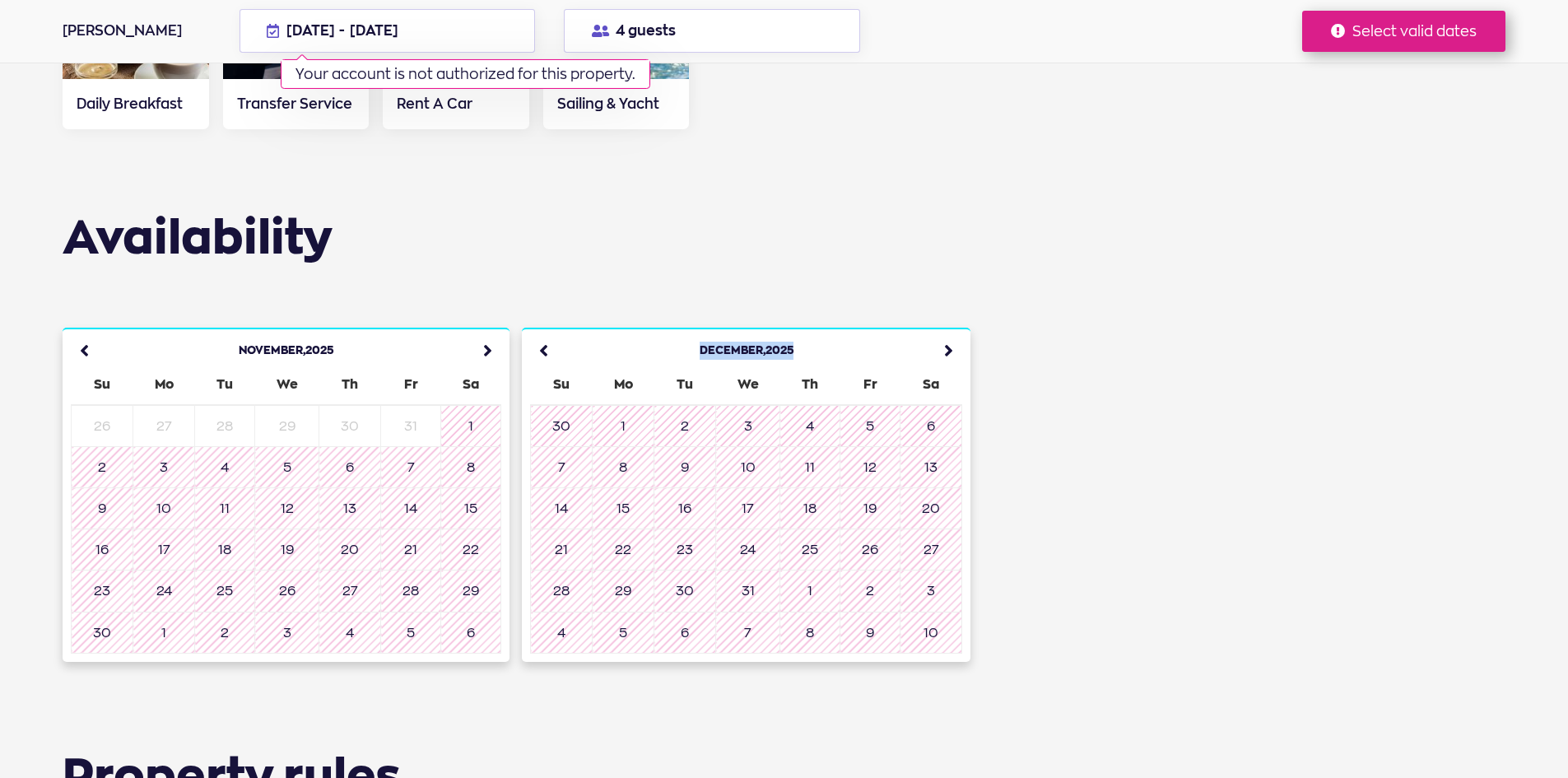
click at [945, 333] on icon at bounding box center [944, 351] width 36 height 36
click at [945, 333] on icon at bounding box center [944, 351] width 36 height 36
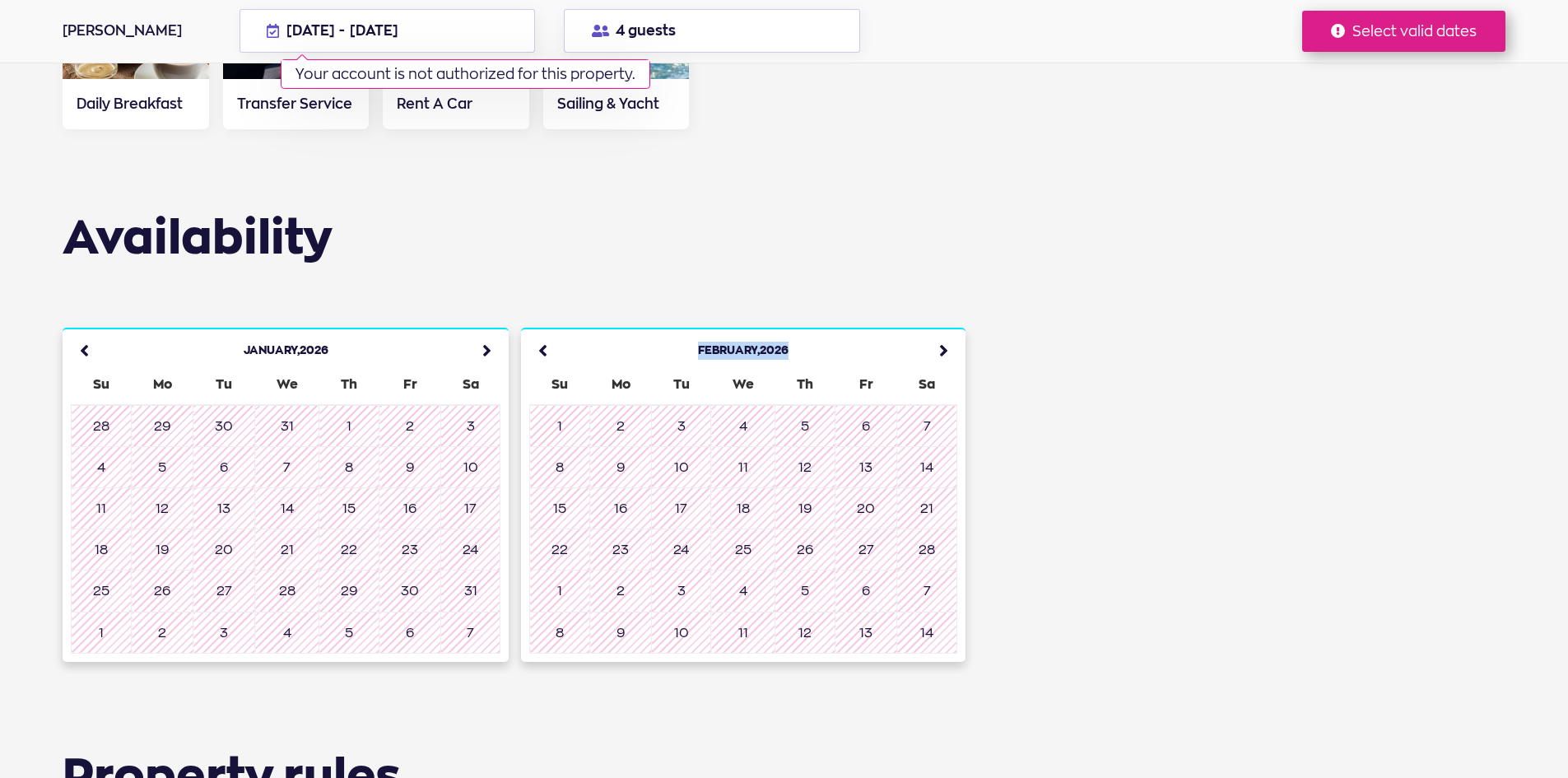
click at [945, 333] on icon at bounding box center [939, 351] width 36 height 36
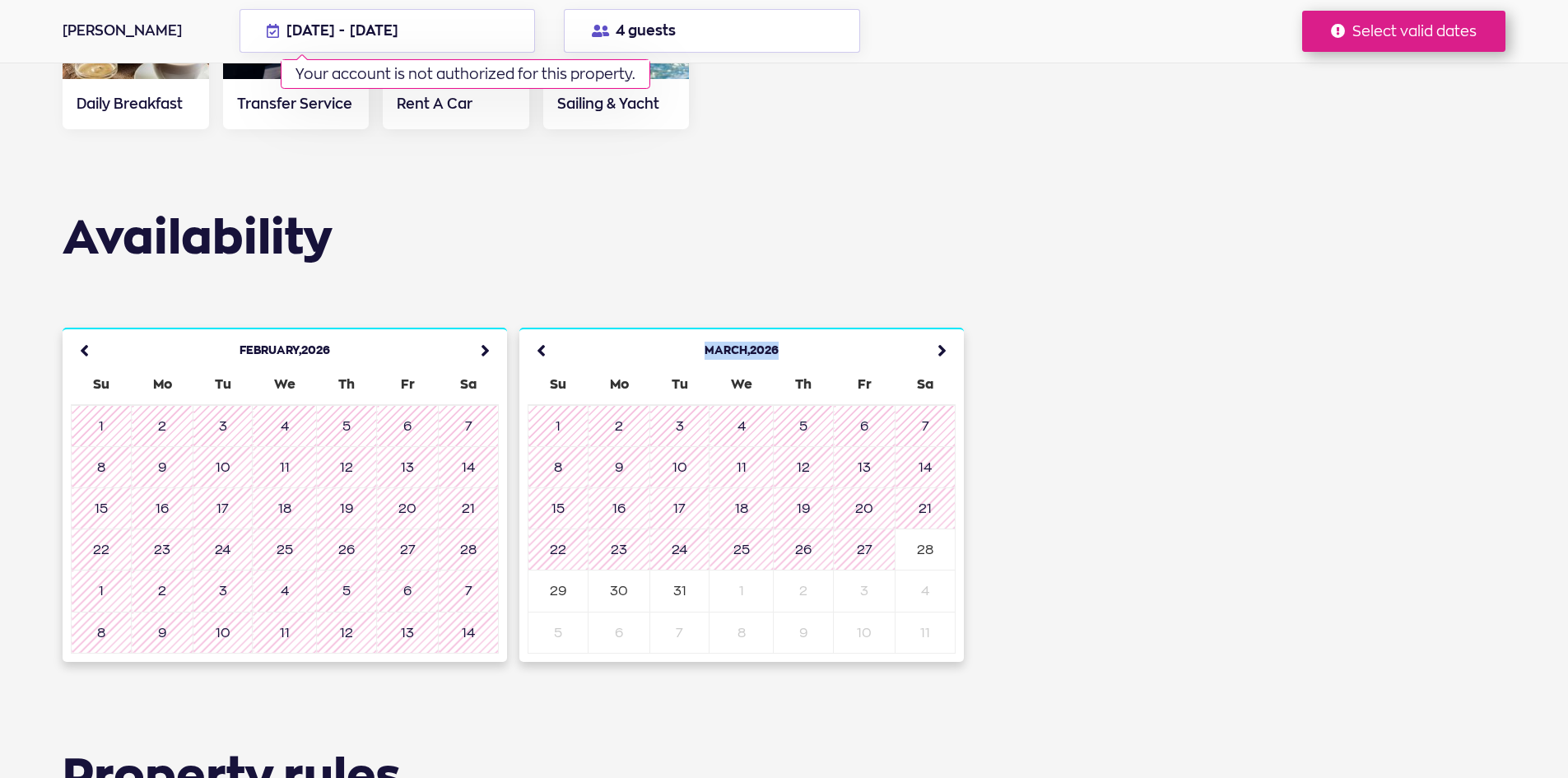
click at [945, 333] on icon at bounding box center [938, 351] width 36 height 36
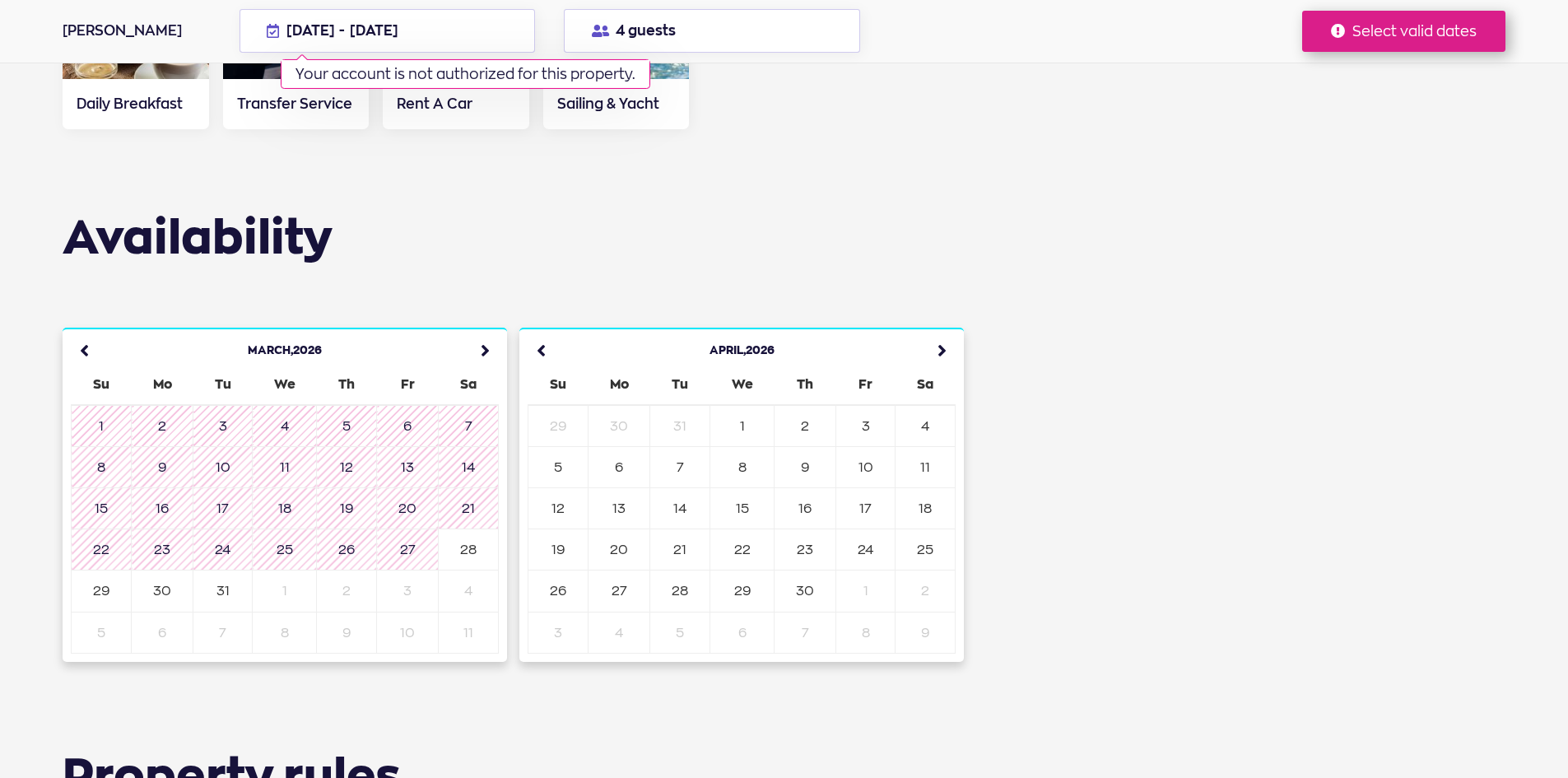
click at [945, 333] on icon at bounding box center [938, 351] width 36 height 36
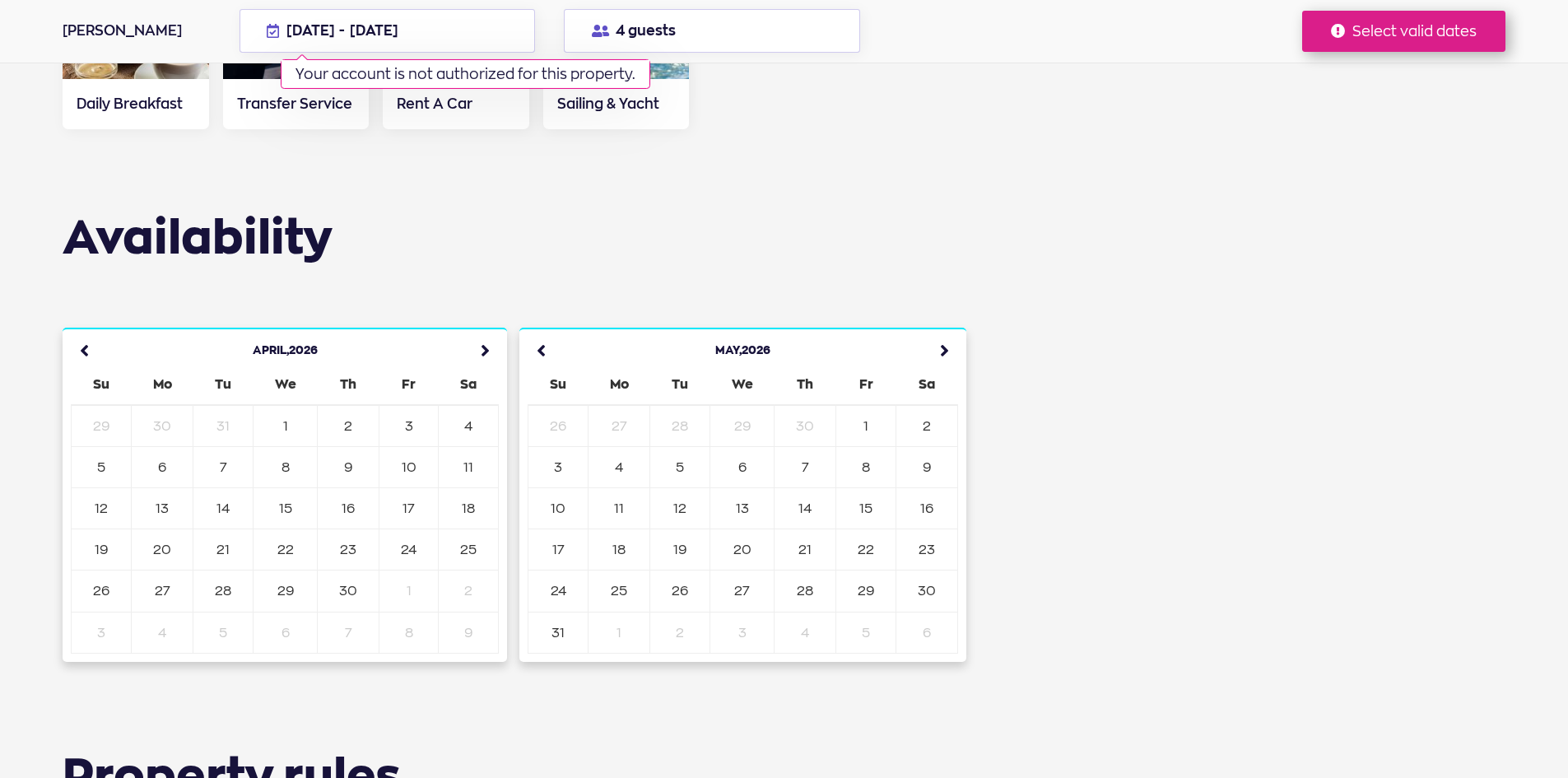
click at [945, 333] on icon at bounding box center [940, 351] width 36 height 36
click at [945, 333] on icon at bounding box center [943, 351] width 36 height 36
click at [945, 333] on icon at bounding box center [942, 351] width 36 height 36
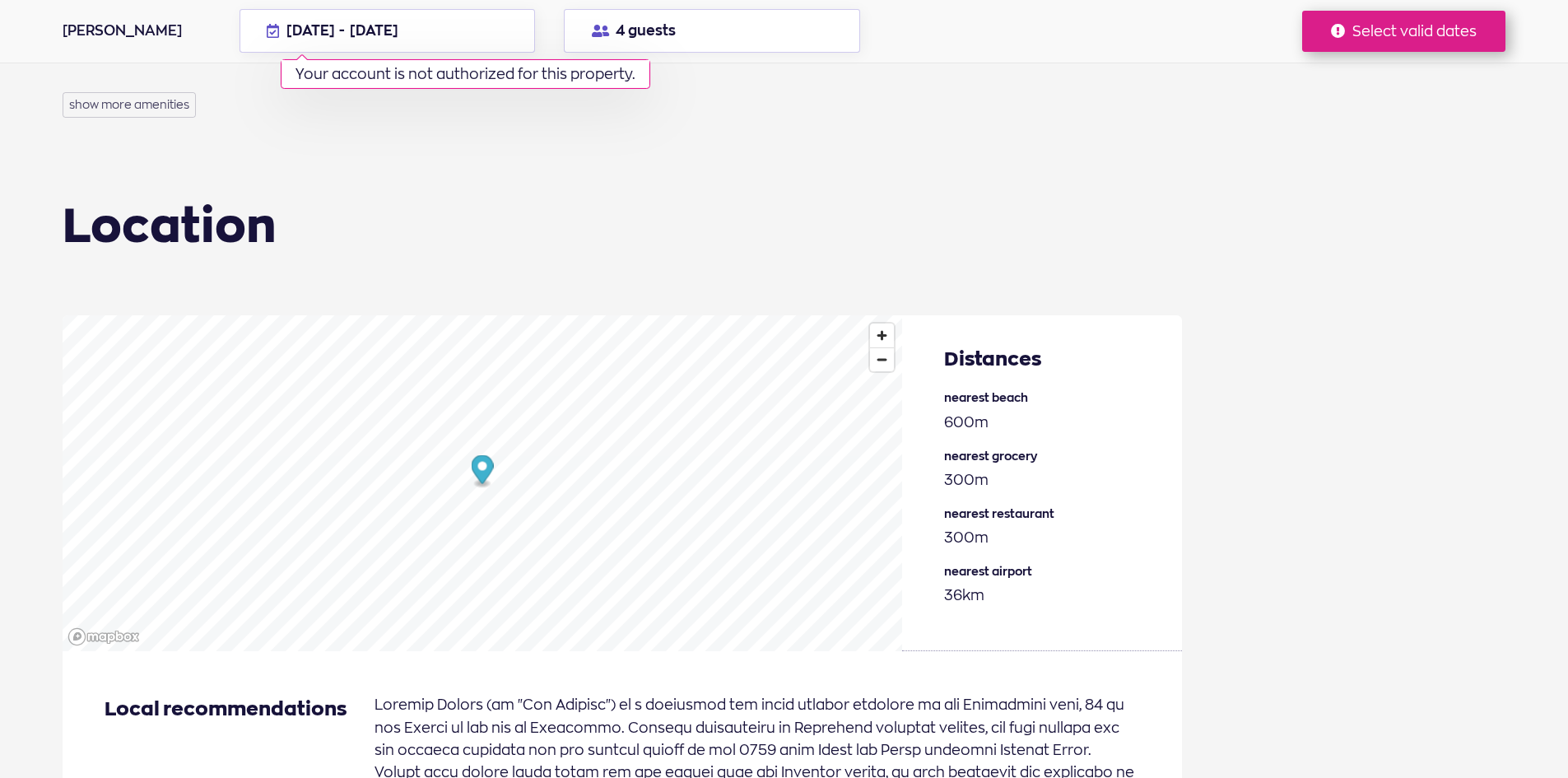
scroll to position [2059, 0]
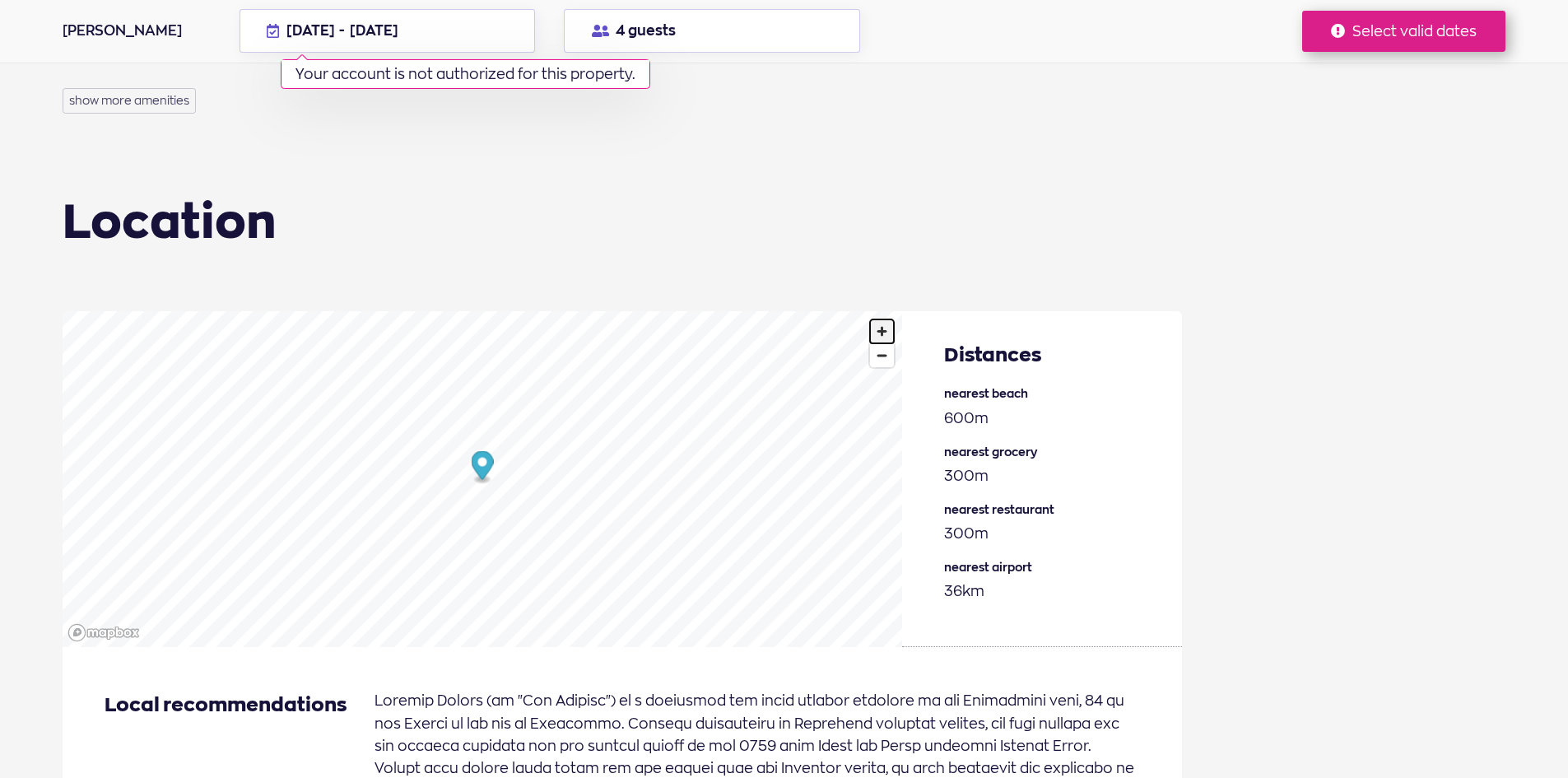
click at [893, 319] on span "Zoom in" at bounding box center [882, 331] width 24 height 24
click at [883, 319] on span "Zoom in" at bounding box center [882, 331] width 24 height 24
click at [886, 344] on span "Zoom out" at bounding box center [882, 355] width 24 height 23
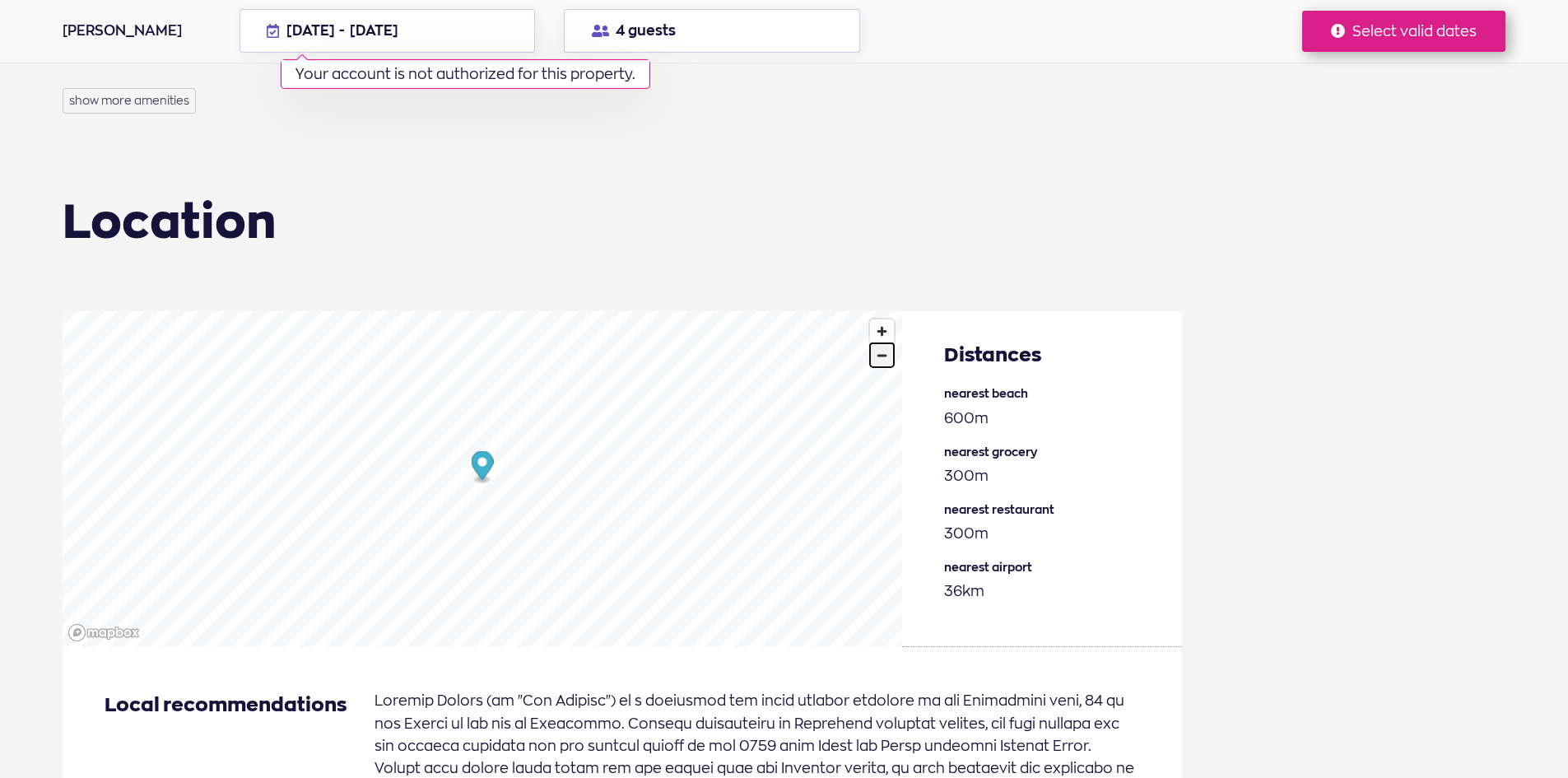
click at [886, 344] on span "Zoom out" at bounding box center [882, 355] width 24 height 23
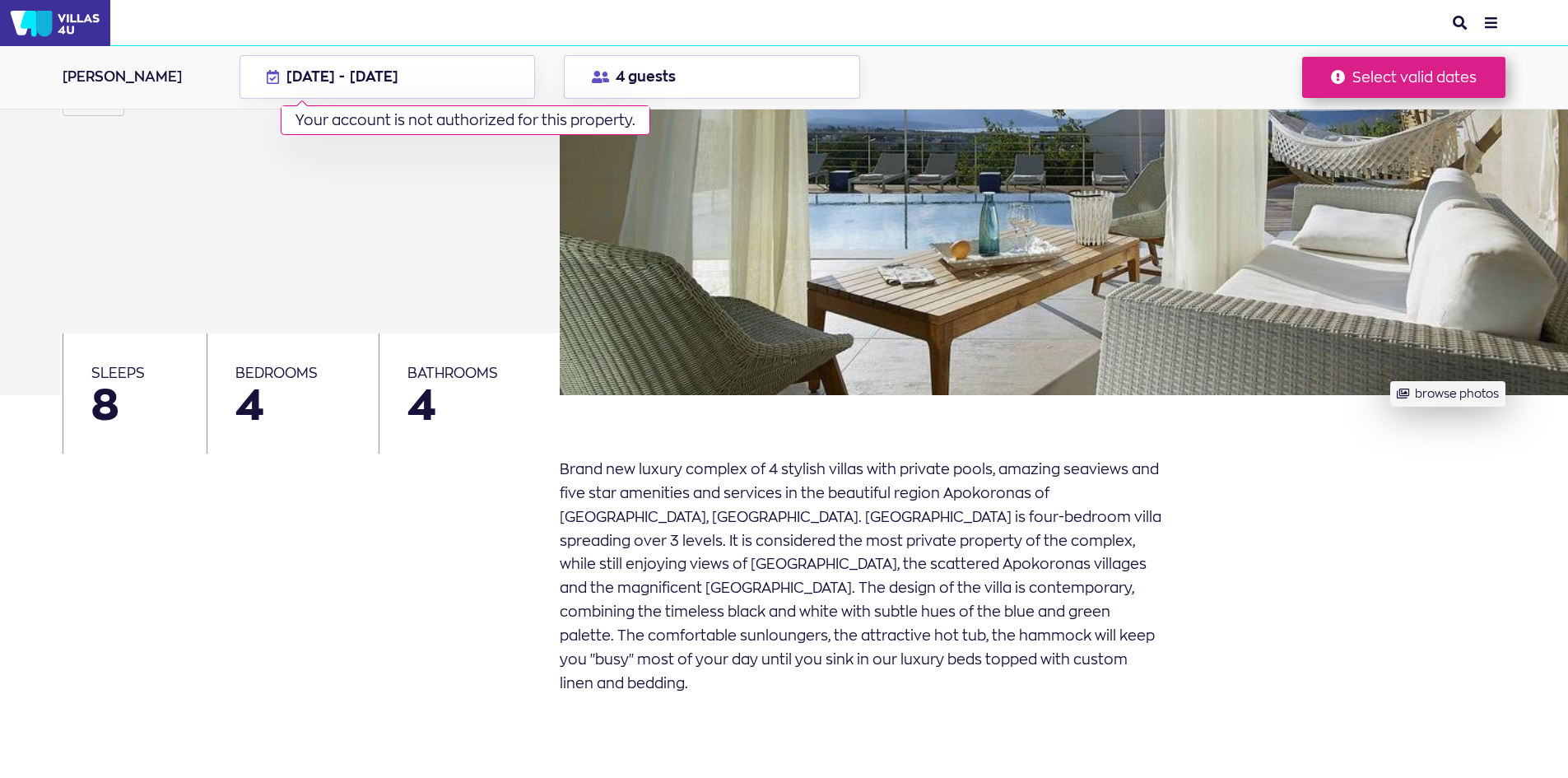
scroll to position [0, 0]
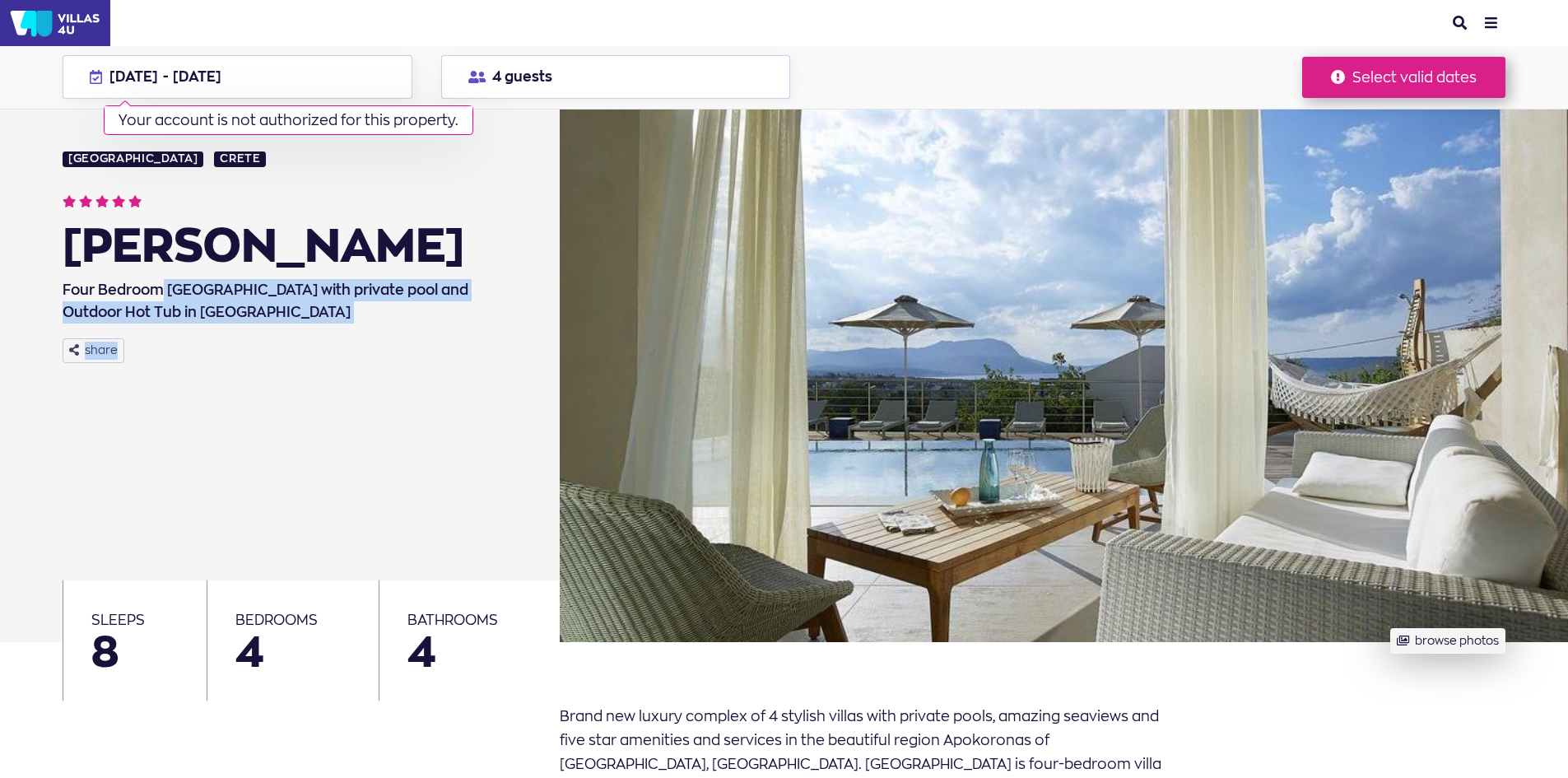
drag, startPoint x: 163, startPoint y: 282, endPoint x: 388, endPoint y: 331, distance: 230.3
click at [388, 331] on div "[GEOGRAPHIC_DATA] [GEOGRAPHIC_DATA] Adeste Aori Four Bedroom [GEOGRAPHIC_DATA] …" at bounding box center [300, 377] width 476 height 534
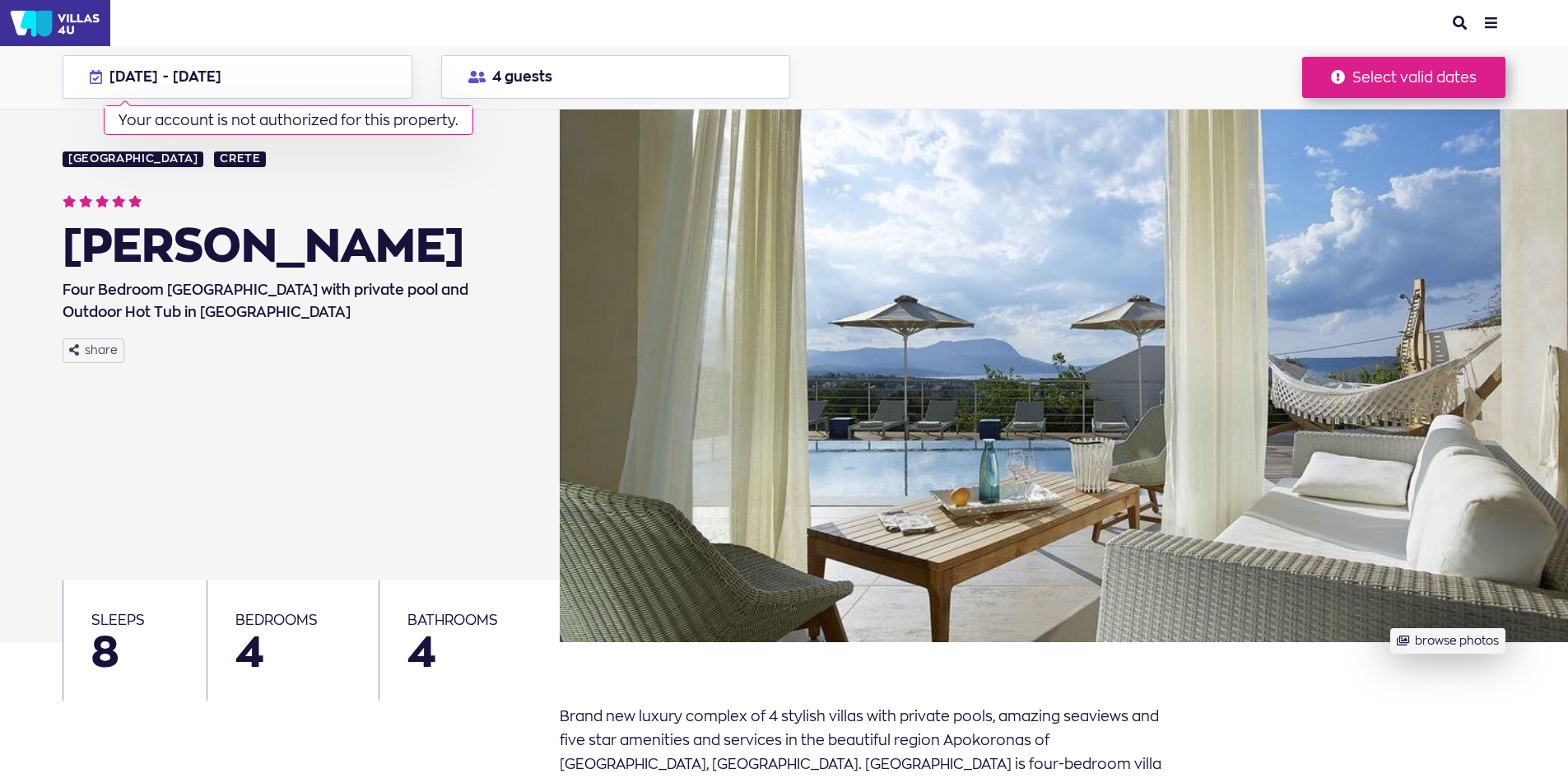
click at [392, 332] on div "[GEOGRAPHIC_DATA] [GEOGRAPHIC_DATA] Adeste Aori Four Bedroom [GEOGRAPHIC_DATA] …" at bounding box center [300, 377] width 476 height 534
